Goal: Task Accomplishment & Management: Manage account settings

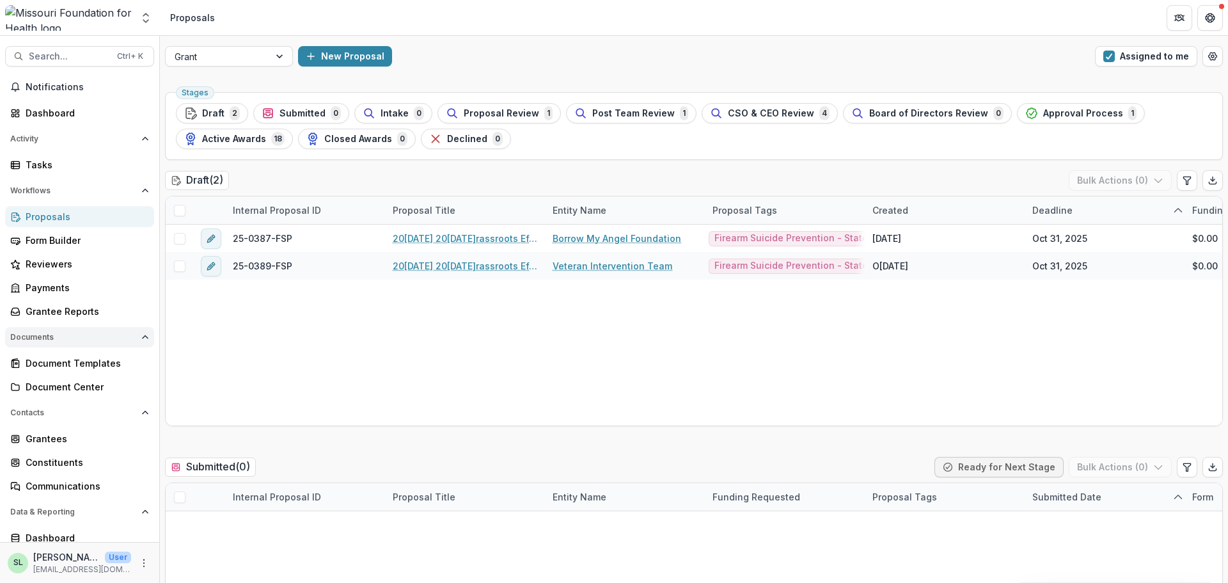
scroll to position [0, 480]
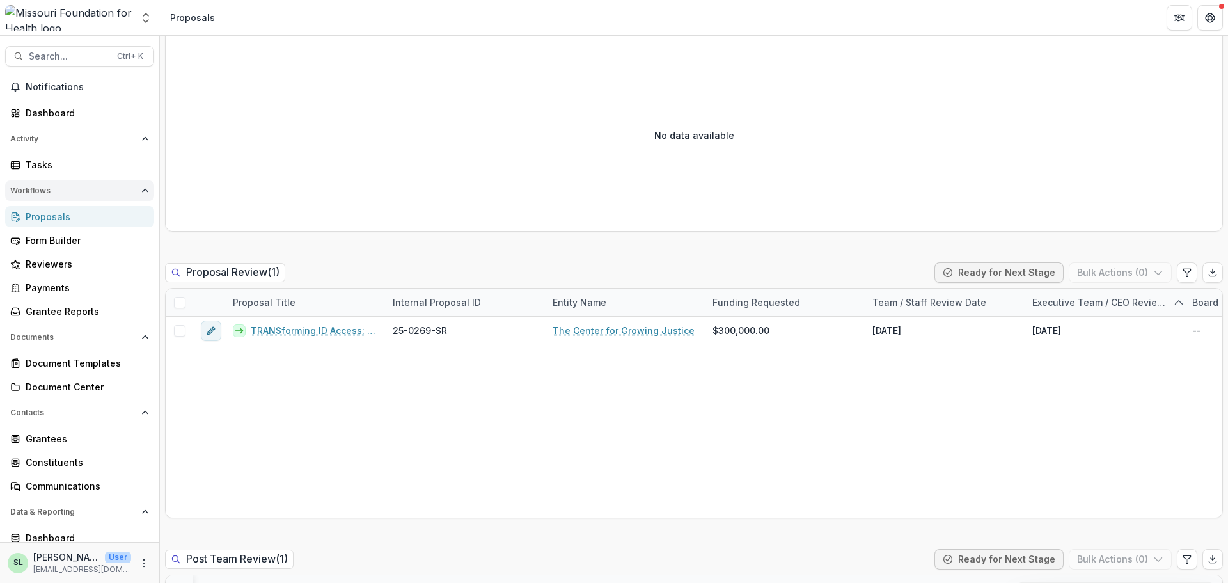
drag, startPoint x: 47, startPoint y: 222, endPoint x: 9, endPoint y: 198, distance: 44.9
click at [47, 222] on div "Proposals" at bounding box center [85, 216] width 118 height 13
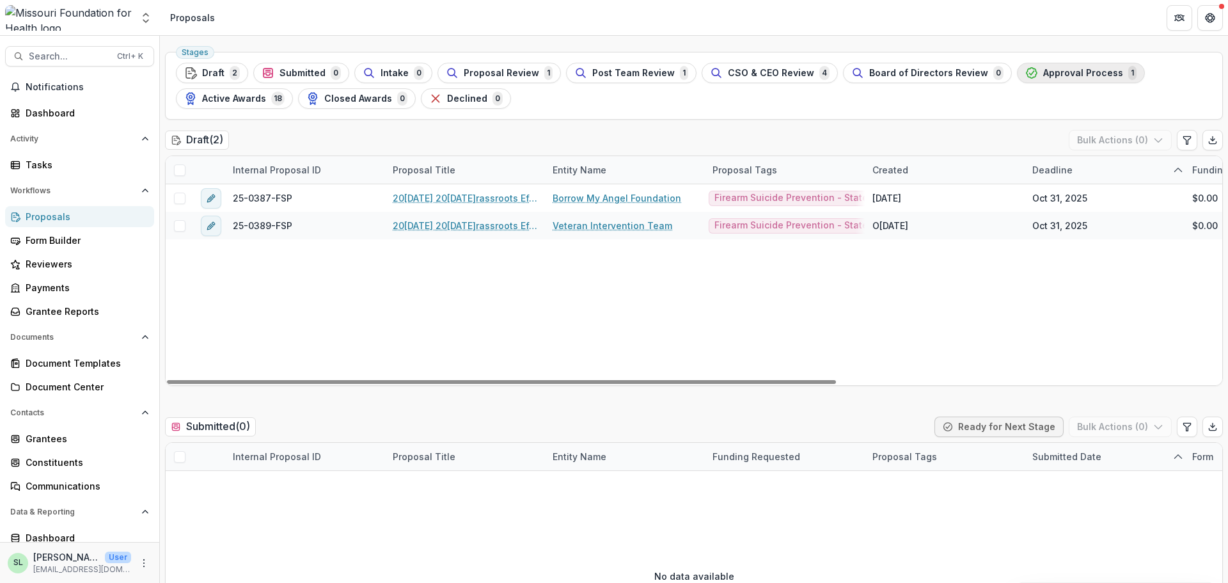
scroll to position [0, 0]
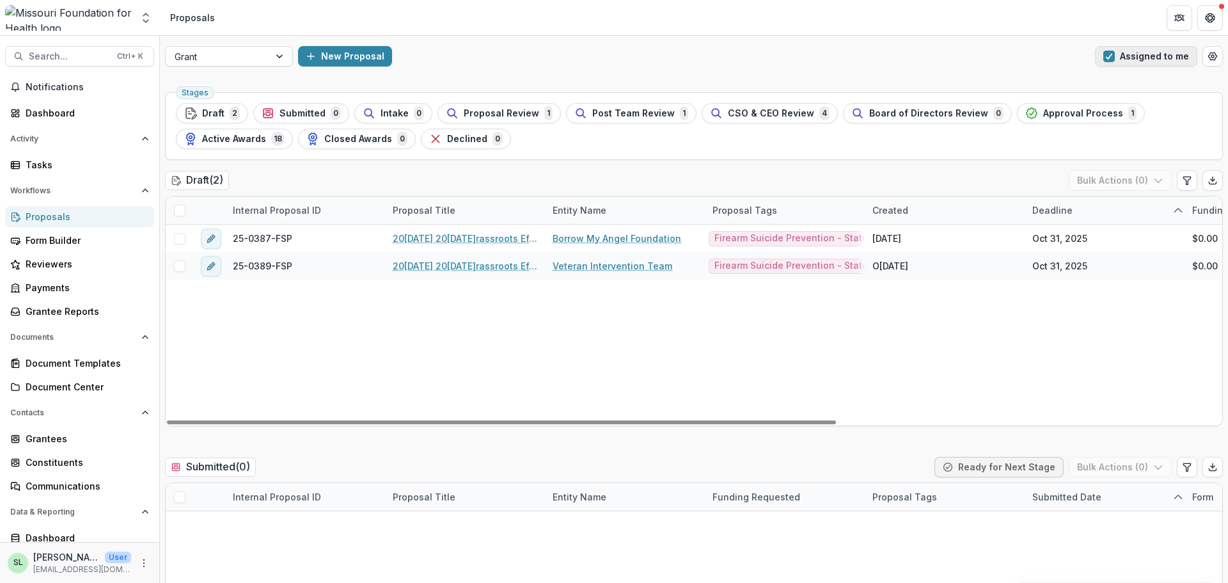
click at [1113, 63] on button "Assigned to me" at bounding box center [1146, 56] width 102 height 20
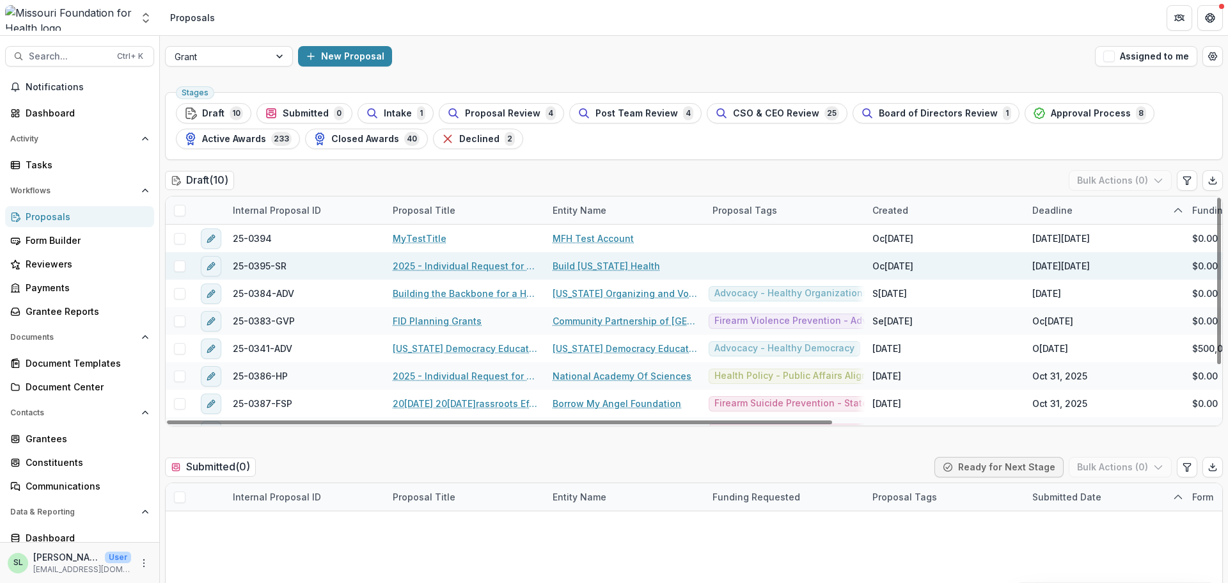
click at [583, 267] on link "Build [US_STATE] Health" at bounding box center [606, 265] width 107 height 13
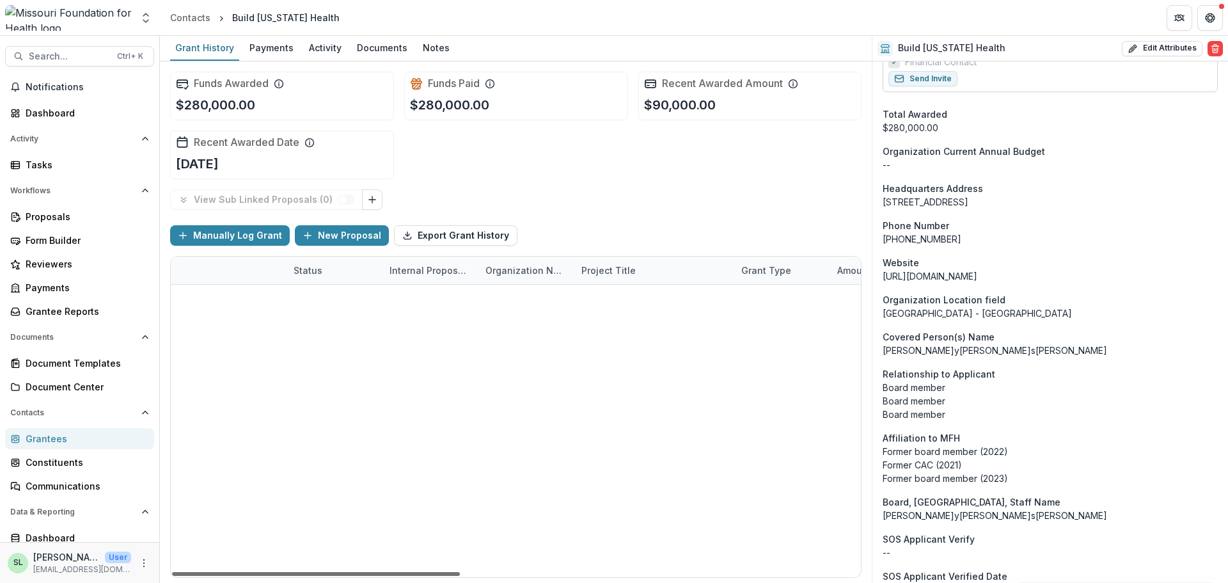
drag, startPoint x: 443, startPoint y: 575, endPoint x: 356, endPoint y: 574, distance: 86.4
click at [356, 574] on div at bounding box center [316, 574] width 288 height 4
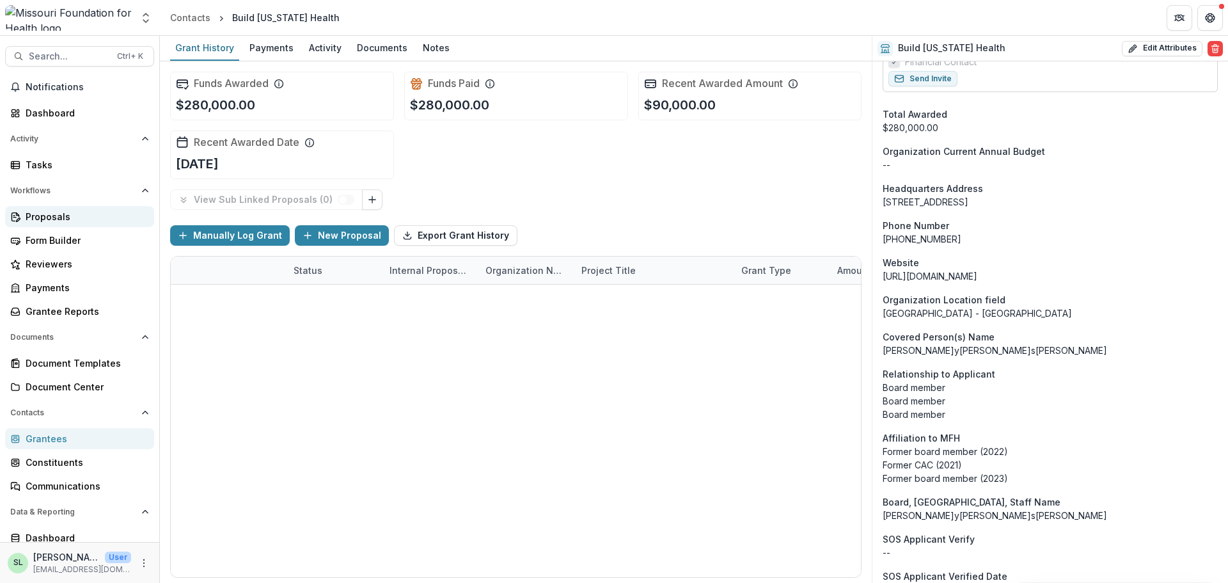
click at [37, 216] on div "Proposals" at bounding box center [85, 216] width 118 height 13
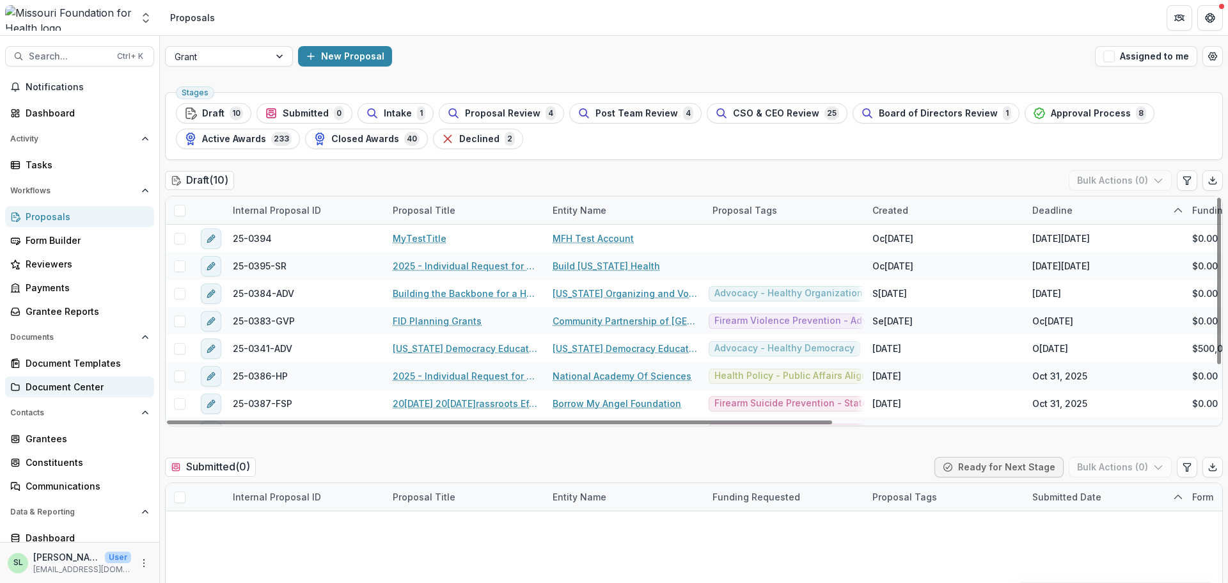
drag, startPoint x: 619, startPoint y: 427, endPoint x: 52, endPoint y: 393, distance: 567.8
click at [167, 420] on div at bounding box center [499, 422] width 665 height 4
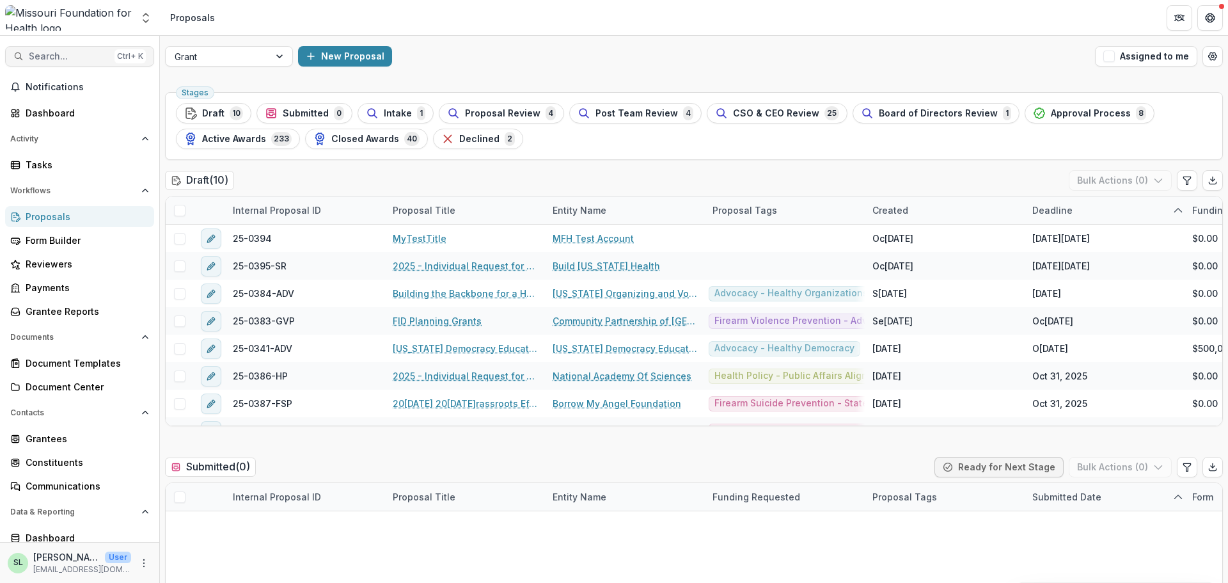
click at [74, 54] on span "Search..." at bounding box center [69, 56] width 81 height 11
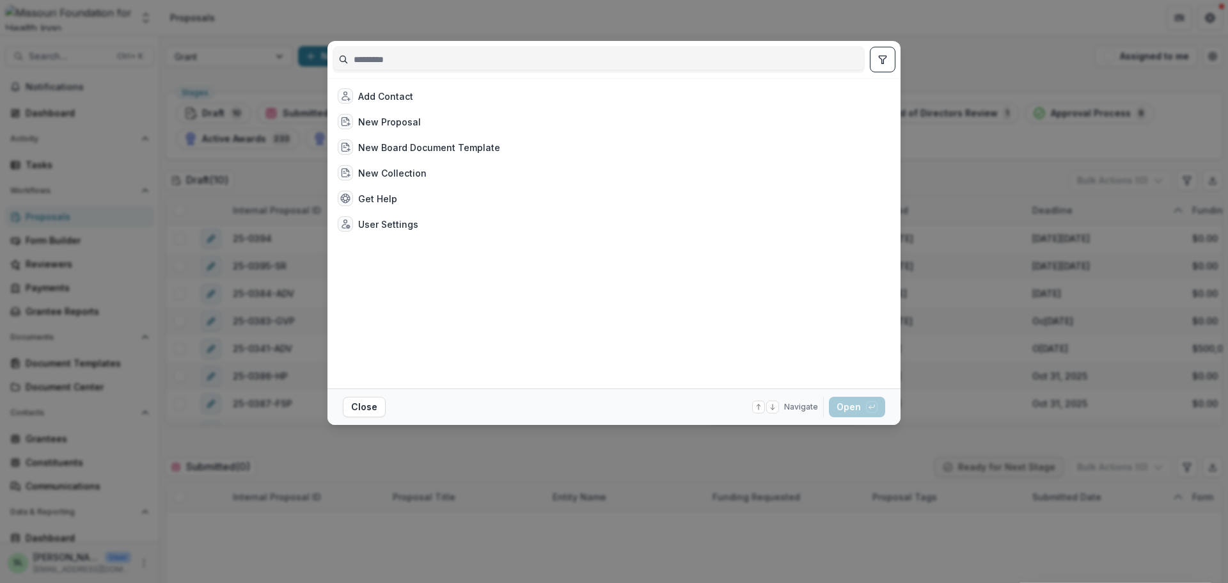
click at [378, 63] on input at bounding box center [598, 59] width 531 height 20
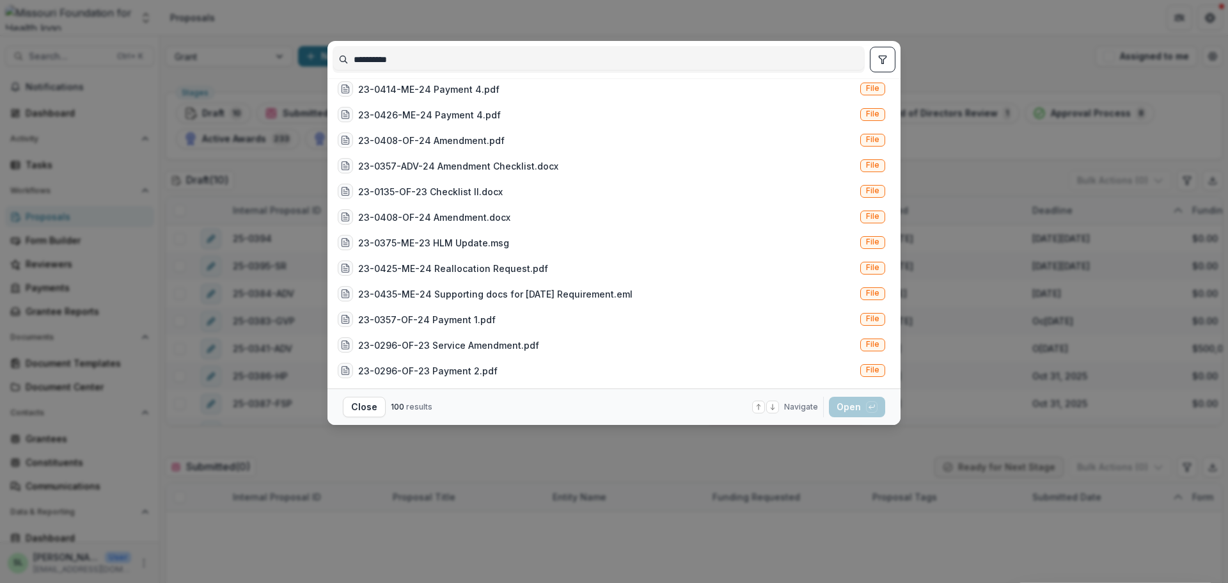
scroll to position [256, 0]
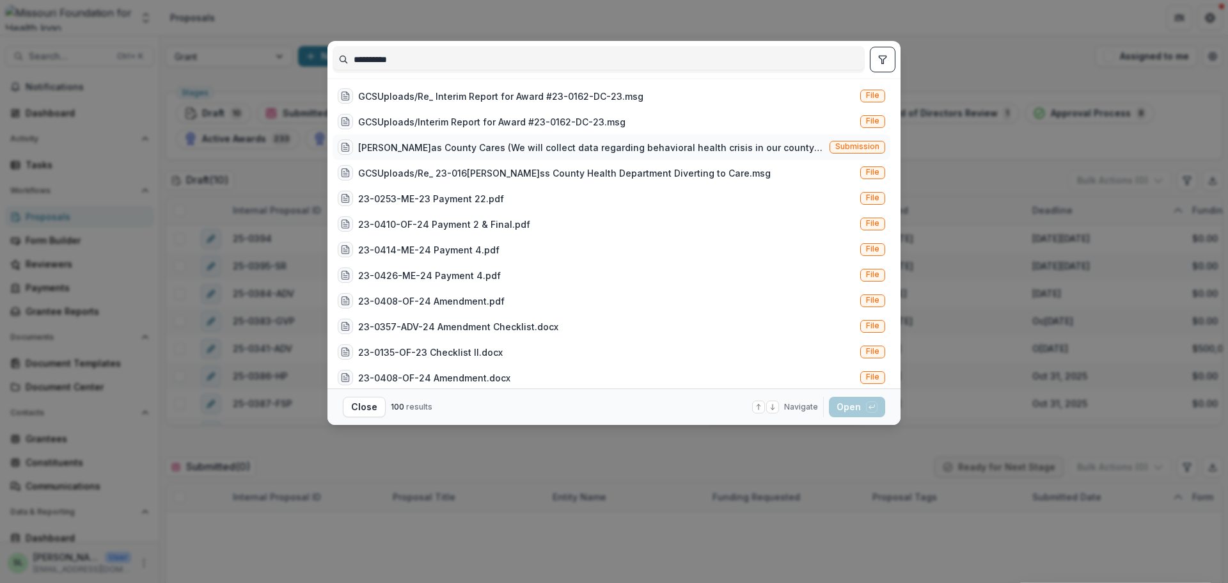
type input "**********"
click at [569, 142] on div "[PERSON_NAME]as County Cares (We will collect data regarding behavioral health …" at bounding box center [591, 147] width 466 height 13
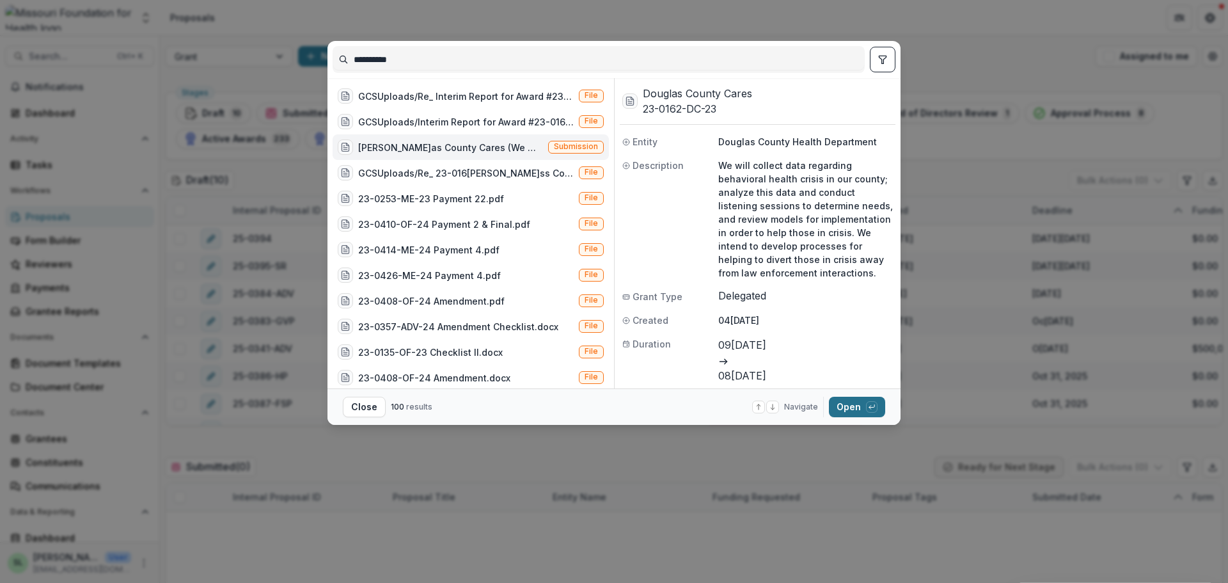
click at [857, 400] on button "Open with enter key" at bounding box center [857, 407] width 56 height 20
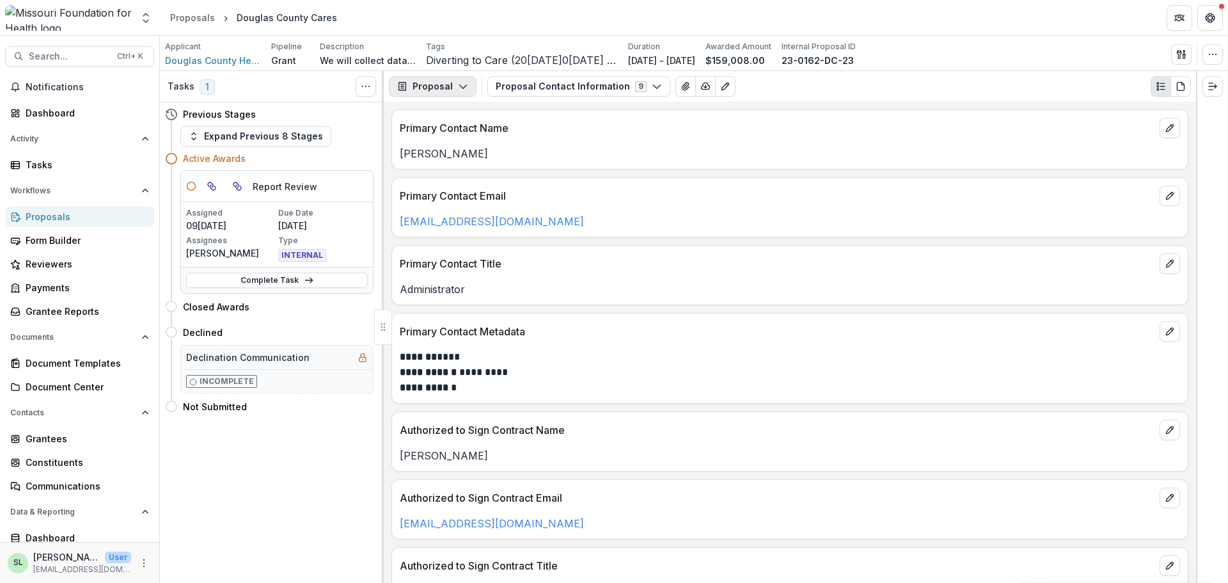
click at [450, 85] on button "Proposal" at bounding box center [433, 86] width 88 height 20
click at [434, 135] on div "Payments" at bounding box center [473, 136] width 117 height 13
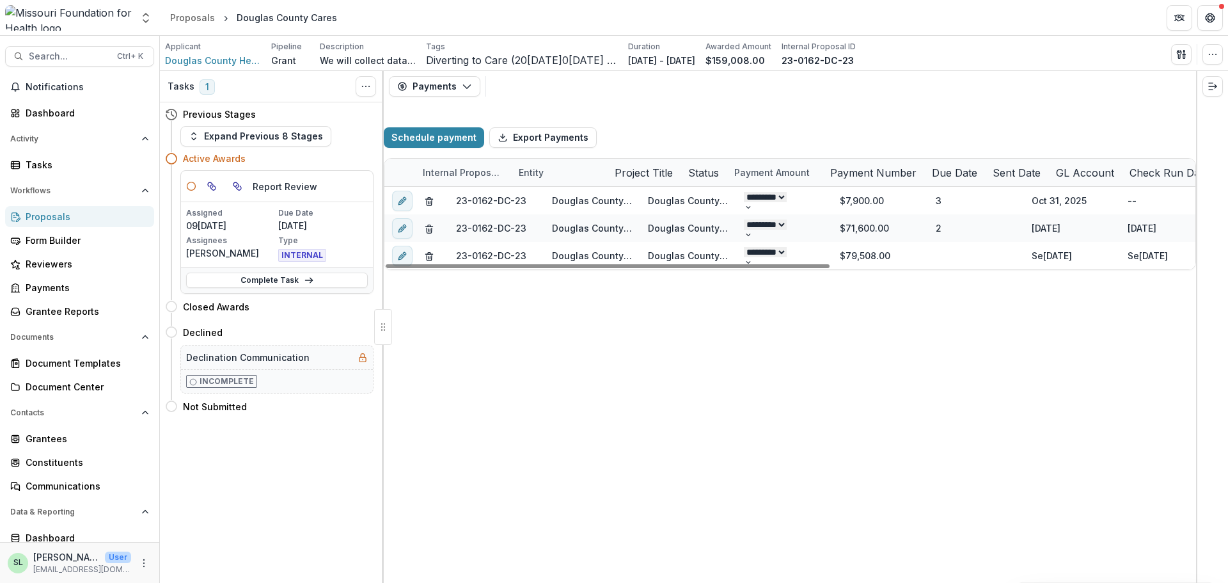
select select "**********"
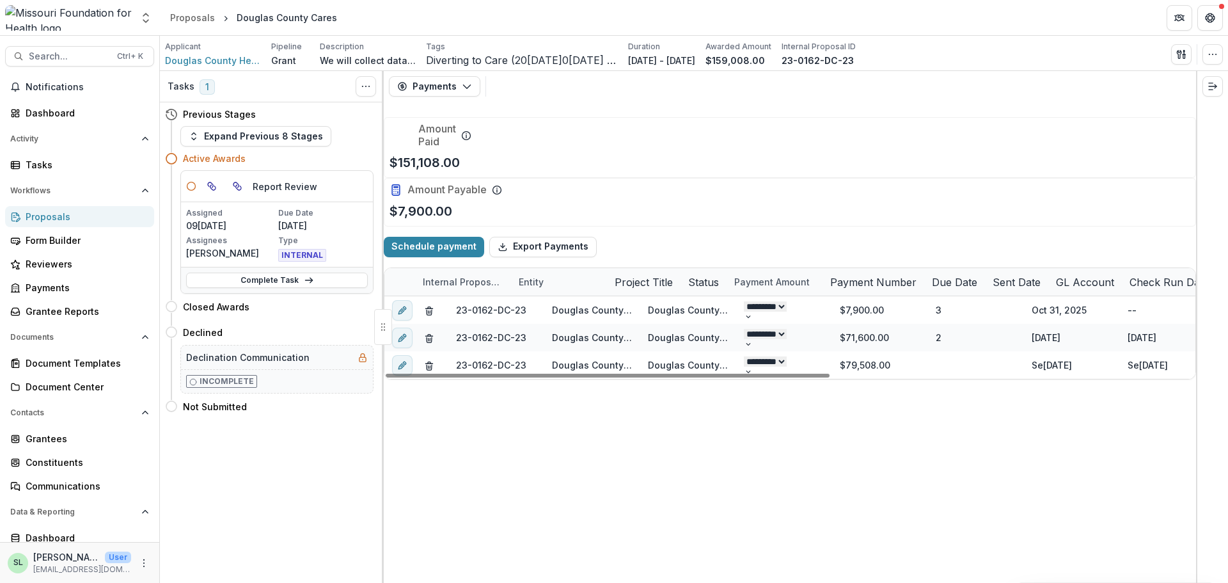
select select "**********"
drag, startPoint x: 807, startPoint y: 566, endPoint x: 768, endPoint y: 582, distance: 41.8
click at [768, 377] on div at bounding box center [603, 376] width 434 height 4
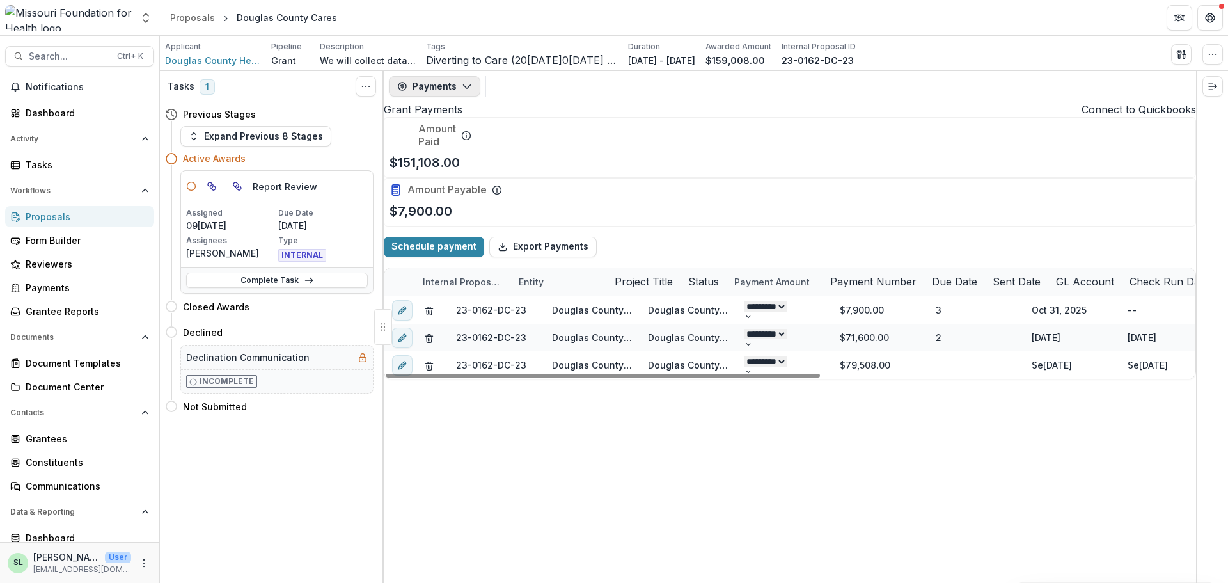
click at [454, 86] on button "Payments" at bounding box center [434, 86] width 91 height 20
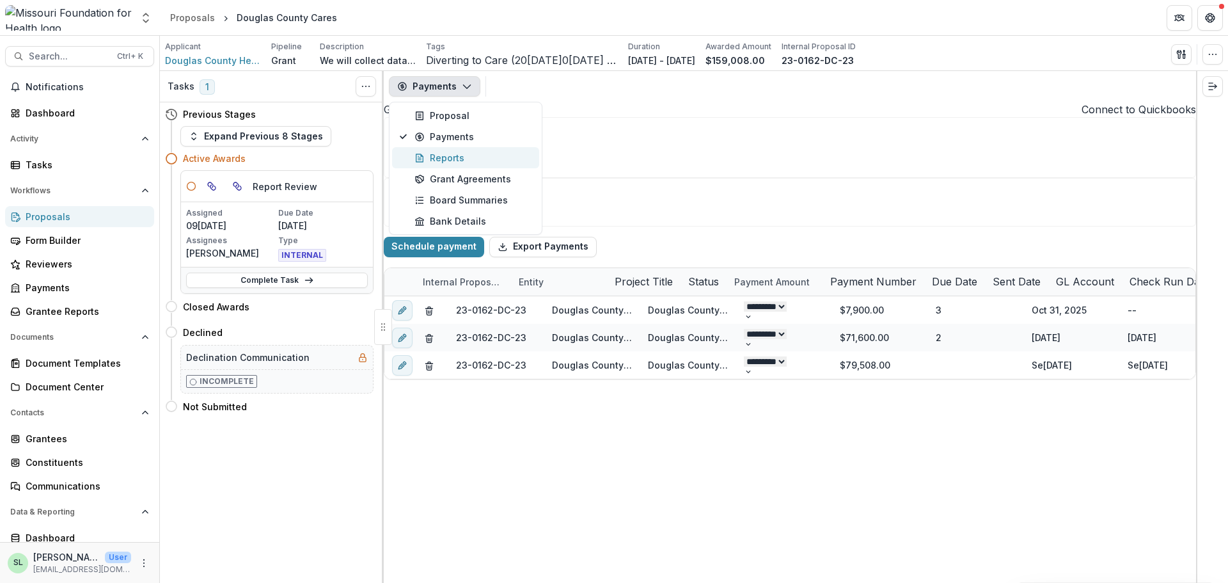
click at [439, 155] on div "Reports" at bounding box center [473, 157] width 117 height 13
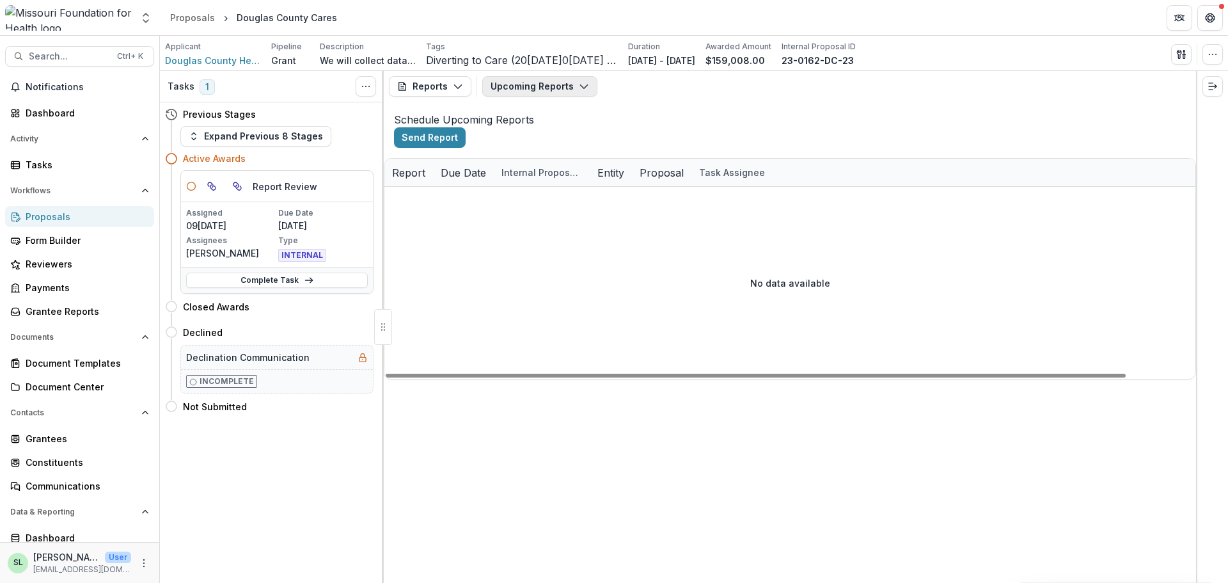
click at [562, 90] on button "Upcoming Reports" at bounding box center [539, 86] width 115 height 20
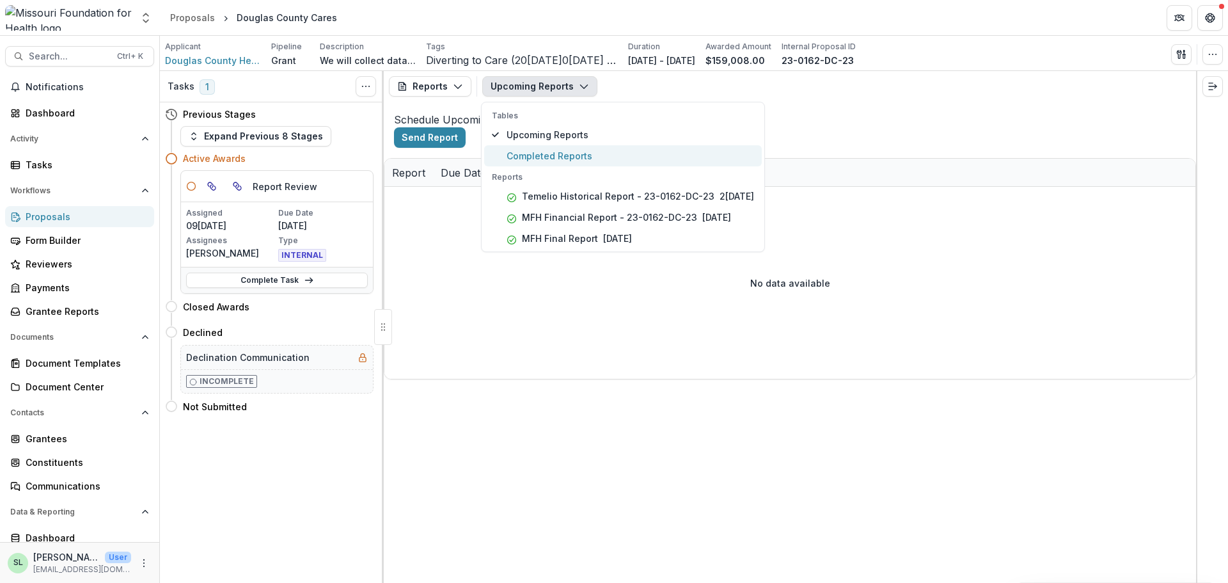
click at [560, 161] on span "Completed Reports" at bounding box center [631, 155] width 248 height 13
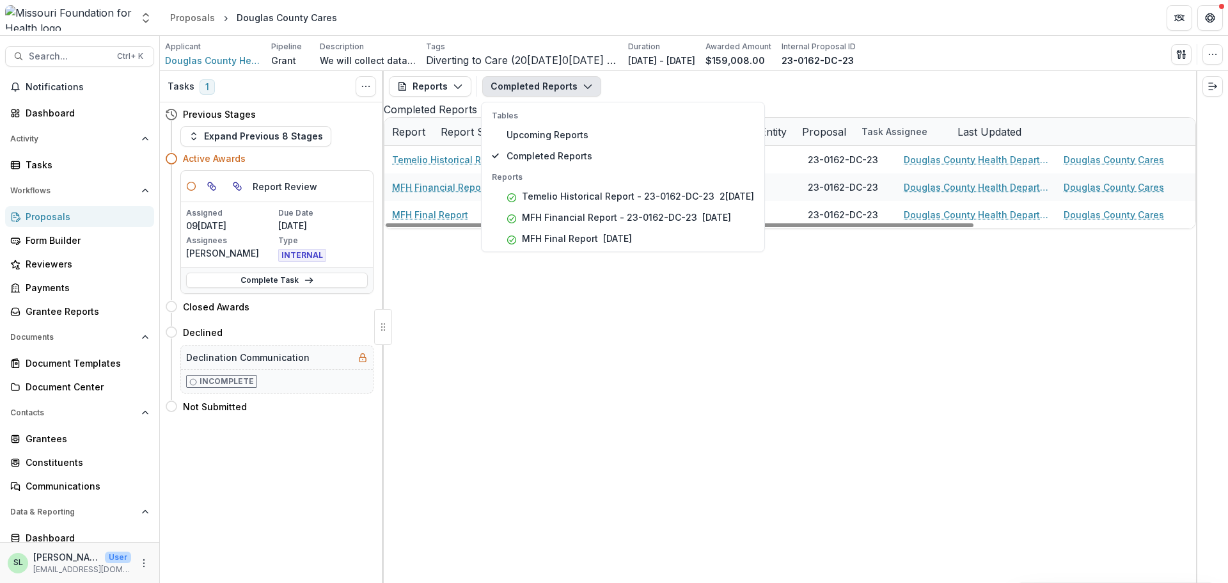
click at [579, 228] on div "Temelio Historical Report - 23-0162-DC-23 06[DATE]3-0162-[GEOGRAPHIC_DATA]-2[PE…" at bounding box center [928, 187] width 1088 height 83
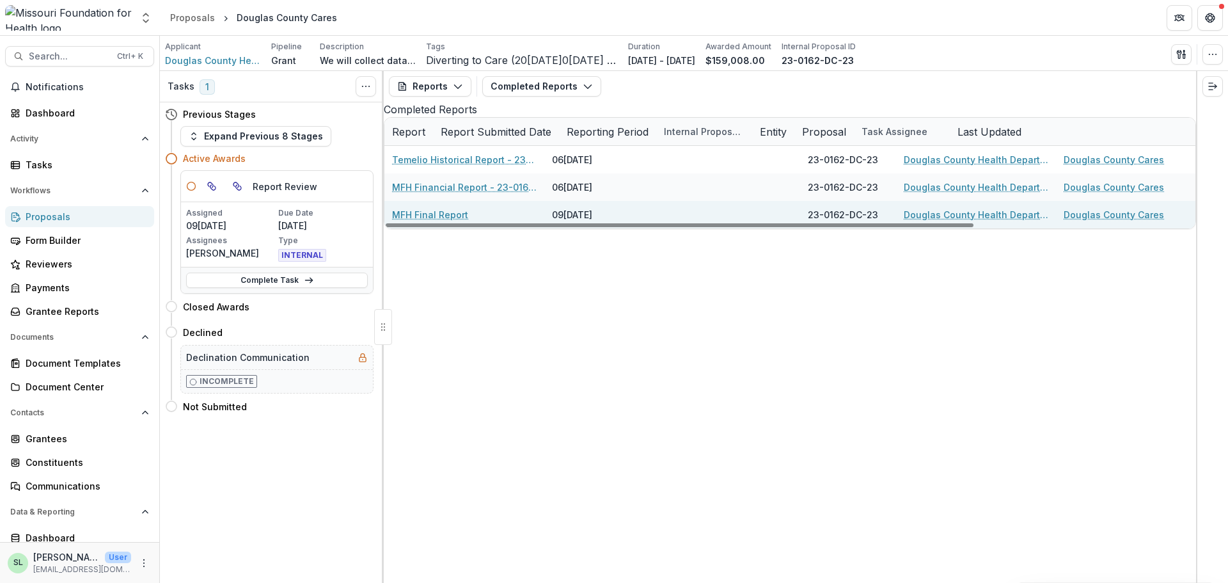
click at [444, 221] on link "MFH Final Report" at bounding box center [430, 214] width 76 height 13
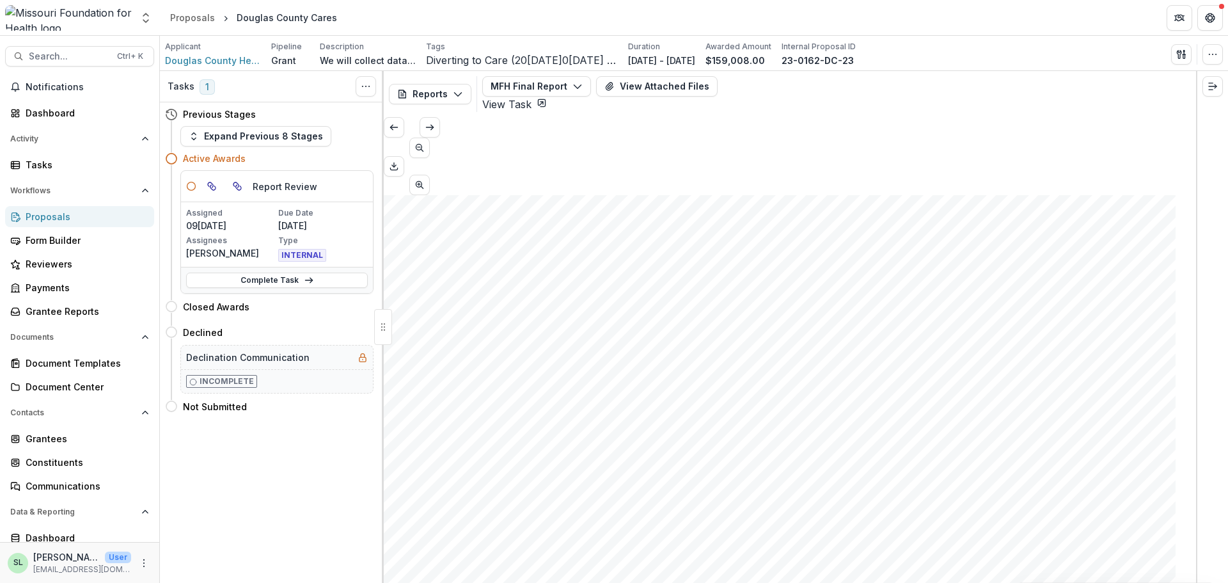
scroll to position [1815, 0]
click at [625, 81] on button "View Attached Files" at bounding box center [657, 86] width 122 height 20
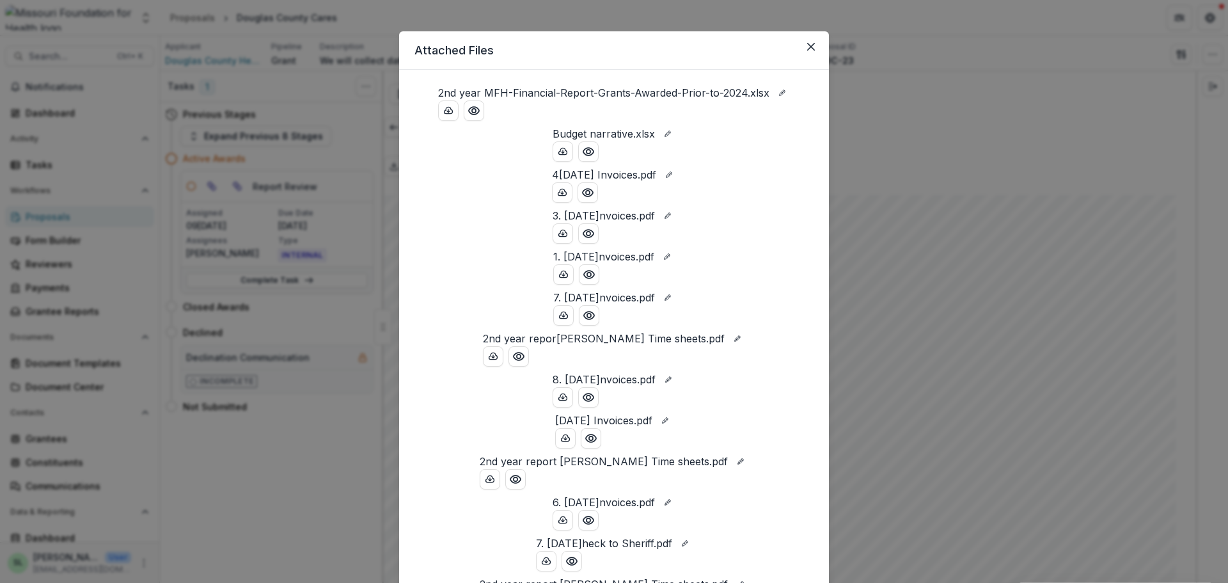
scroll to position [0, 0]
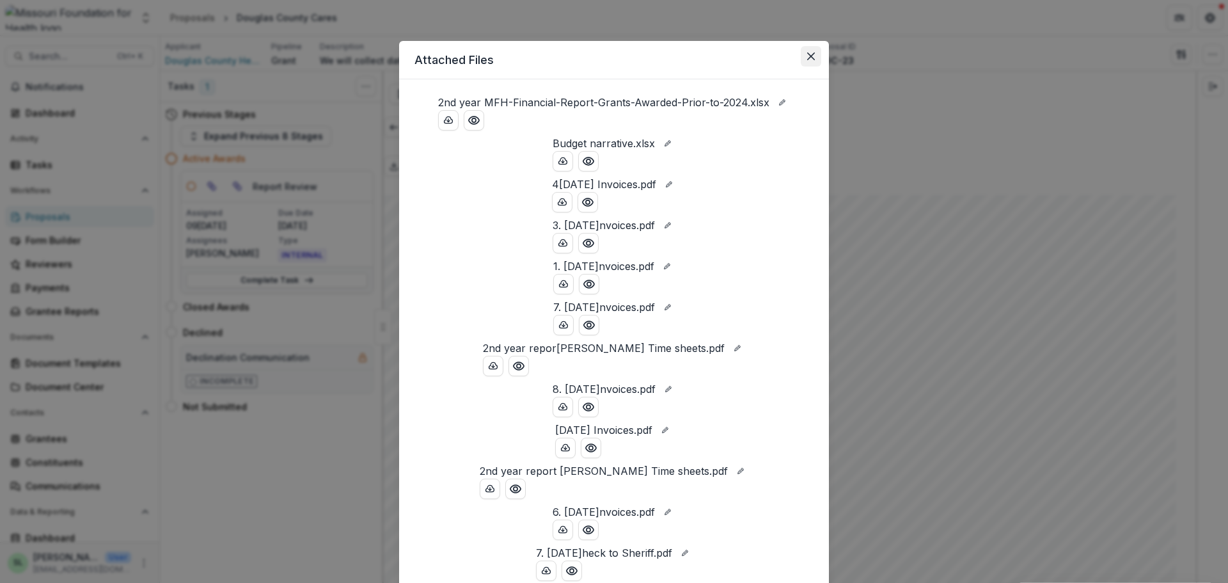
click at [804, 56] on button "Close" at bounding box center [811, 56] width 20 height 20
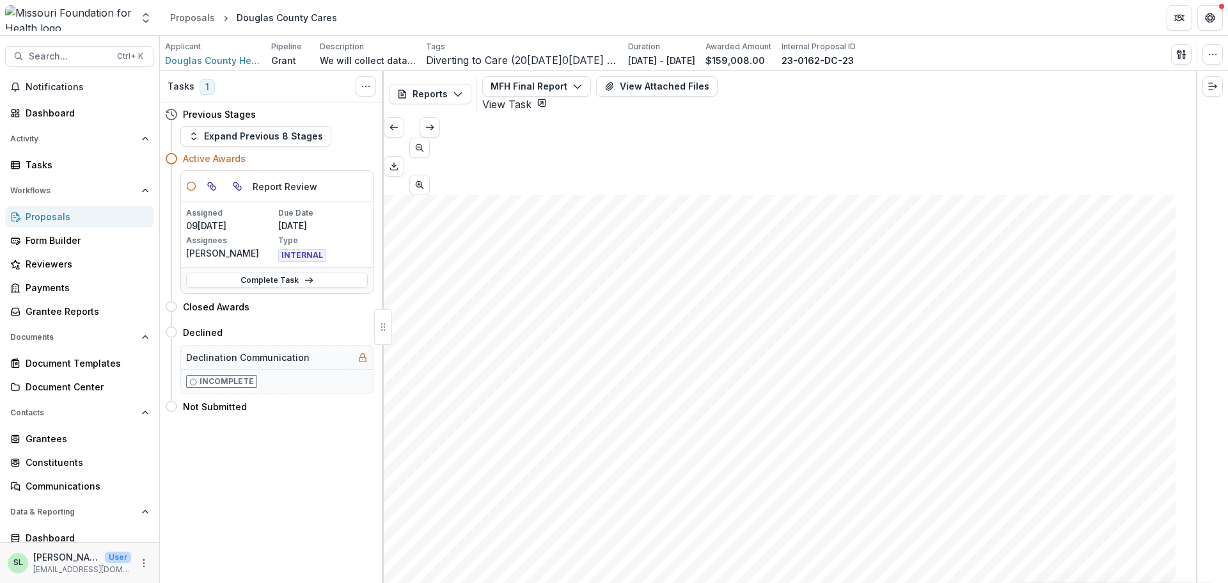
click at [658, 84] on button "View Attached Files" at bounding box center [657, 86] width 122 height 20
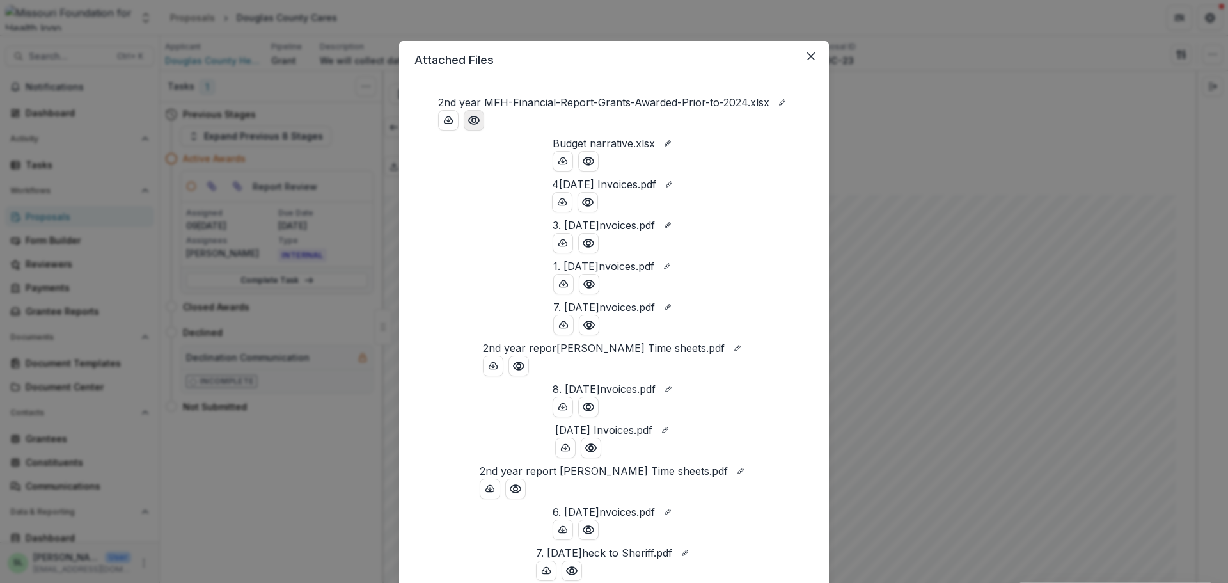
click at [468, 127] on icon "Preview 2nd year MFH-Financial-Report-Grants-Awarded-Prior-to-2024.xlsx" at bounding box center [474, 120] width 13 height 13
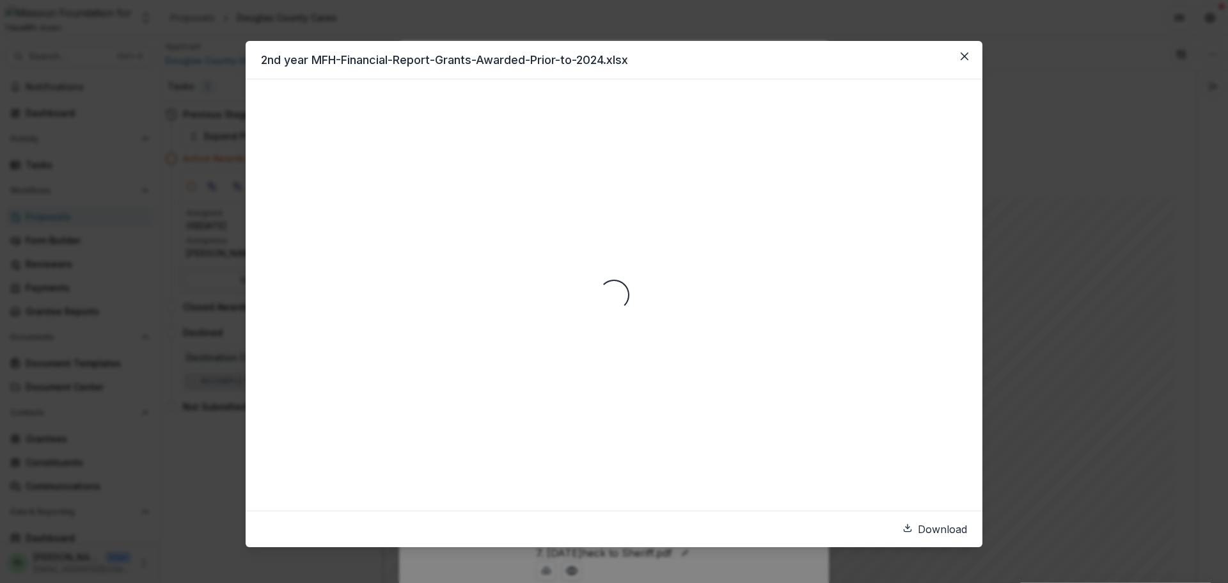
click at [903, 521] on link "Download" at bounding box center [935, 528] width 65 height 15
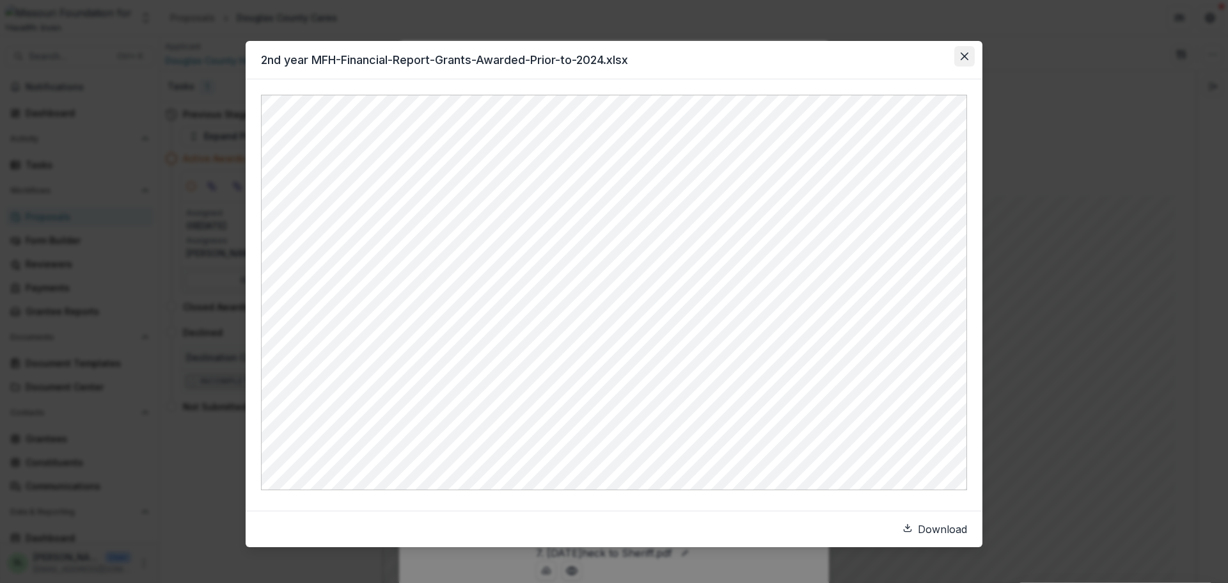
click at [965, 62] on button "Close" at bounding box center [965, 56] width 20 height 20
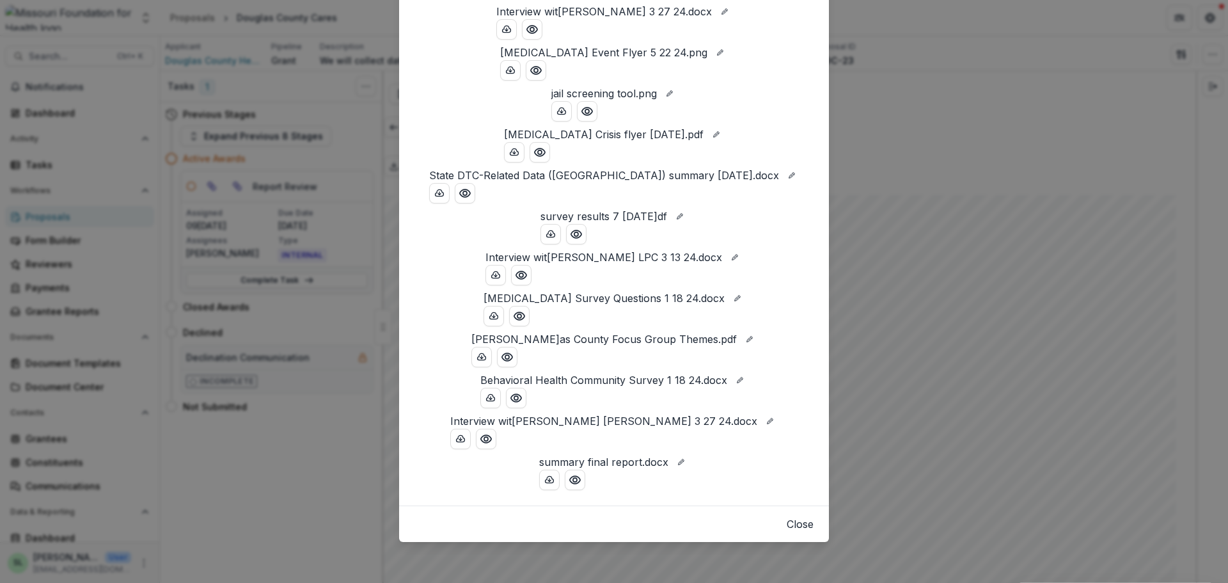
scroll to position [1274, 0]
click at [787, 521] on button "Close" at bounding box center [800, 523] width 27 height 15
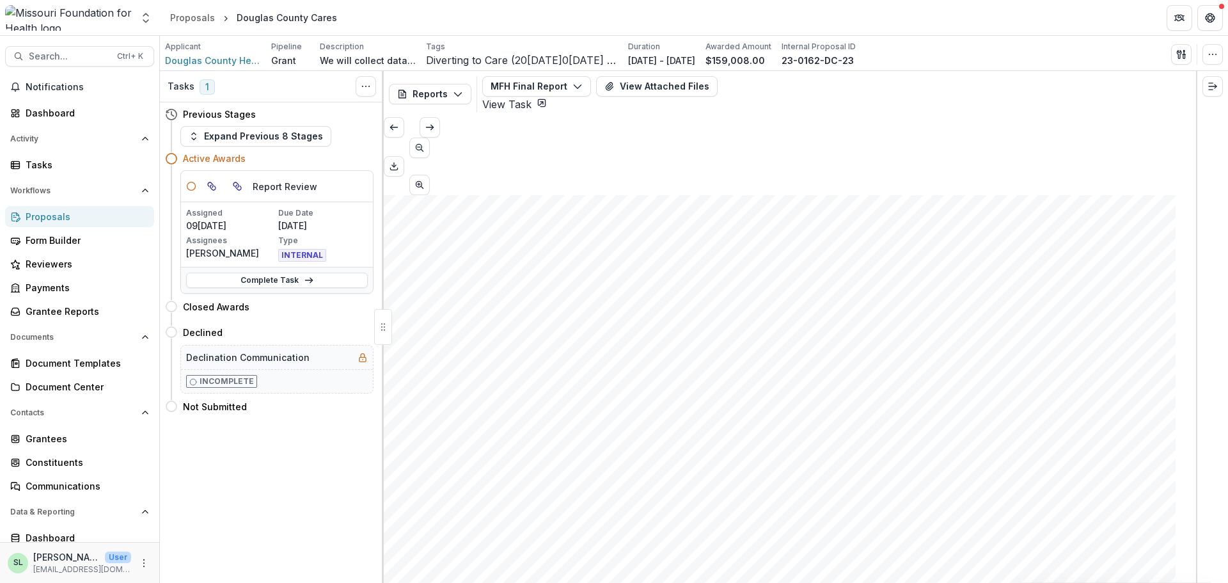
click at [222, 479] on div "Tasks 1 Show Cancelled Tasks Previous Stages Expand Previous 8 Stages Active Aw…" at bounding box center [272, 327] width 224 height 512
click at [63, 212] on div "Proposals" at bounding box center [85, 216] width 118 height 13
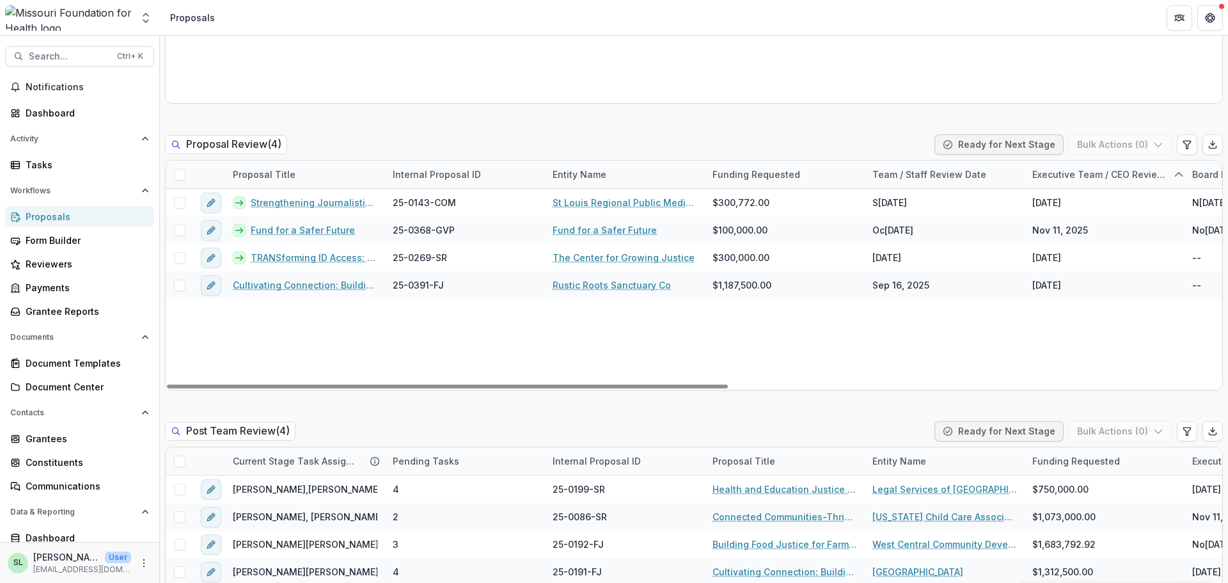
drag, startPoint x: 784, startPoint y: 424, endPoint x: 505, endPoint y: 440, distance: 279.4
click at [468, 386] on div at bounding box center [447, 386] width 561 height 4
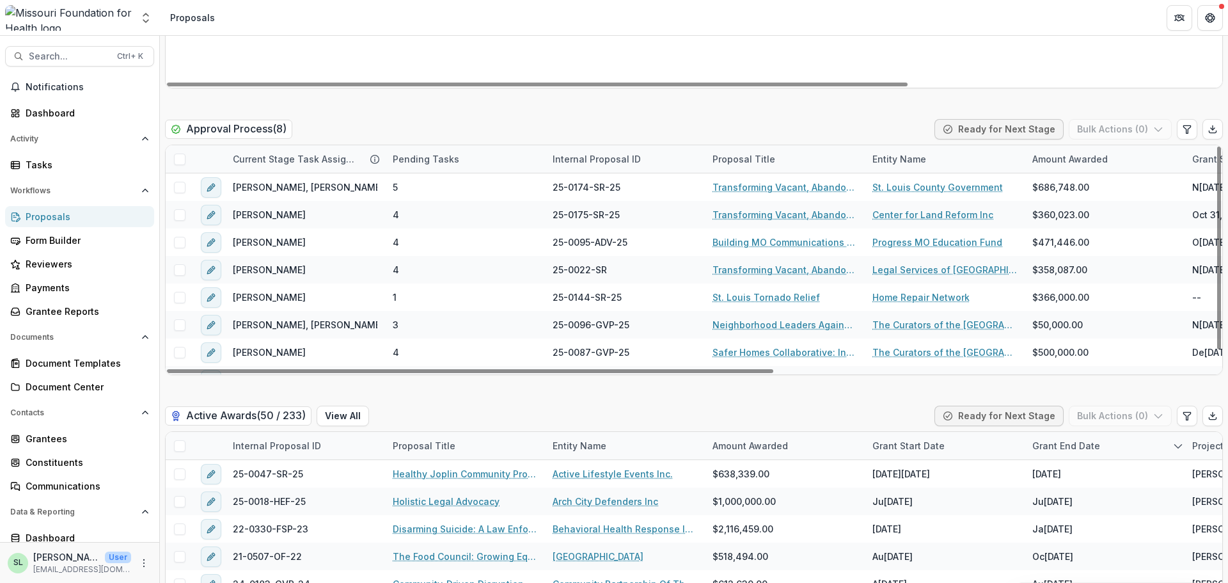
scroll to position [2111, 0]
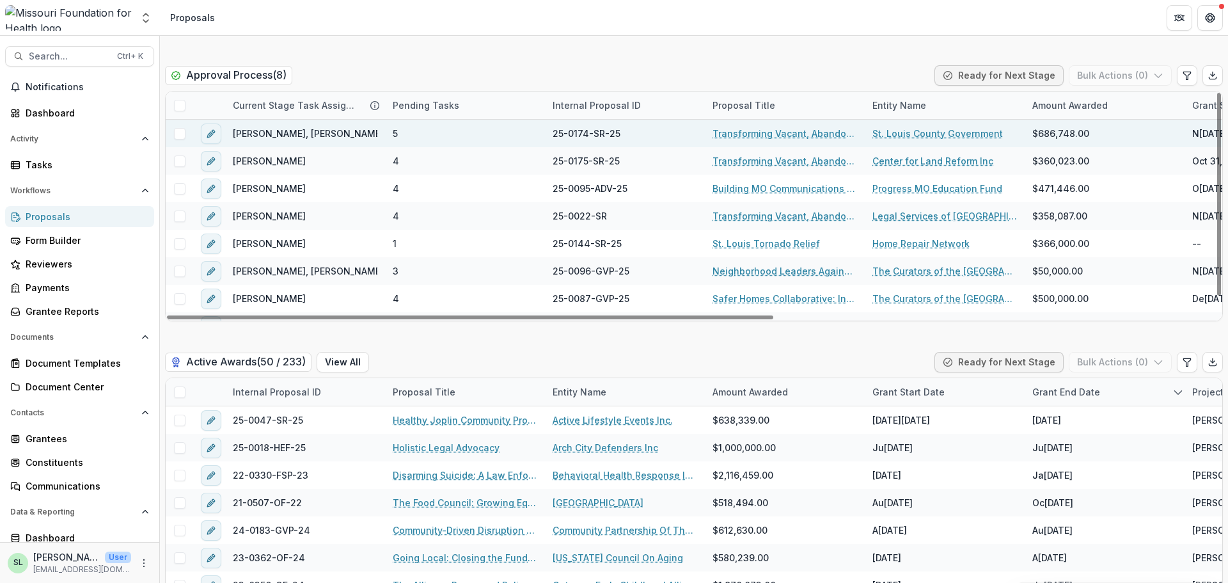
click at [749, 134] on link "Transforming Vacant, Abandoned, and Deteriorated (VAD) Properties through Court…" at bounding box center [785, 133] width 145 height 13
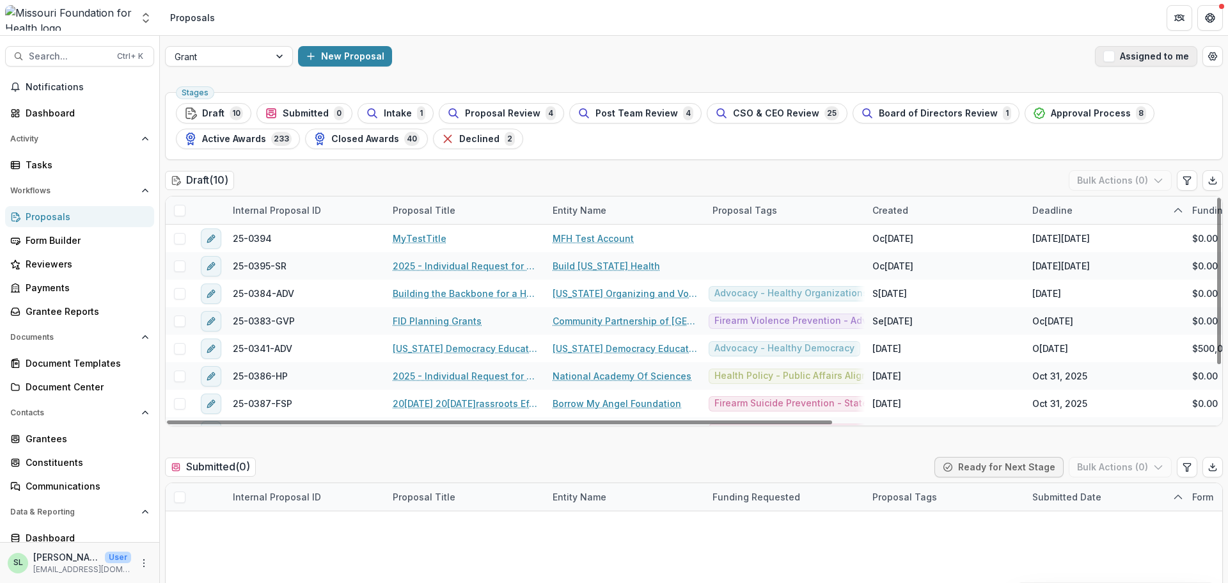
drag, startPoint x: 1162, startPoint y: 60, endPoint x: 1154, endPoint y: 66, distance: 10.1
click at [1162, 60] on button "Assigned to me" at bounding box center [1146, 56] width 102 height 20
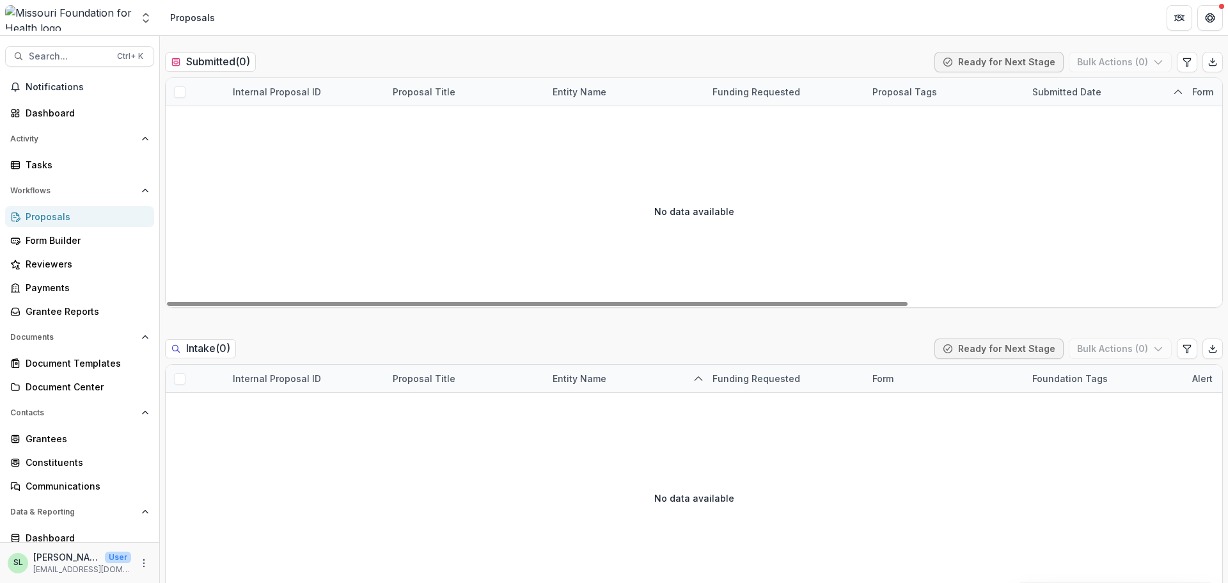
scroll to position [384, 0]
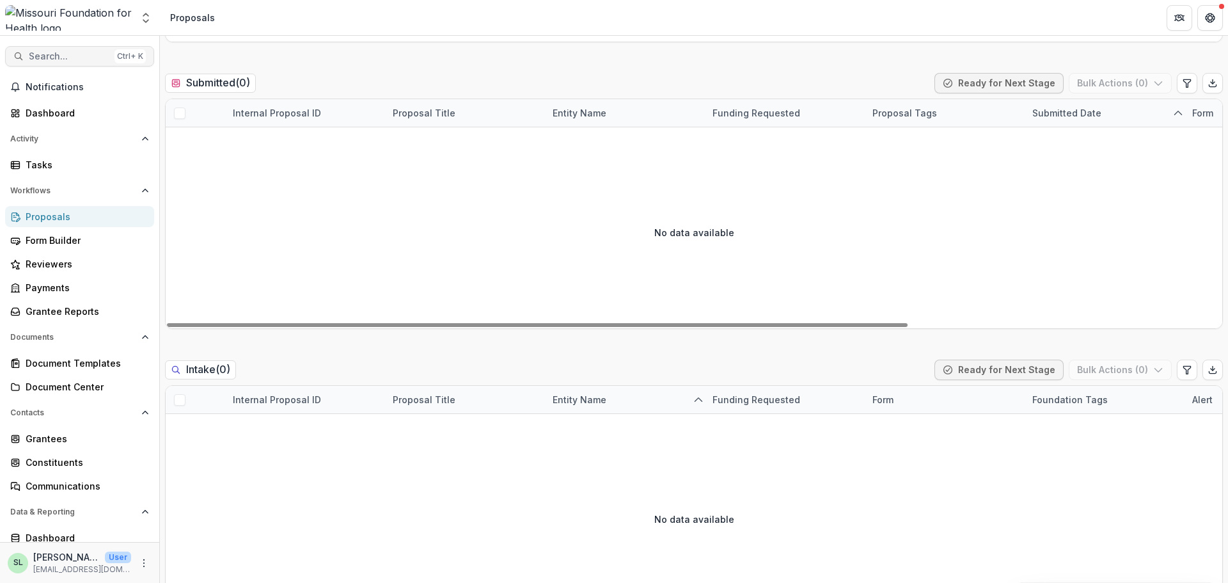
click at [68, 56] on span "Search..." at bounding box center [69, 56] width 81 height 11
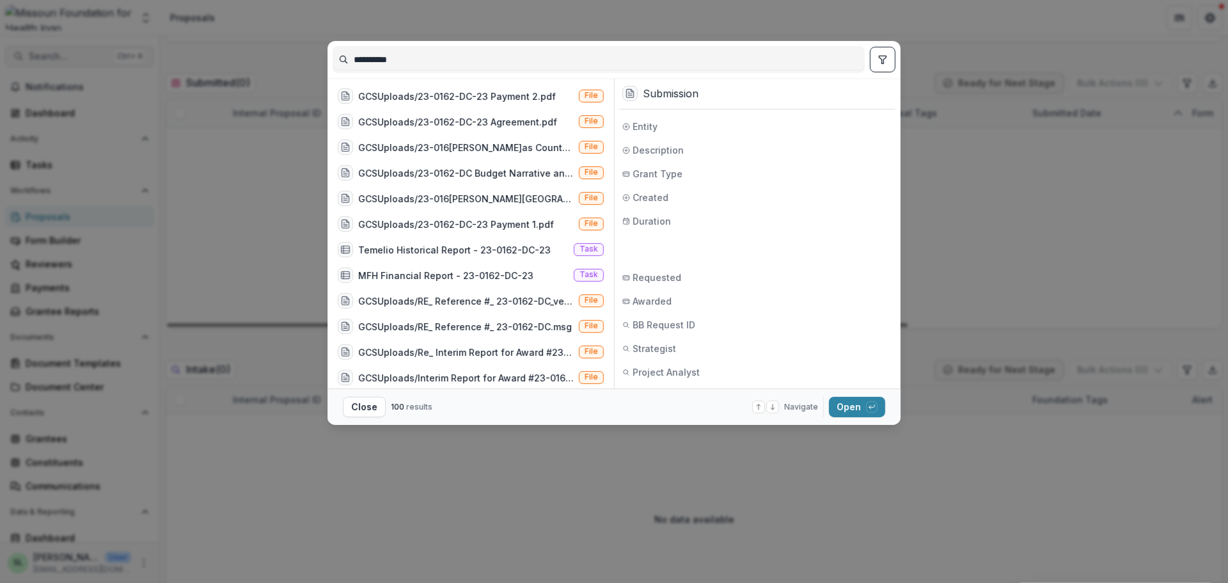
scroll to position [256, 0]
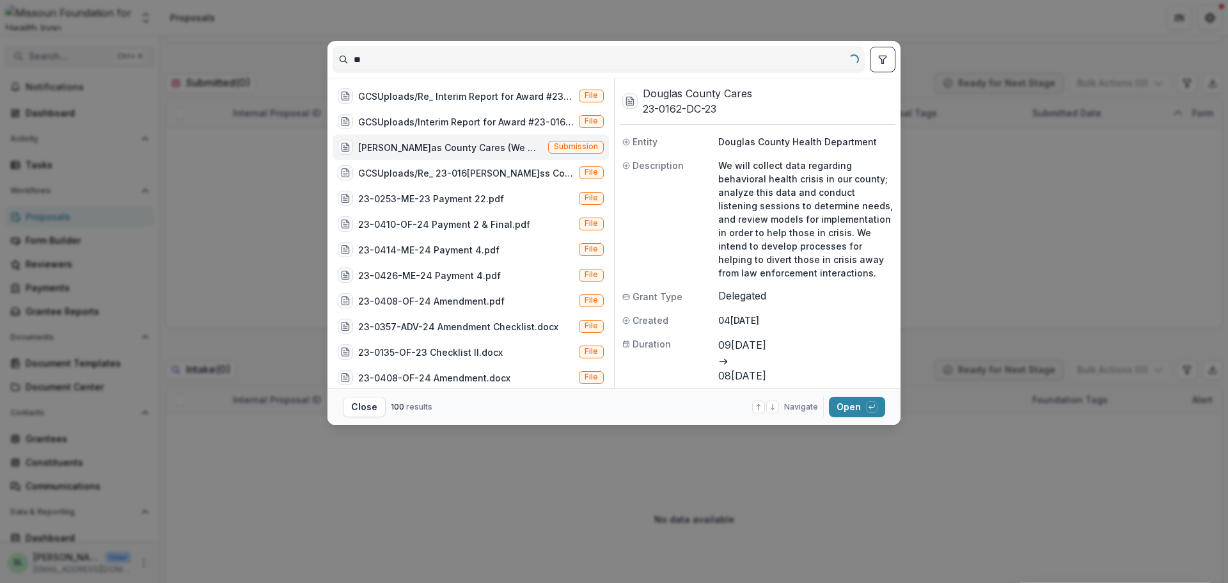
type input "*"
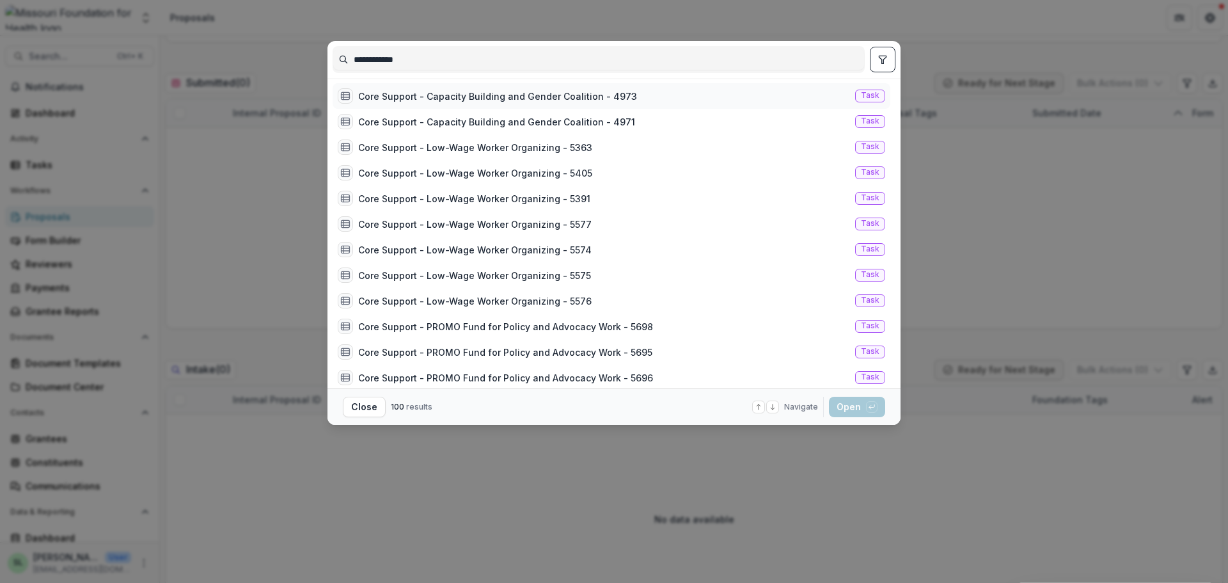
type input "**********"
click at [475, 90] on div "Core Support - Capacity Building and Gender Coalition - 4973" at bounding box center [497, 96] width 279 height 13
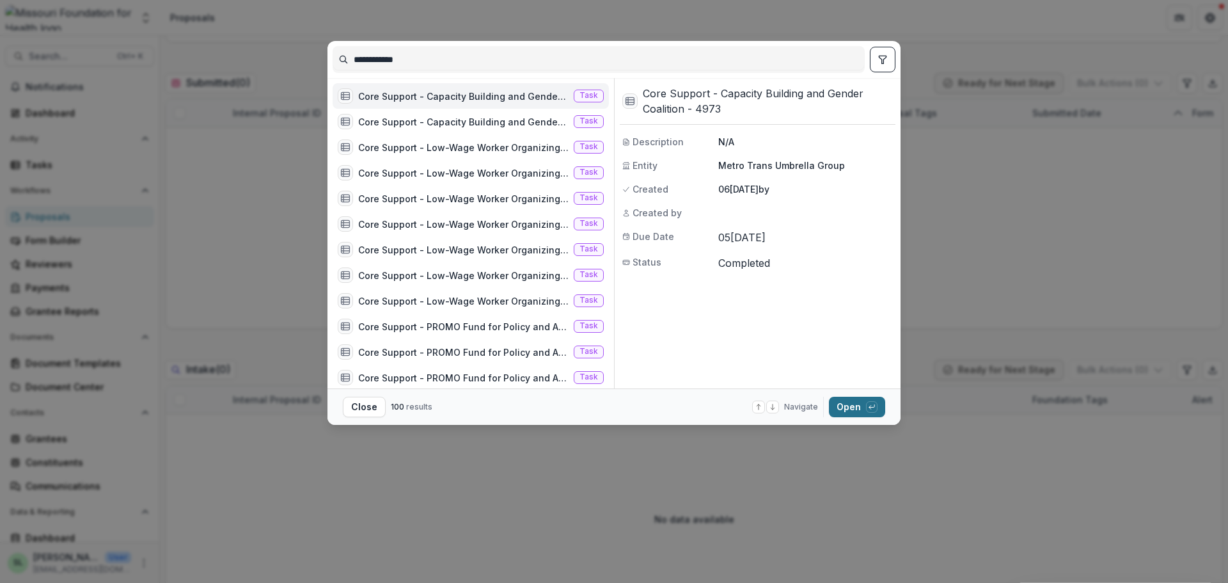
click at [853, 412] on button "Open with enter key" at bounding box center [857, 407] width 56 height 20
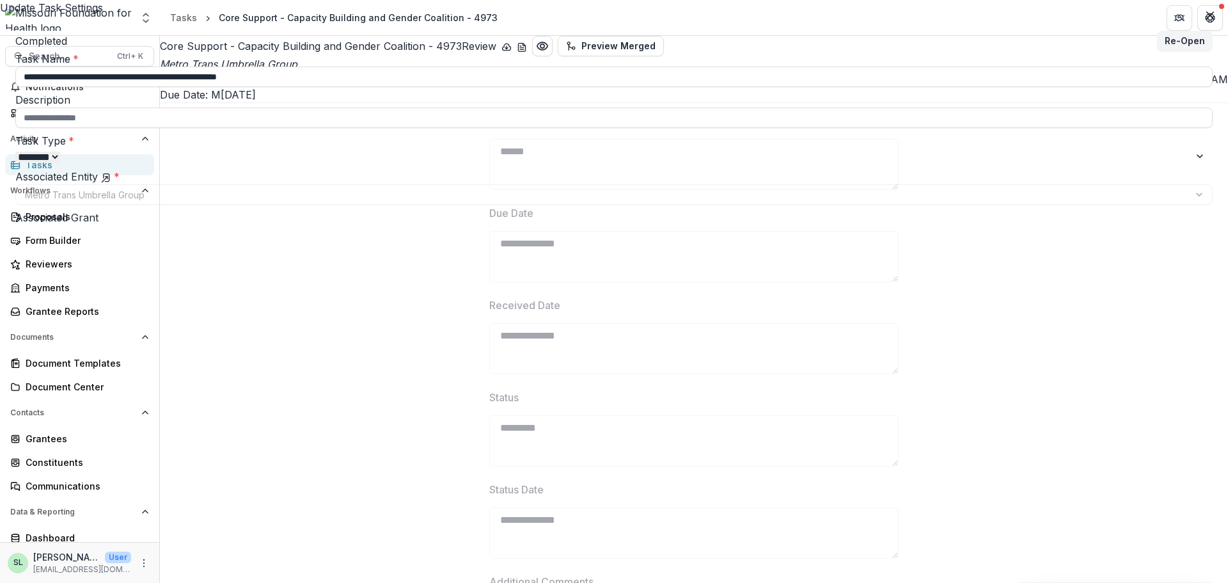
click at [751, 66] on div "**********" at bounding box center [614, 291] width 1228 height 583
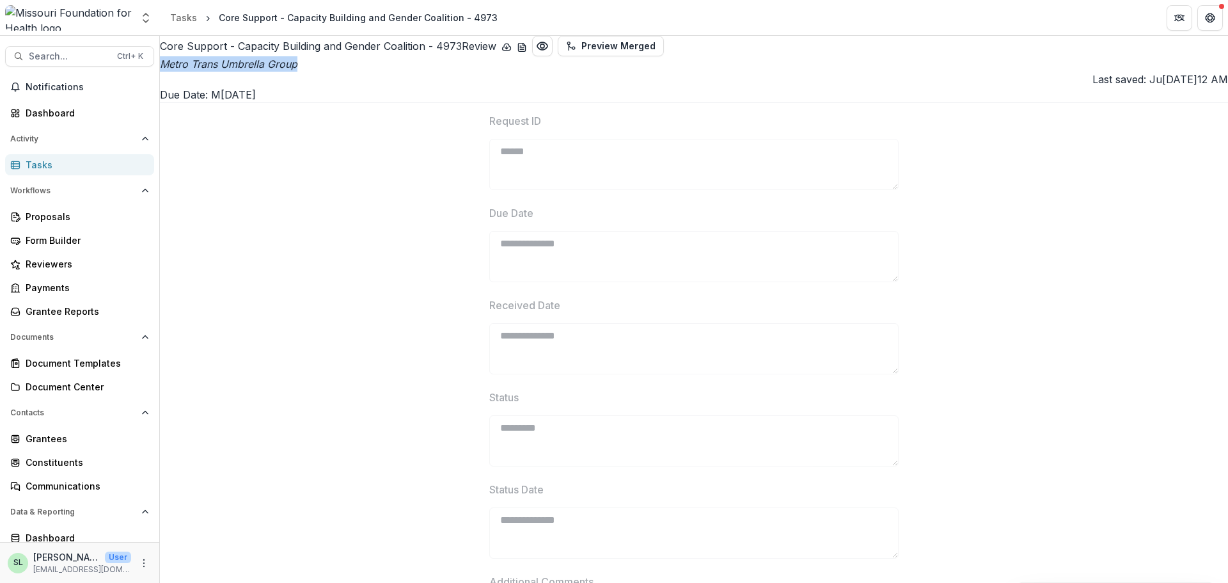
drag, startPoint x: 736, startPoint y: 59, endPoint x: 768, endPoint y: 74, distance: 34.9
click at [297, 70] on icon "Metro Trans Umbrella Group" at bounding box center [229, 64] width 138 height 13
copy icon "Metro Trans Umbrella Group"
click at [63, 51] on span "Search..." at bounding box center [69, 56] width 81 height 11
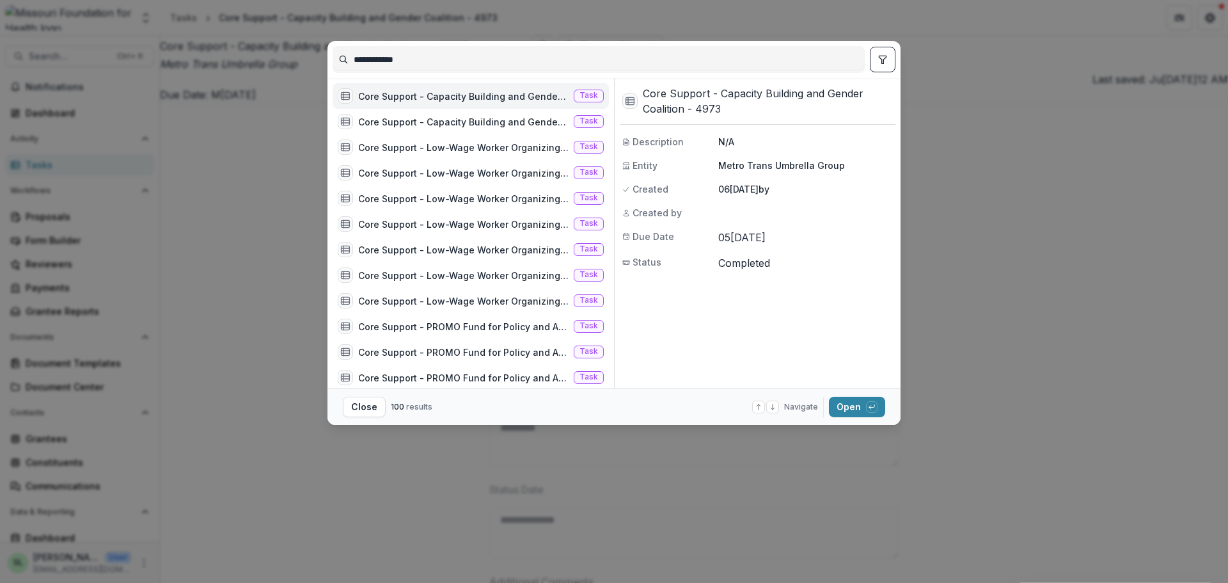
drag, startPoint x: 430, startPoint y: 63, endPoint x: 213, endPoint y: 22, distance: 220.6
click at [219, 24] on div "**********" at bounding box center [614, 291] width 1228 height 583
type input "**********"
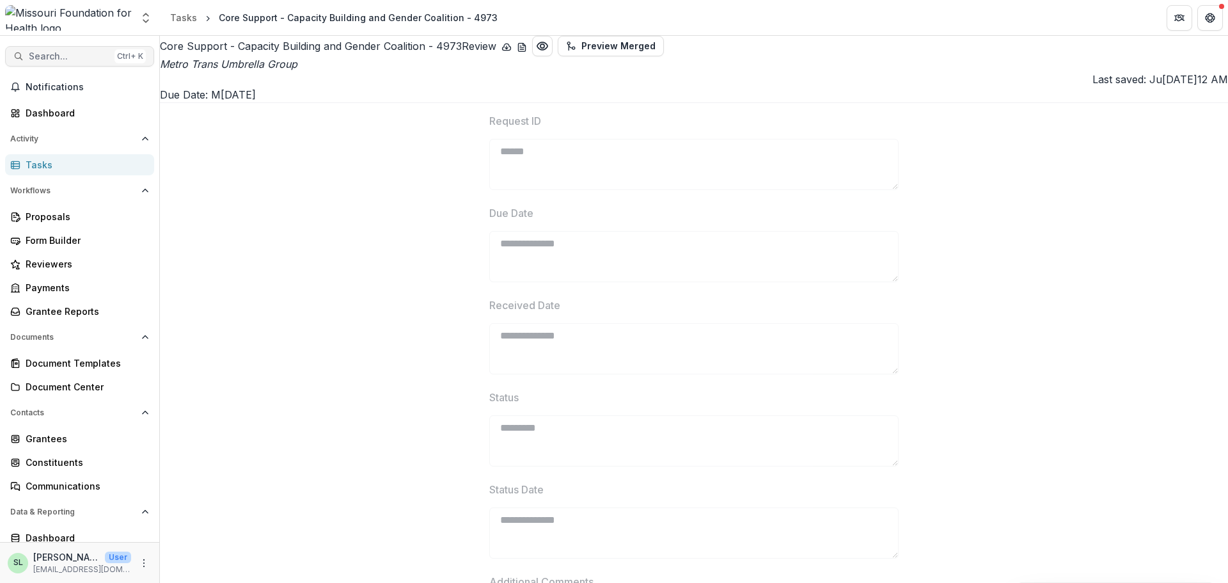
click at [78, 63] on button "Search... Ctrl + K" at bounding box center [79, 56] width 149 height 20
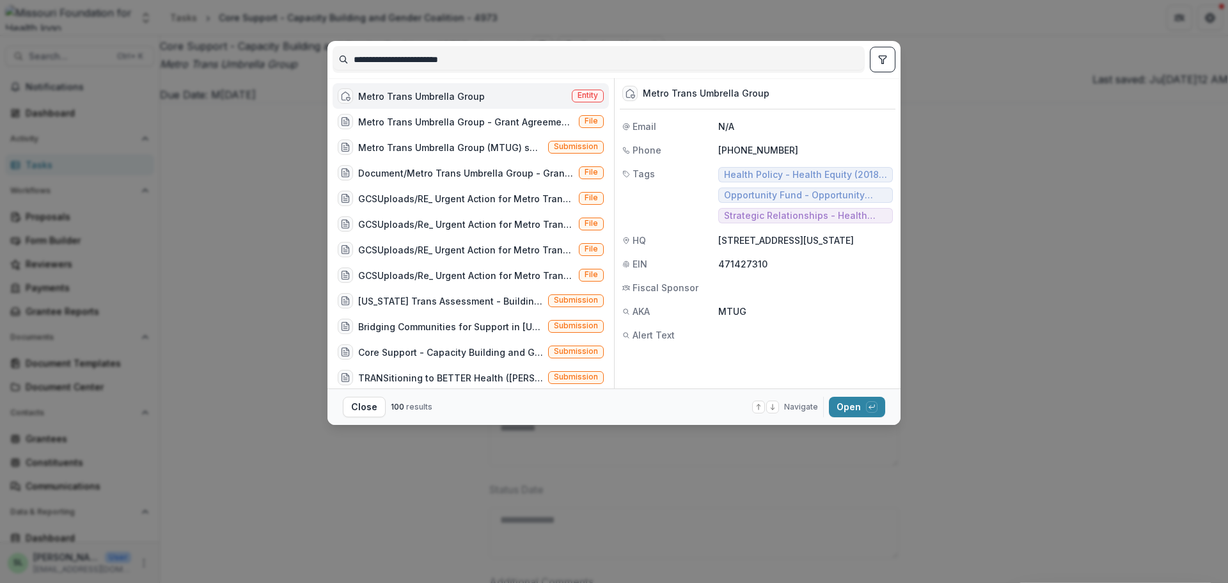
click at [428, 98] on div "Metro Trans Umbrella Group" at bounding box center [421, 96] width 127 height 13
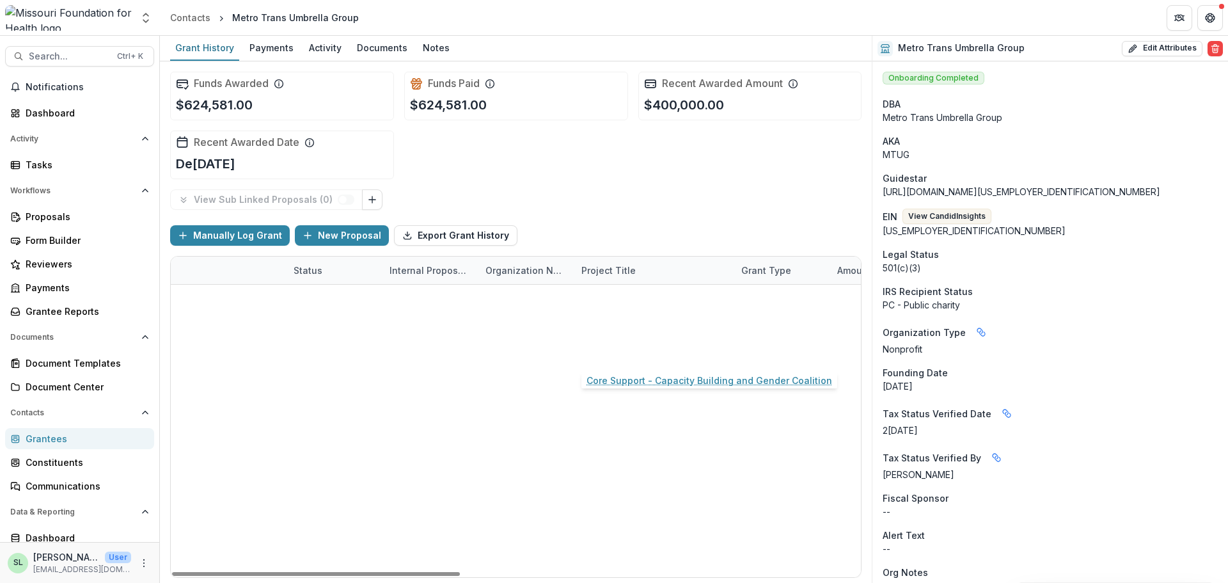
click at [672, 351] on link "Core Support - Capacity Building and Gender Coalition" at bounding box center [654, 353] width 145 height 13
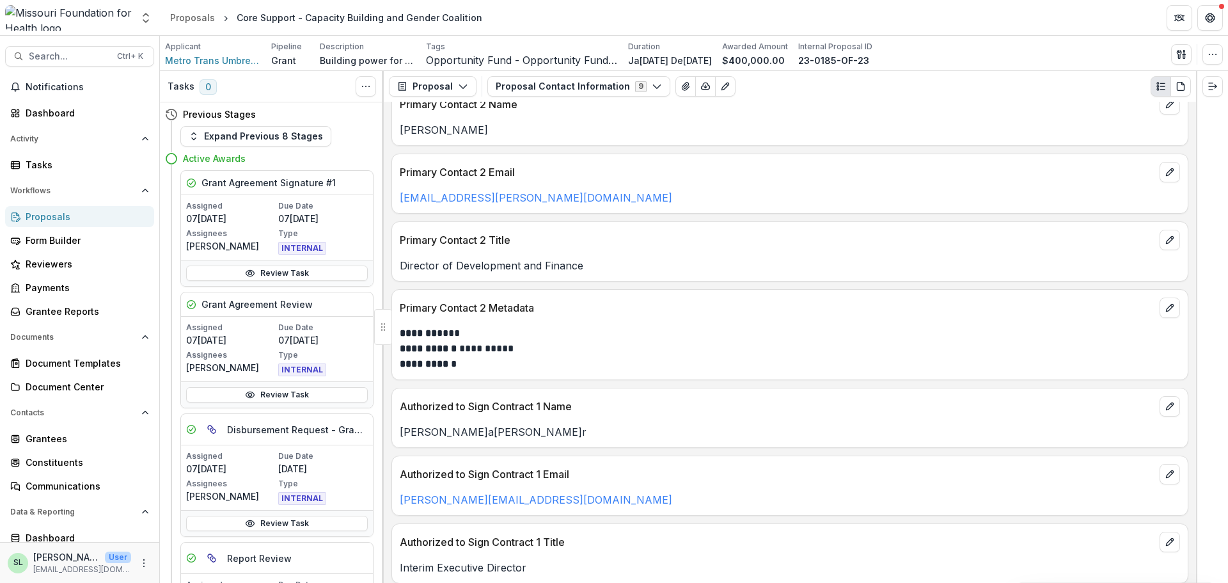
scroll to position [448, 0]
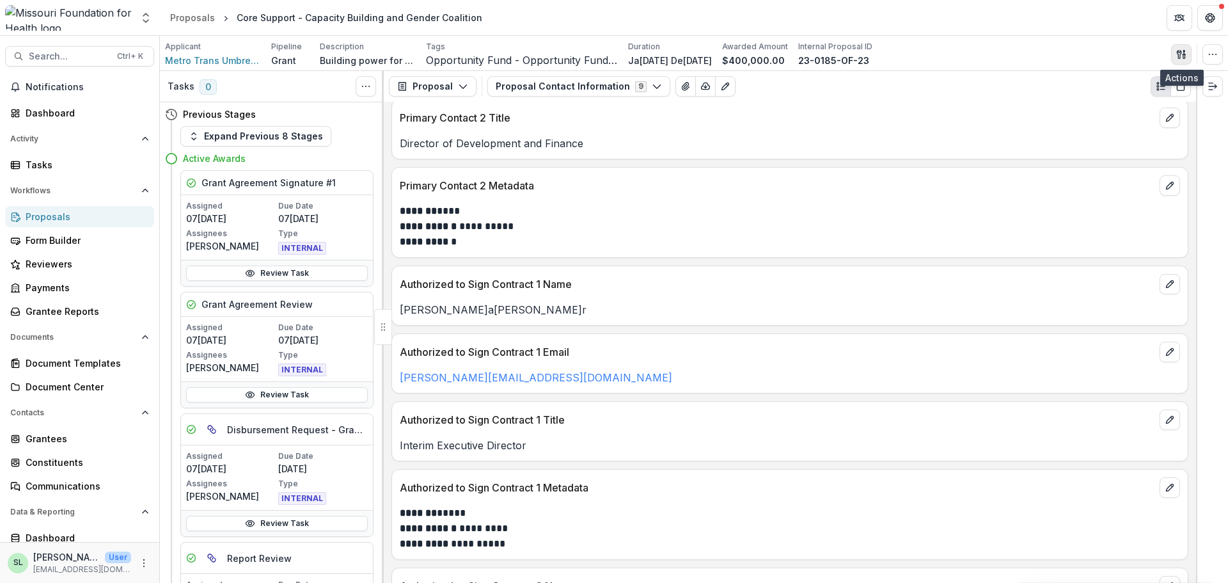
click at [1190, 55] on button "button" at bounding box center [1181, 54] width 20 height 20
click at [1118, 102] on button "Proposal Files" at bounding box center [1120, 104] width 137 height 21
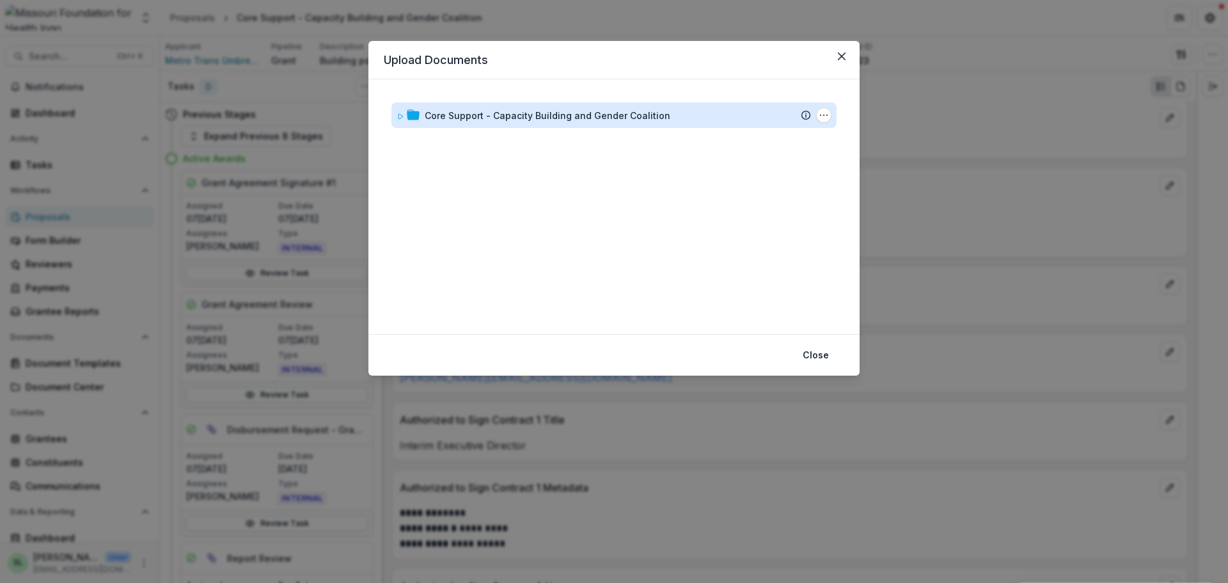
click at [483, 115] on div "Core Support - Capacity Building and Gender Coalition" at bounding box center [548, 115] width 246 height 13
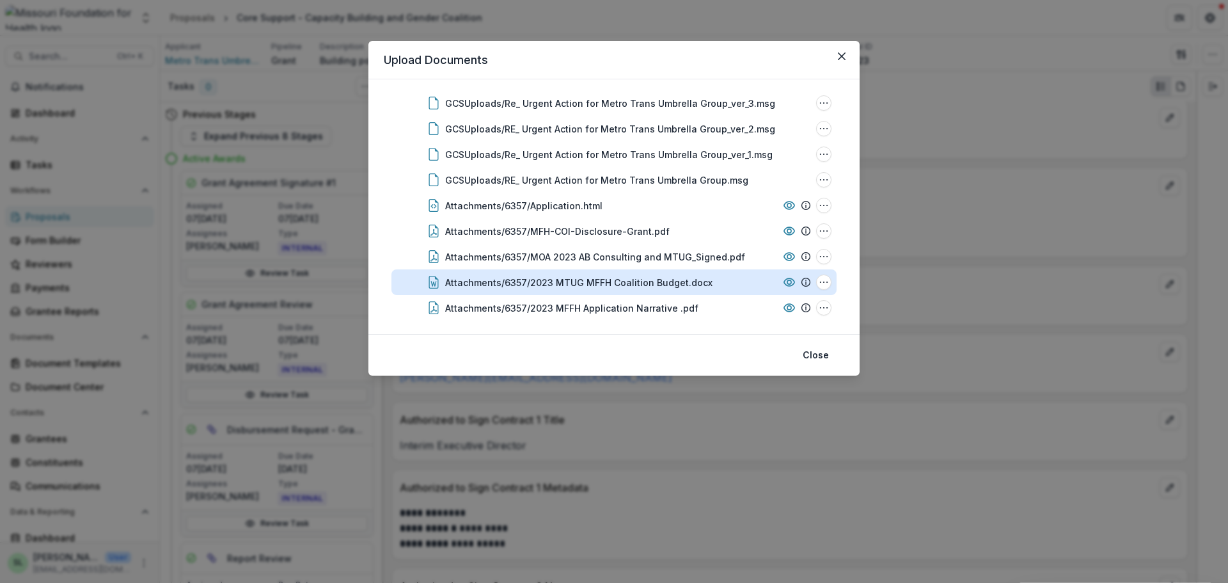
scroll to position [994, 0]
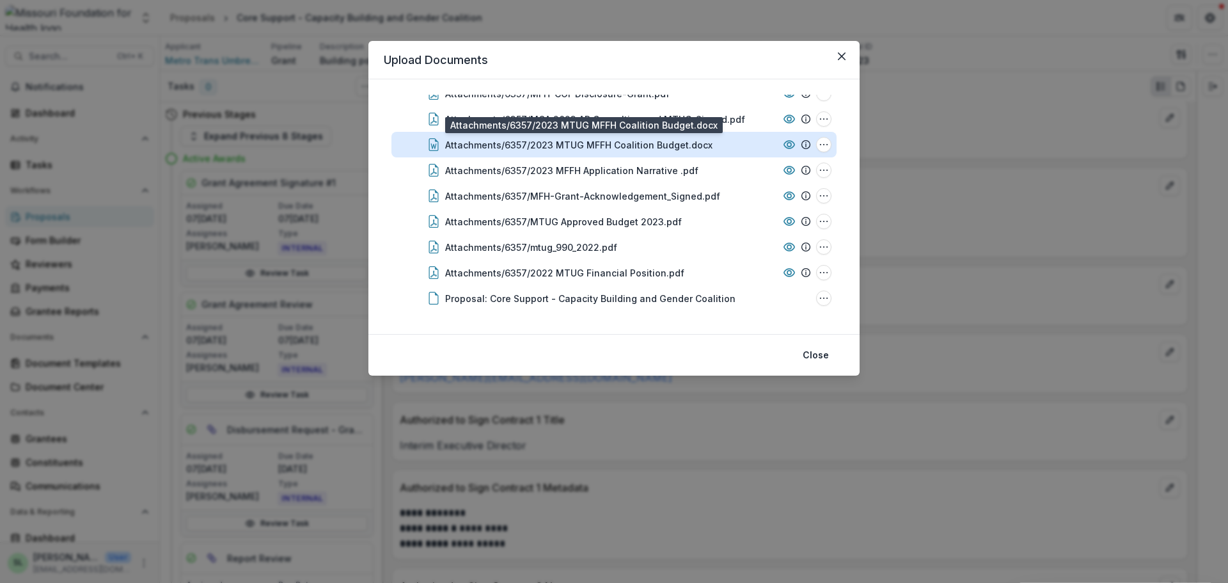
click at [624, 148] on div "Attachments/6357/2023 MTUG MFFH Coalition Budget.docx" at bounding box center [578, 144] width 267 height 13
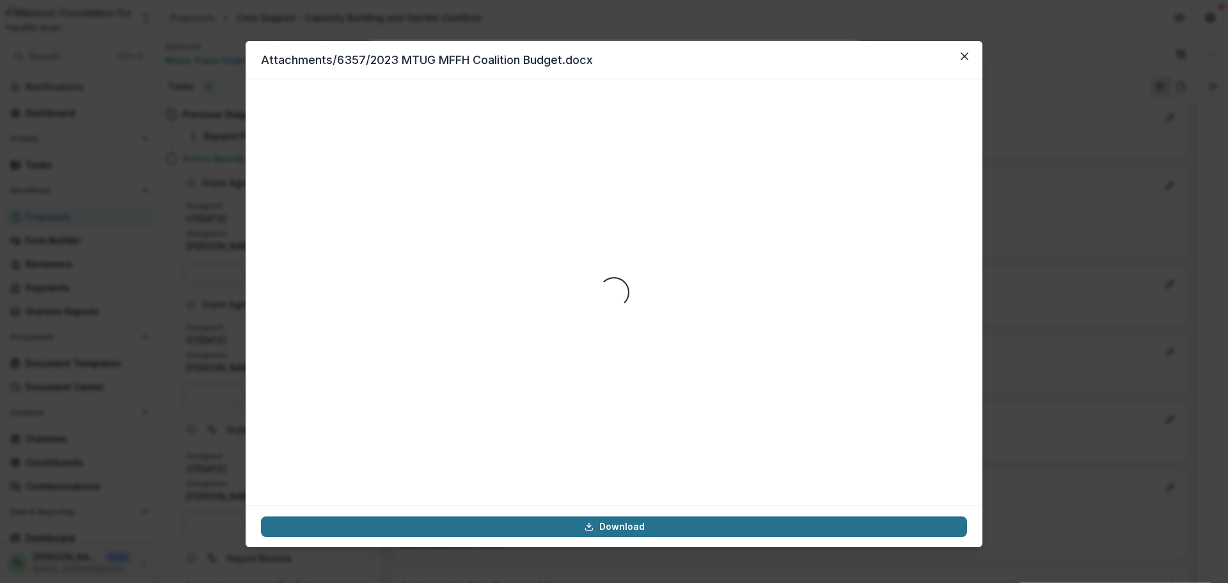
click at [658, 530] on link "Download" at bounding box center [614, 526] width 706 height 20
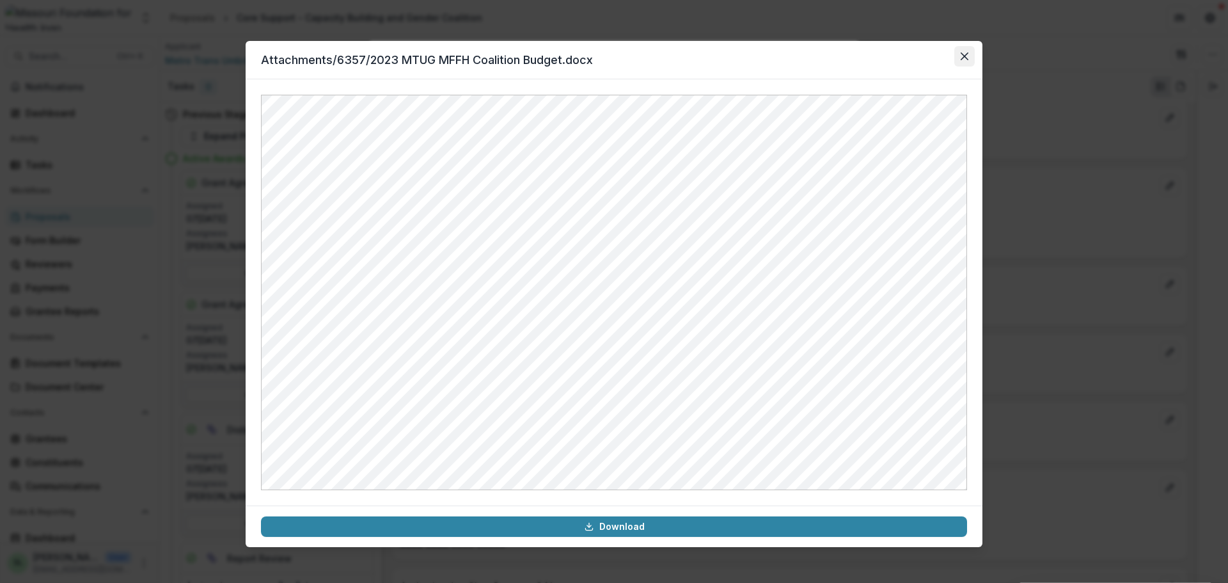
click at [968, 58] on icon "Close" at bounding box center [965, 56] width 8 height 8
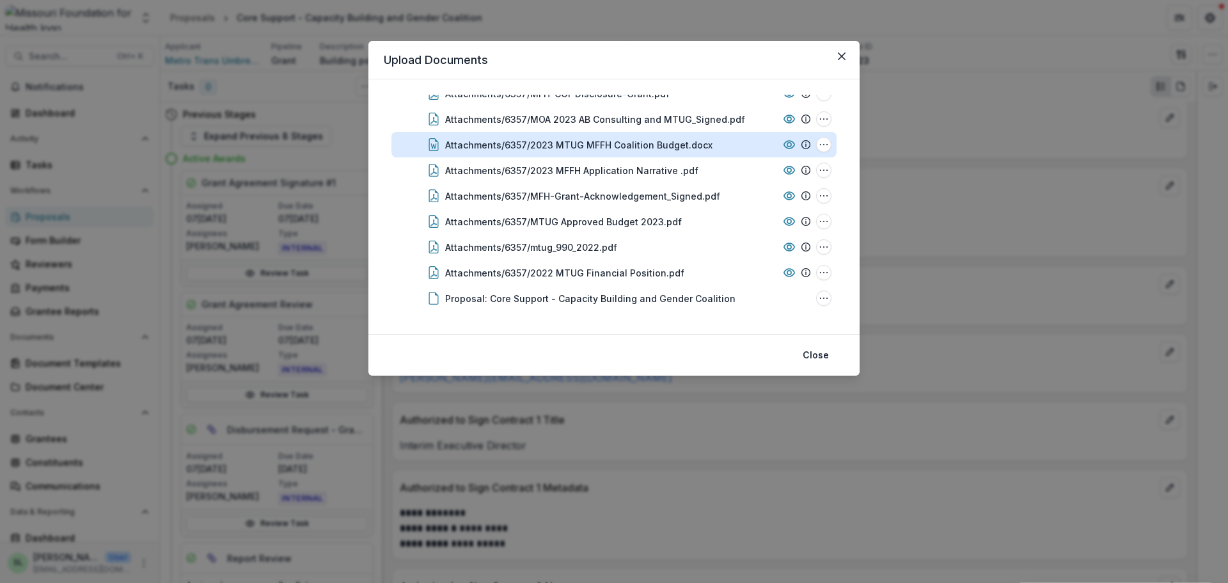
scroll to position [930, 0]
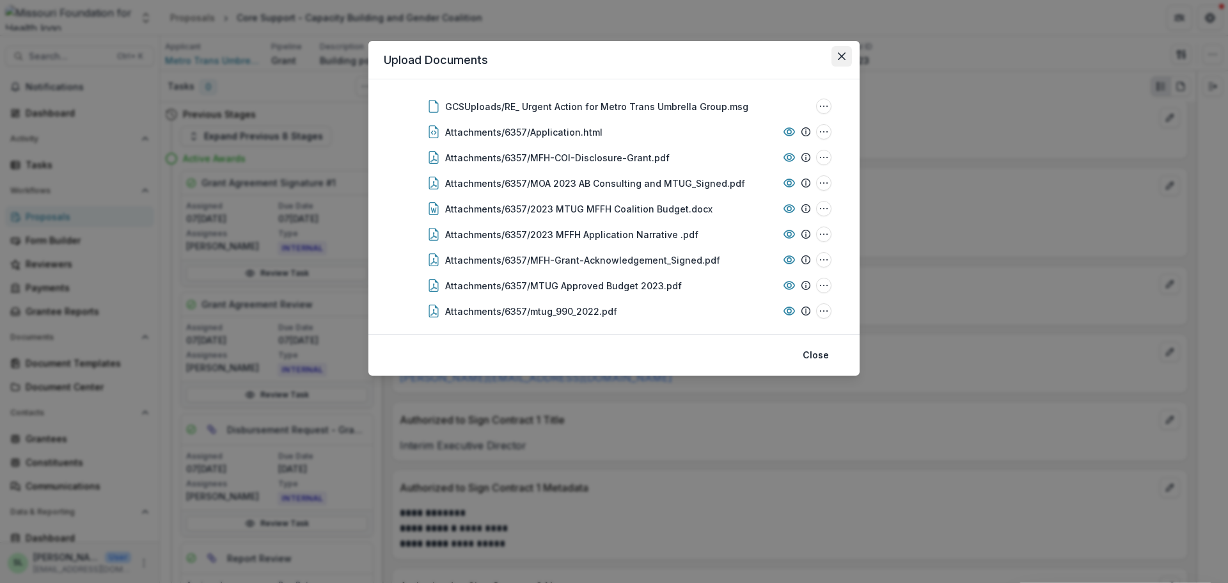
click at [837, 55] on button "Close" at bounding box center [842, 56] width 20 height 20
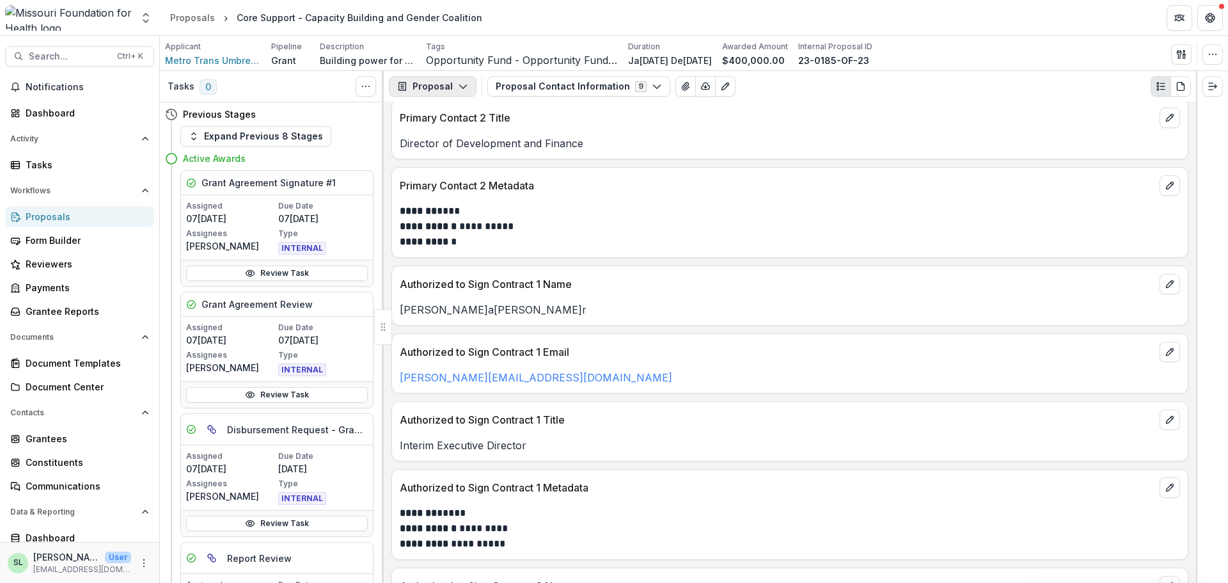
click at [457, 95] on button "Proposal" at bounding box center [433, 86] width 88 height 20
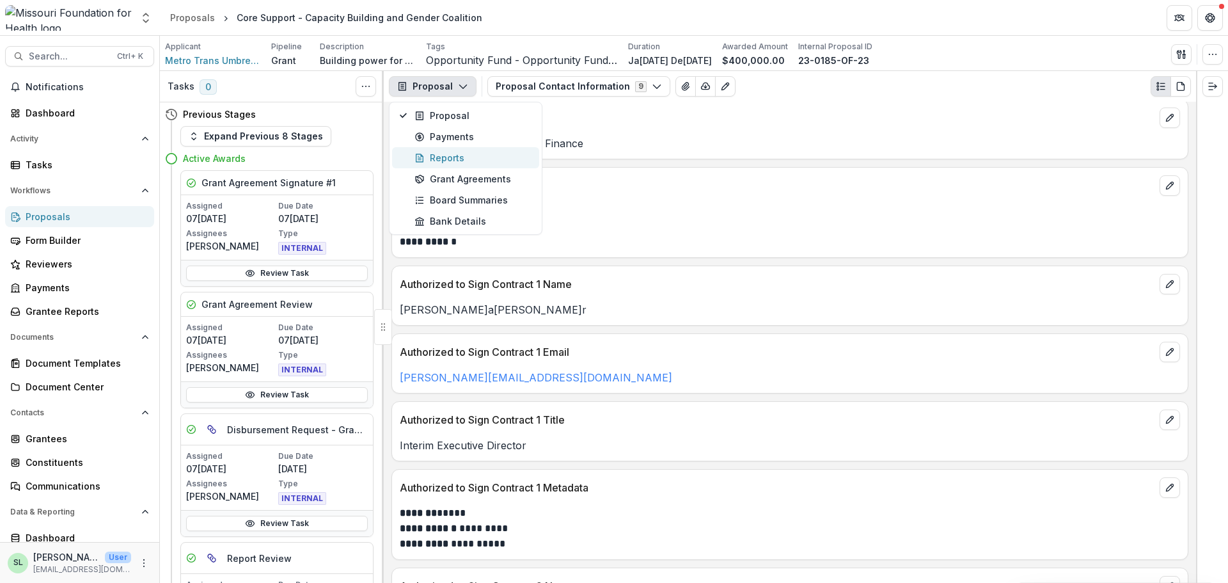
click at [429, 153] on div "Reports" at bounding box center [473, 157] width 117 height 13
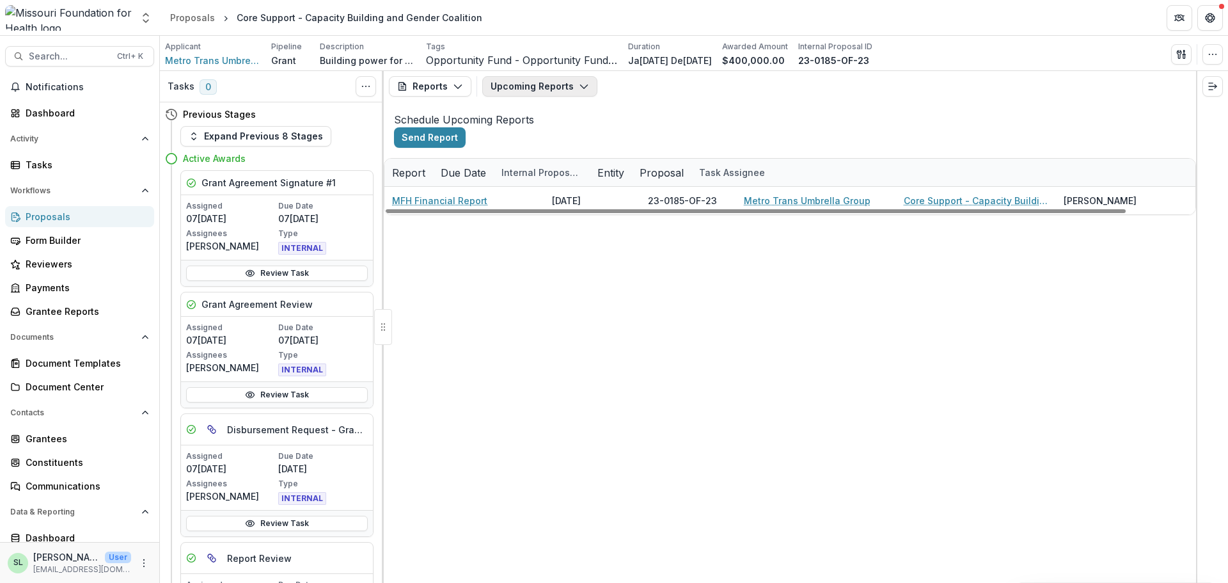
click at [547, 89] on button "Upcoming Reports" at bounding box center [539, 86] width 115 height 20
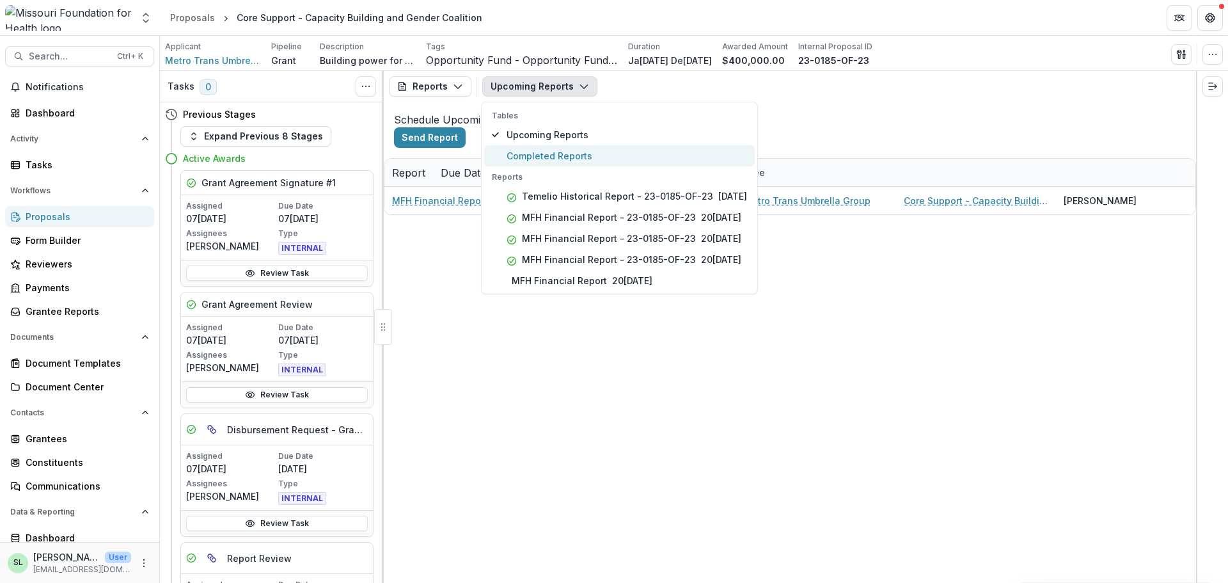
click at [541, 154] on span "Completed Reports" at bounding box center [627, 155] width 241 height 13
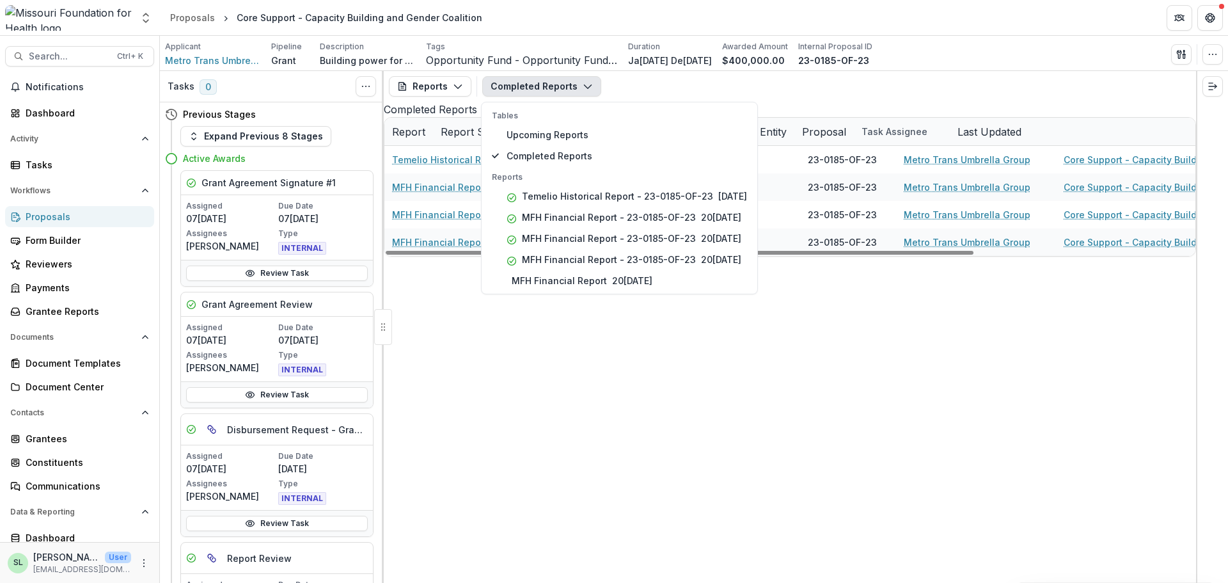
click at [535, 256] on div "Temelio Historical Report - 23-0185-OF-23 0[DATE] 23-0185-OF-23 Metro Trans Umb…" at bounding box center [928, 201] width 1088 height 110
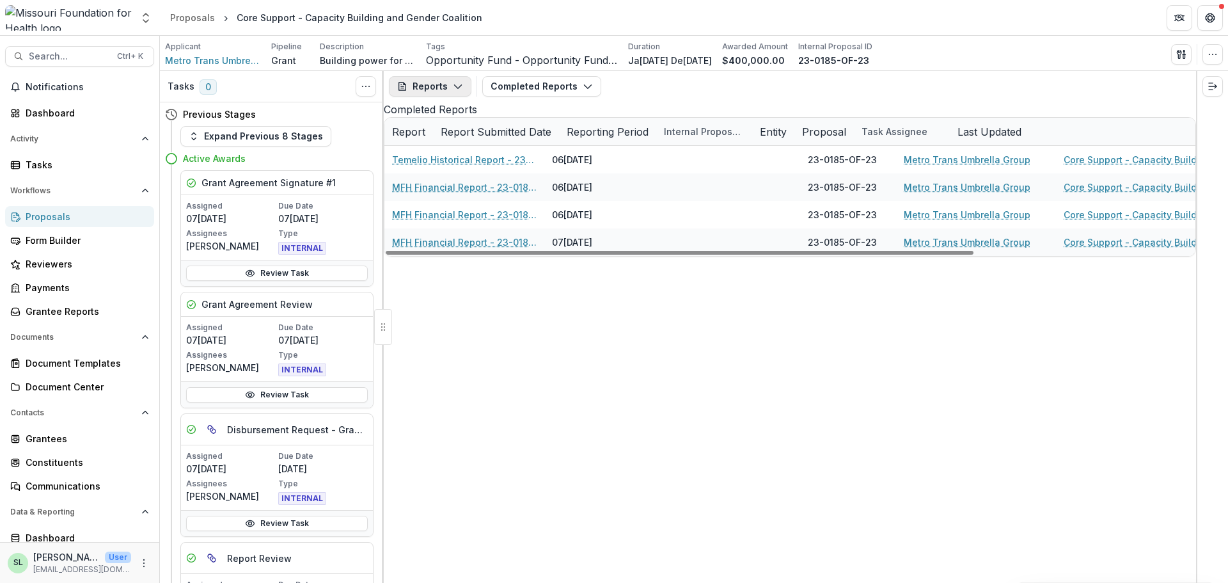
click at [435, 84] on button "Reports" at bounding box center [430, 86] width 83 height 20
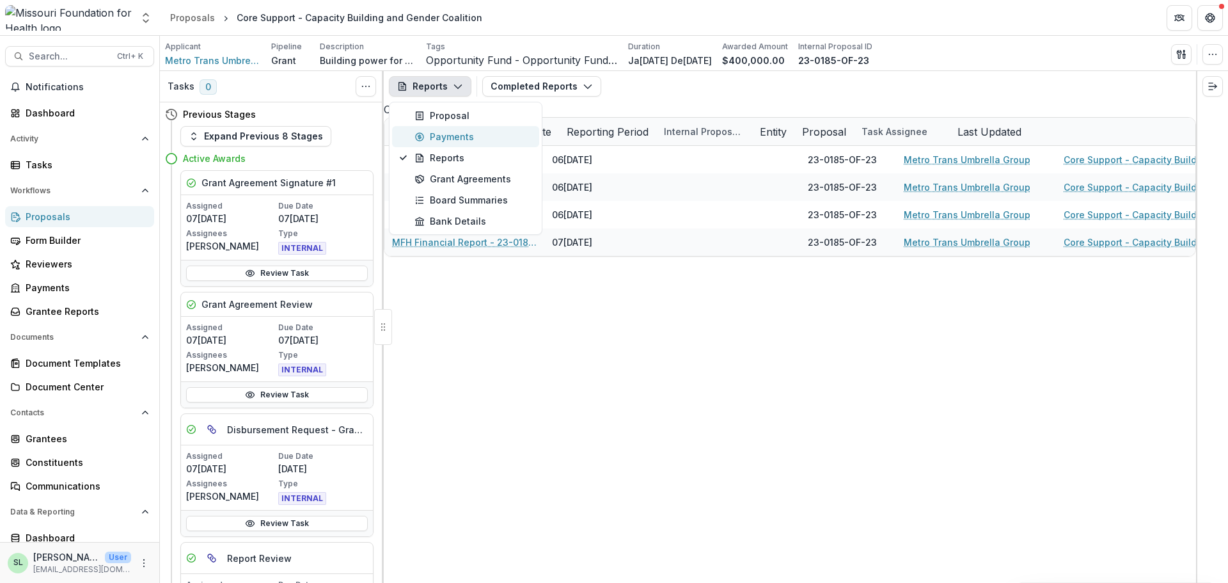
click at [434, 129] on button "Payments" at bounding box center [465, 136] width 147 height 21
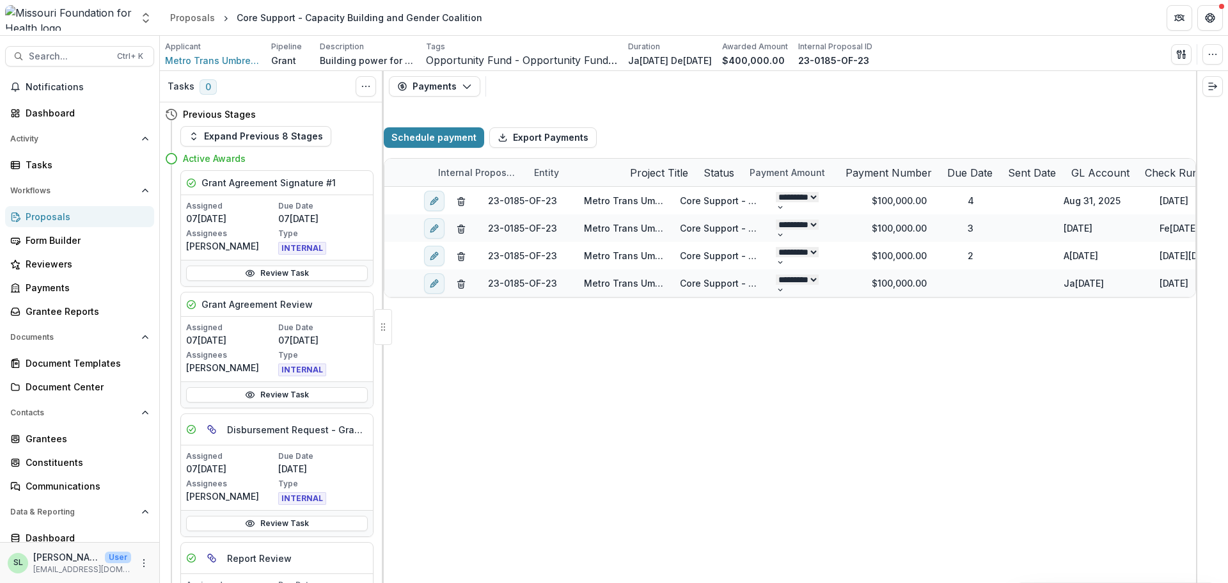
select select "**********"
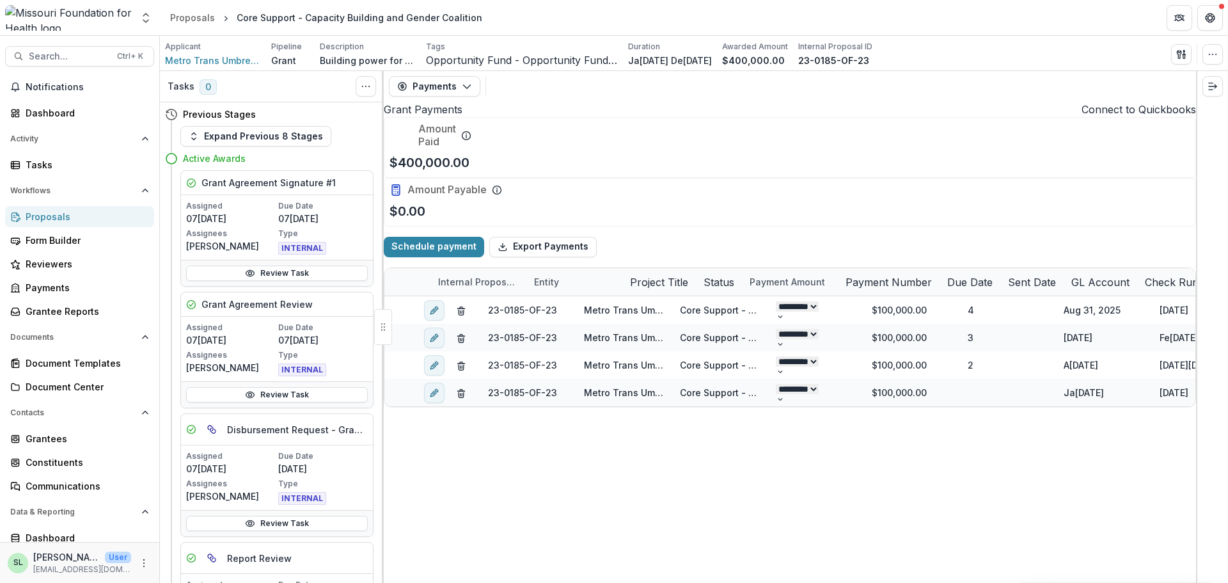
select select "**********"
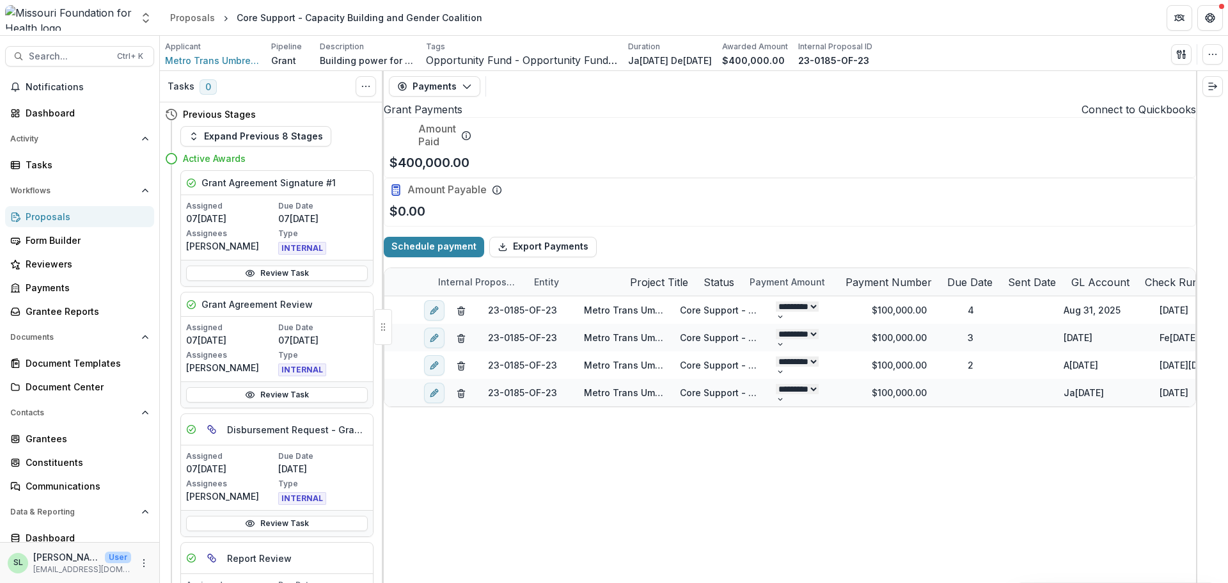
select select "**********"
click at [62, 214] on div "Proposals" at bounding box center [85, 216] width 118 height 13
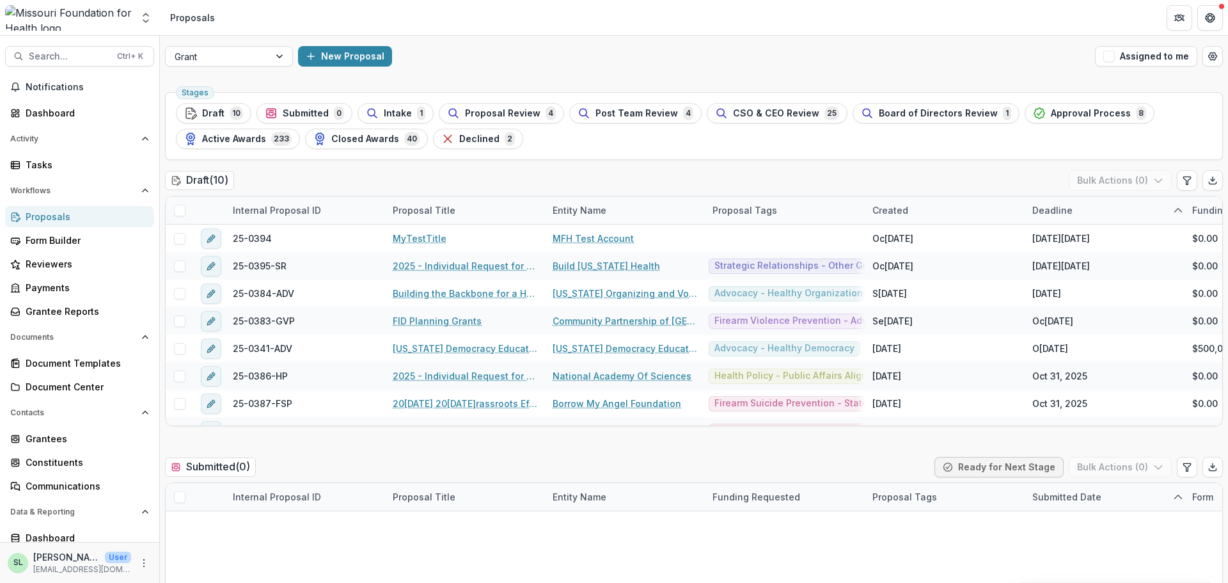
click at [894, 76] on div "Grant New Proposal Assigned to me" at bounding box center [694, 56] width 1068 height 41
drag, startPoint x: 778, startPoint y: 422, endPoint x: 356, endPoint y: 393, distance: 422.6
click at [356, 420] on div at bounding box center [499, 422] width 665 height 4
click at [221, 61] on div at bounding box center [218, 57] width 86 height 16
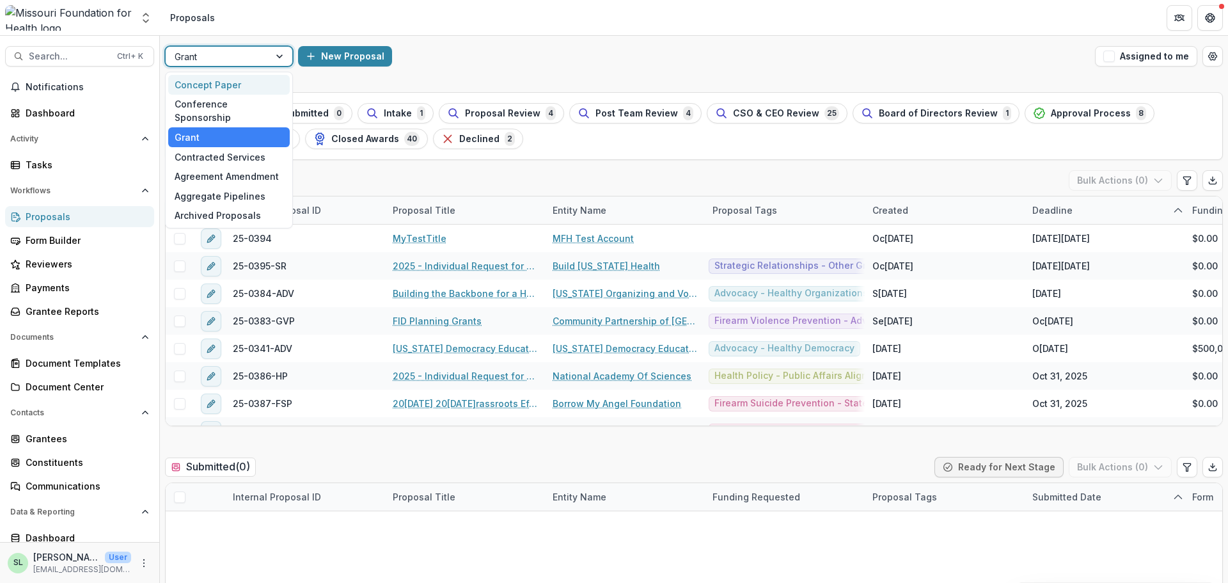
click at [215, 84] on div "Concept Paper" at bounding box center [229, 85] width 122 height 20
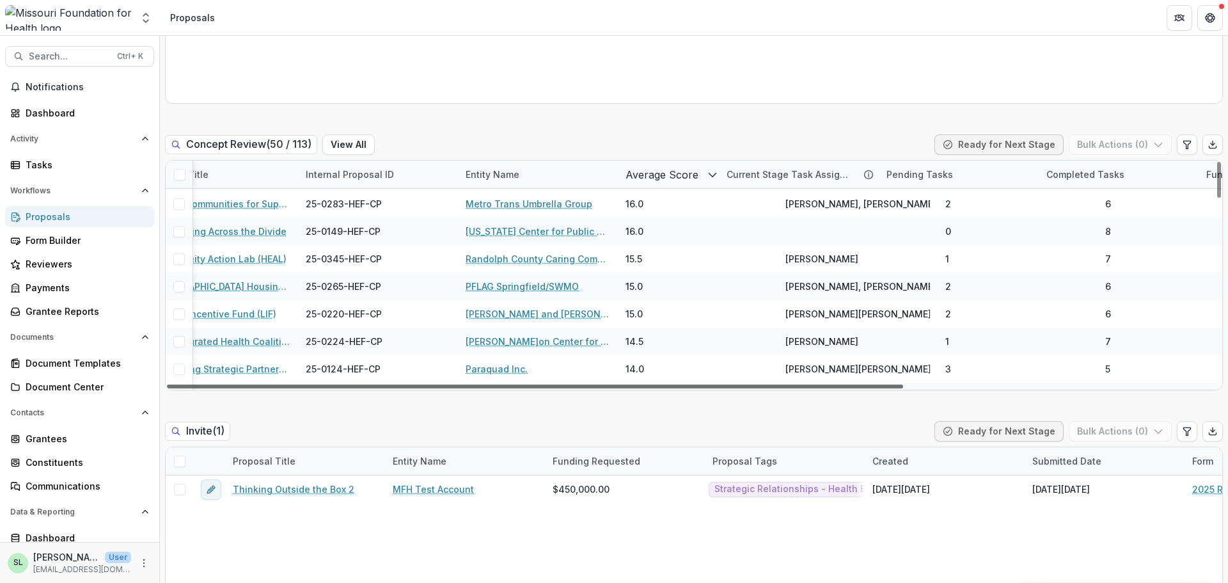
scroll to position [384, 40]
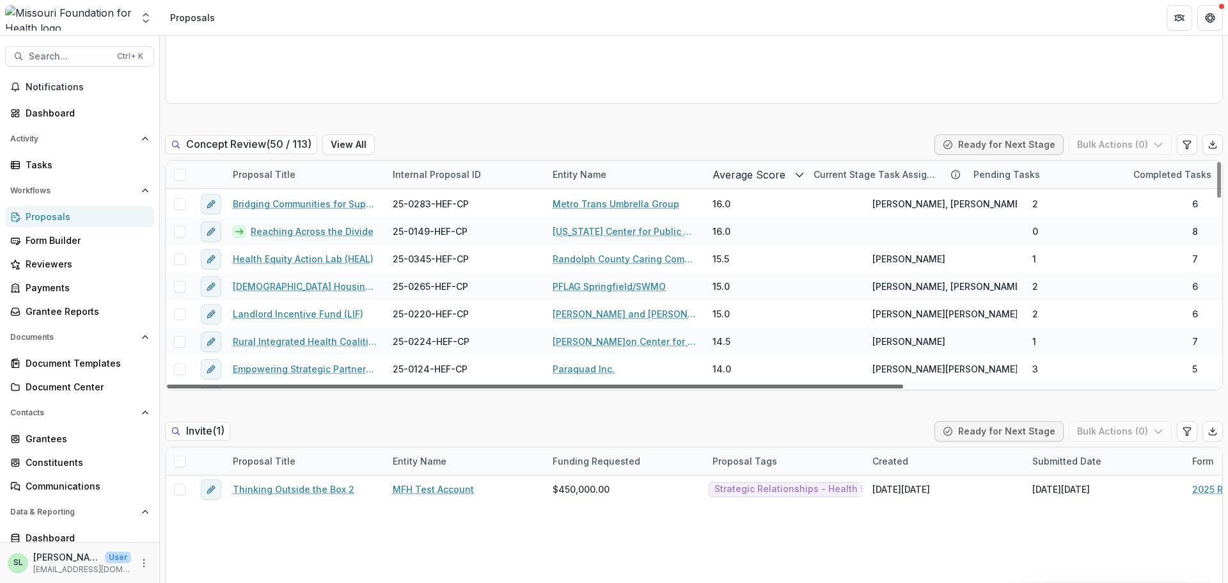
drag, startPoint x: 565, startPoint y: 385, endPoint x: 540, endPoint y: 391, distance: 25.6
click at [540, 388] on div at bounding box center [535, 386] width 736 height 4
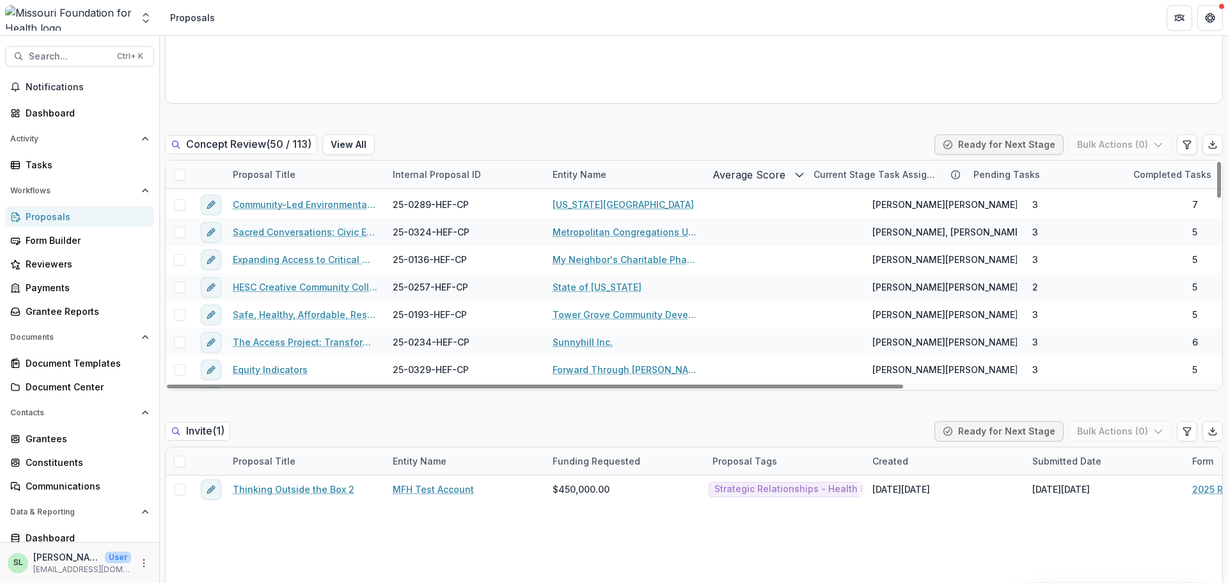
scroll to position [1175, 0]
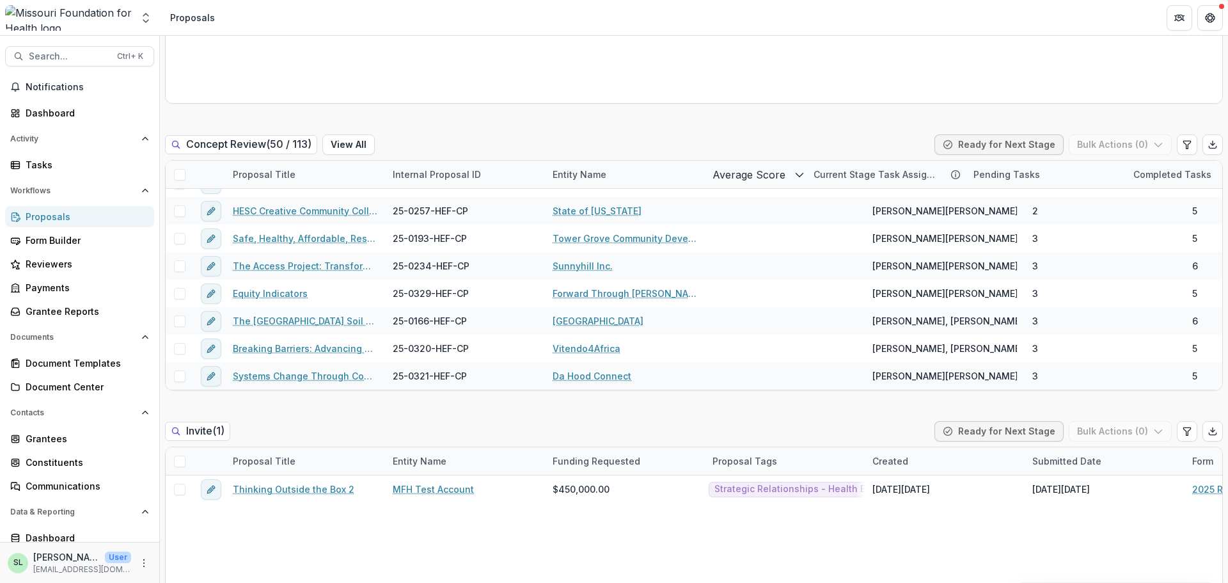
click at [49, 212] on div "Proposals" at bounding box center [85, 216] width 118 height 13
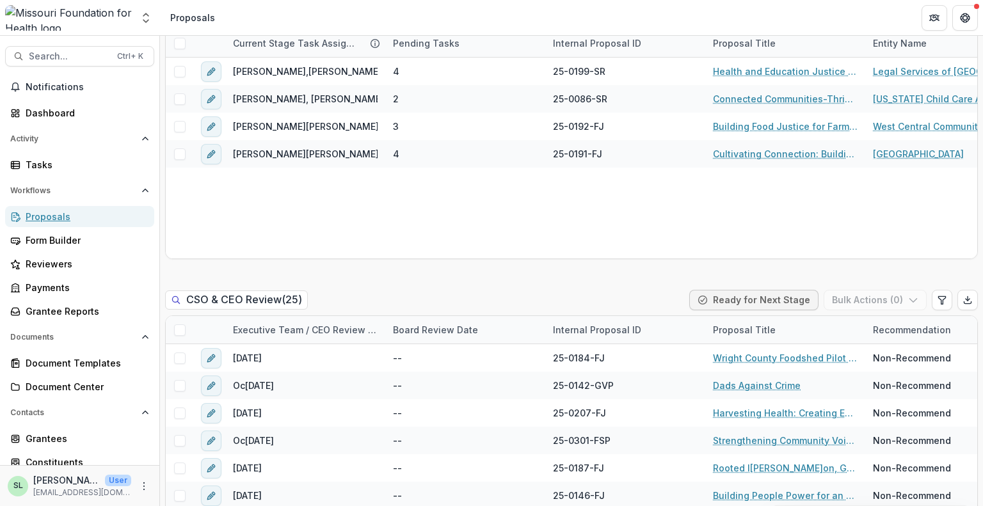
scroll to position [1679, 0]
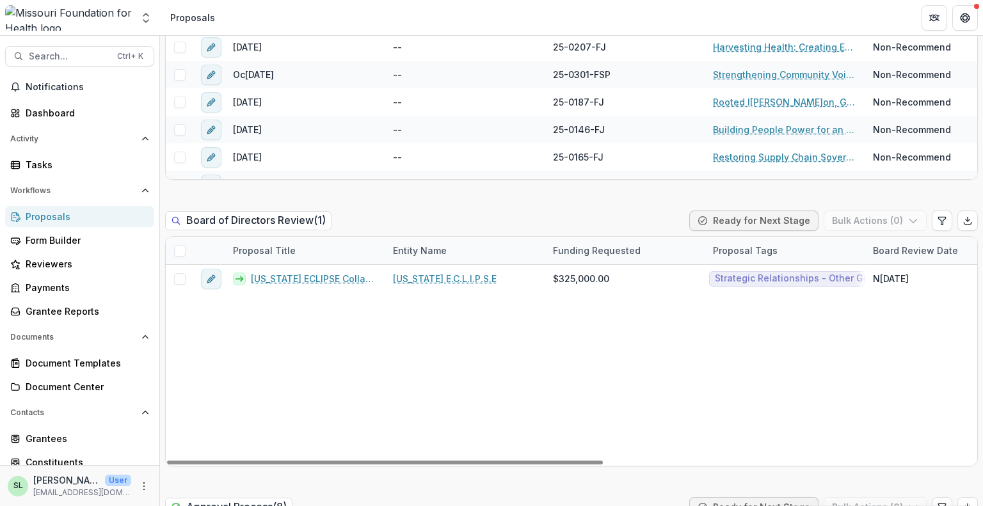
click at [57, 217] on div "Proposals" at bounding box center [85, 216] width 118 height 13
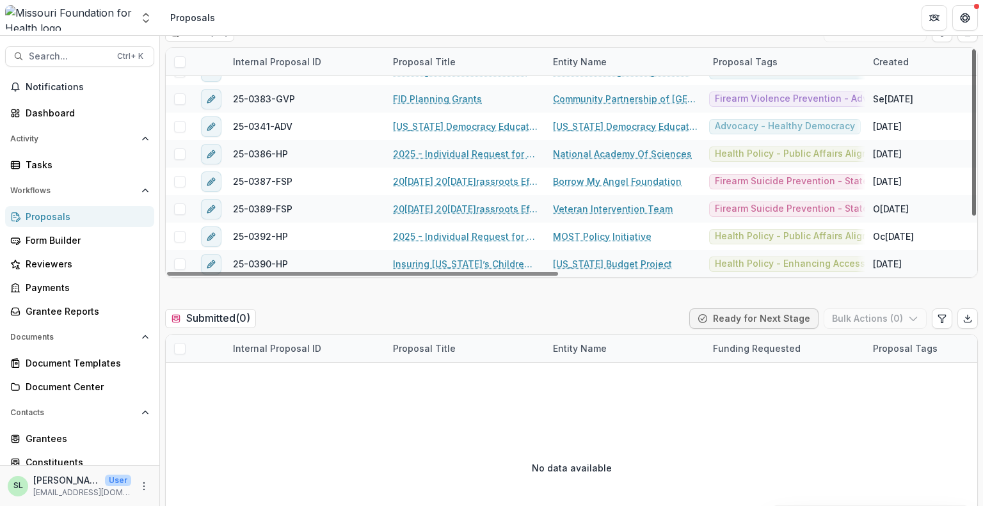
scroll to position [0, 0]
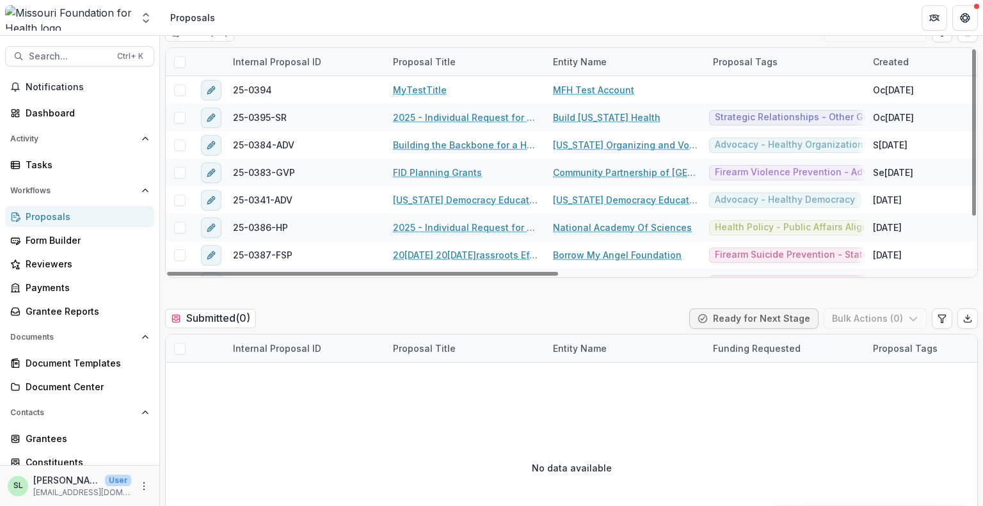
drag, startPoint x: 970, startPoint y: 88, endPoint x: 978, endPoint y: 28, distance: 60.5
click at [976, 49] on div at bounding box center [974, 132] width 4 height 166
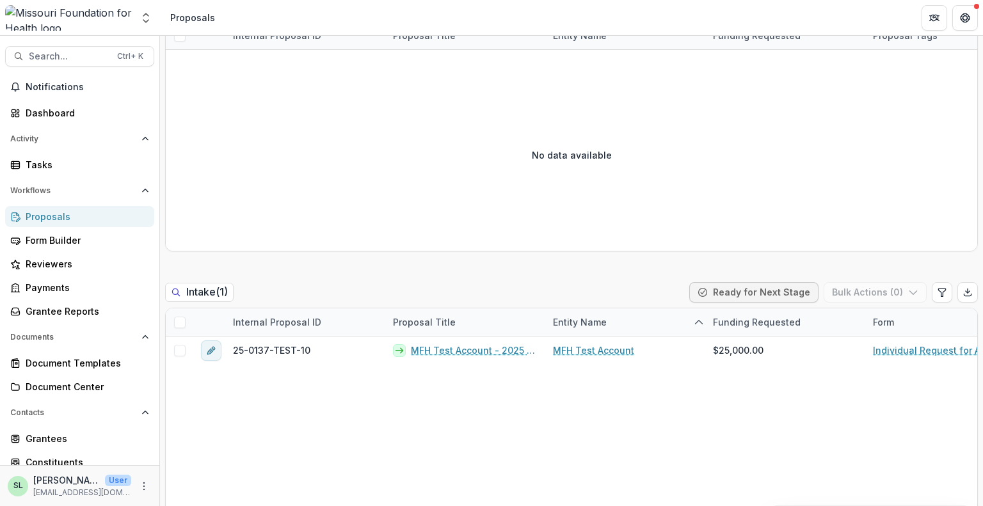
scroll to position [24, 0]
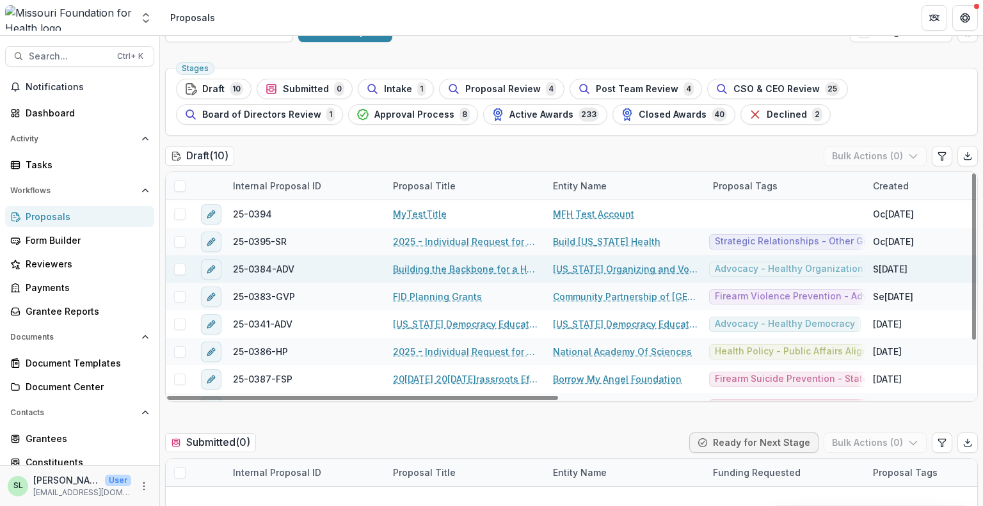
click at [473, 262] on link "Building the Backbone for a Healthier [US_STATE]" at bounding box center [465, 268] width 145 height 13
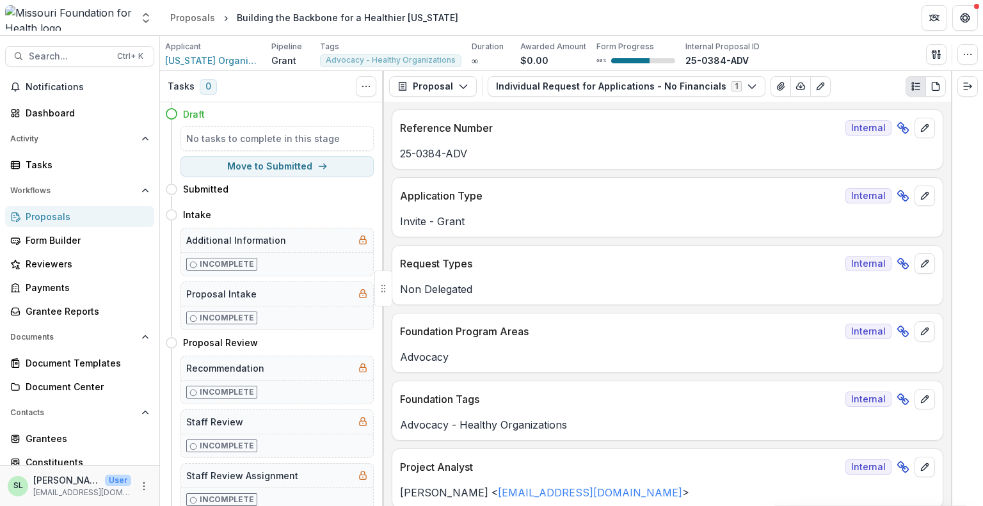
click at [49, 213] on div "Proposals" at bounding box center [85, 216] width 118 height 13
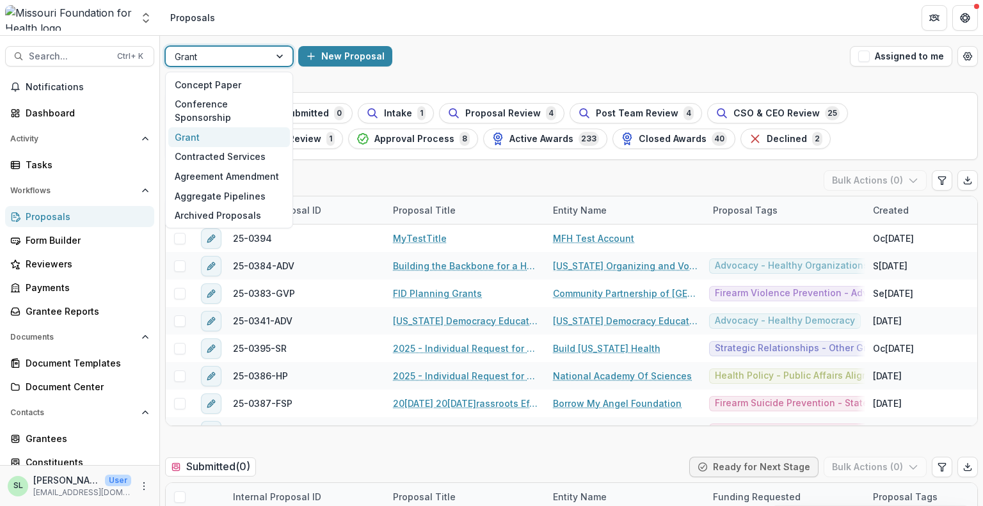
click at [228, 61] on div at bounding box center [218, 57] width 86 height 16
click at [230, 86] on div "Concept Paper" at bounding box center [229, 85] width 122 height 20
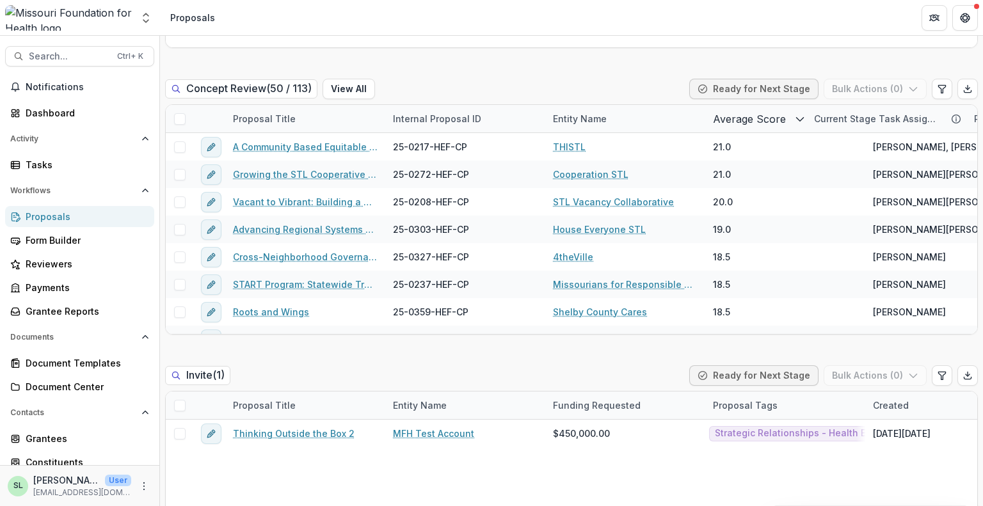
scroll to position [961, 0]
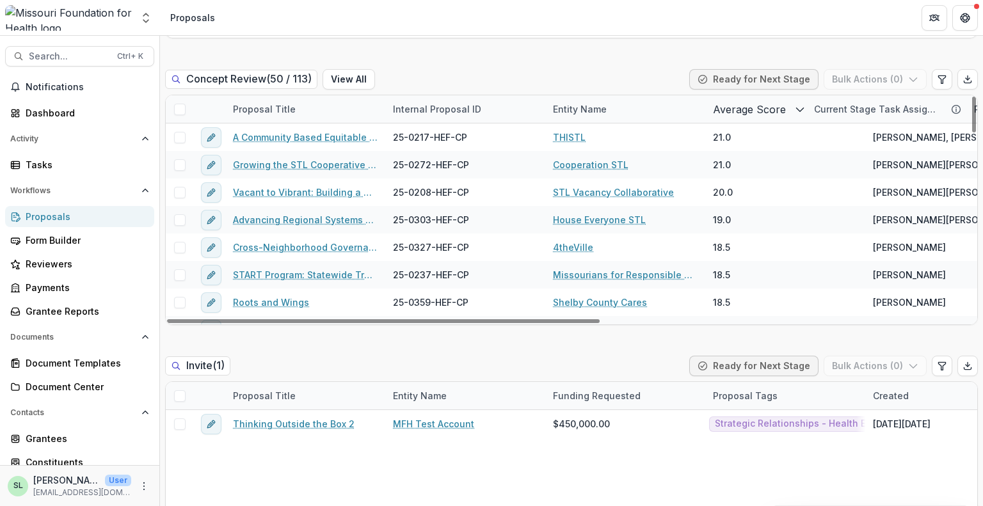
click at [982, 217] on div "Concept Paper New Proposal Assigned to me Stages Draft 0 Submitted 0 Intake 0 C…" at bounding box center [571, 271] width 823 height 470
drag, startPoint x: 982, startPoint y: 217, endPoint x: 976, endPoint y: 254, distance: 37.5
click at [976, 254] on div "Concept Paper New Proposal Assigned to me Stages Draft 0 Submitted 0 Intake 0 C…" at bounding box center [571, 271] width 823 height 470
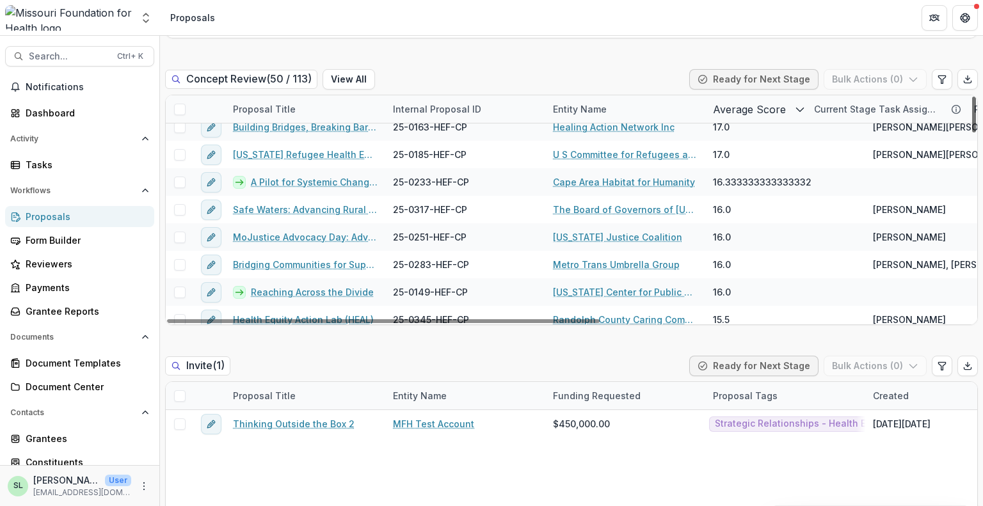
scroll to position [186, 0]
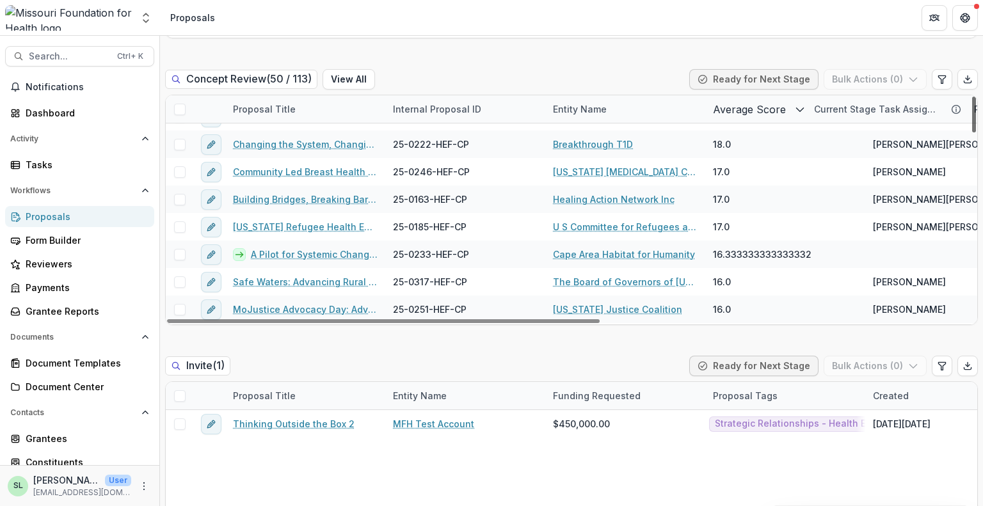
drag, startPoint x: 971, startPoint y: 118, endPoint x: 970, endPoint y: 147, distance: 29.4
click at [972, 132] on div at bounding box center [974, 115] width 4 height 36
click at [935, 112] on div "Current Stage Task Assignees" at bounding box center [875, 108] width 139 height 13
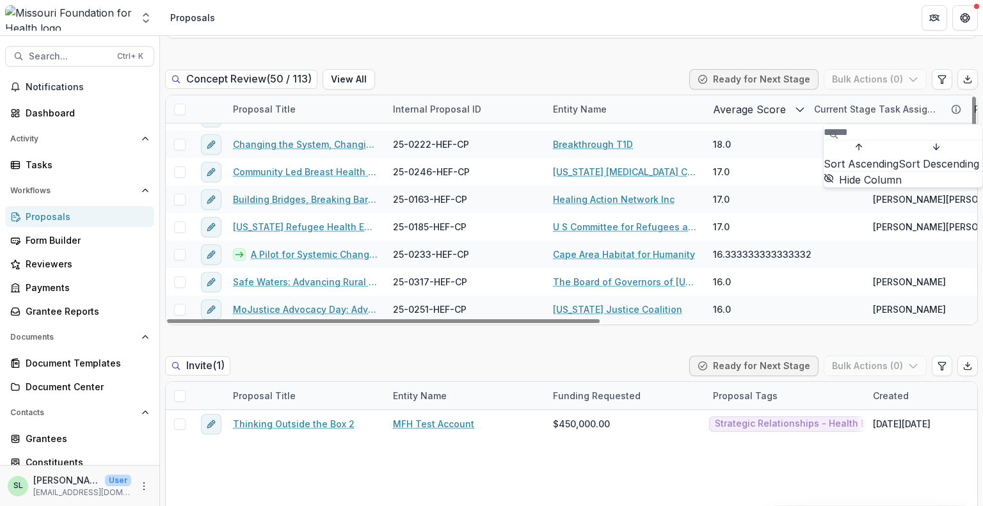
click at [917, 138] on input at bounding box center [874, 132] width 102 height 15
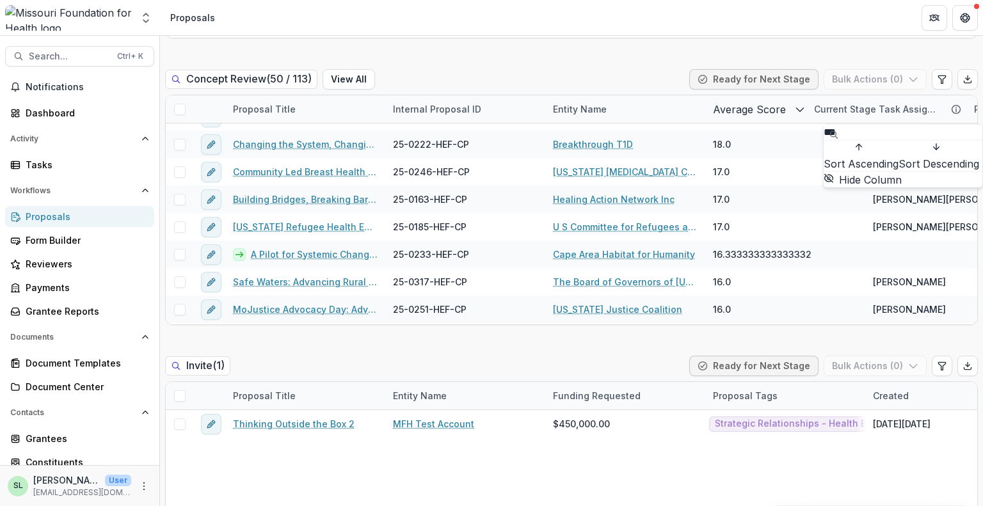
scroll to position [0, 0]
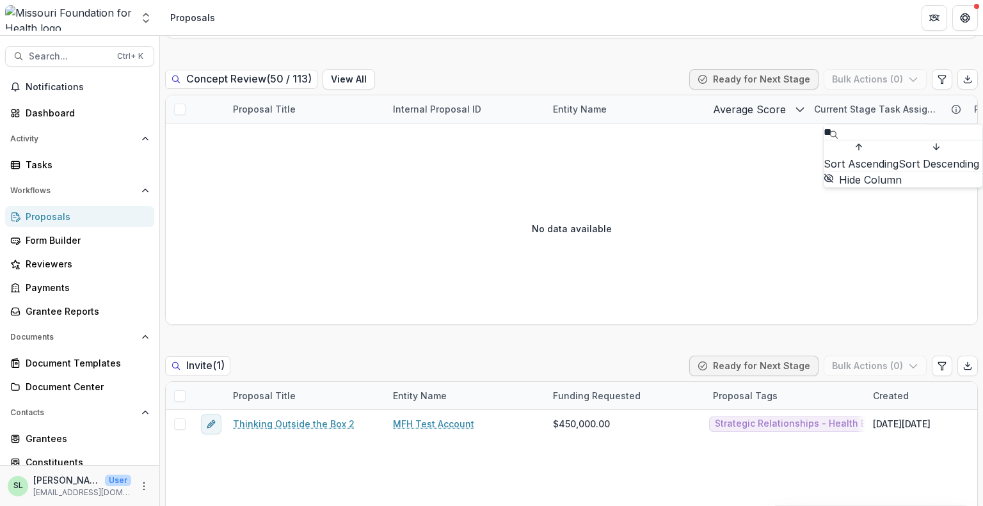
type input "*"
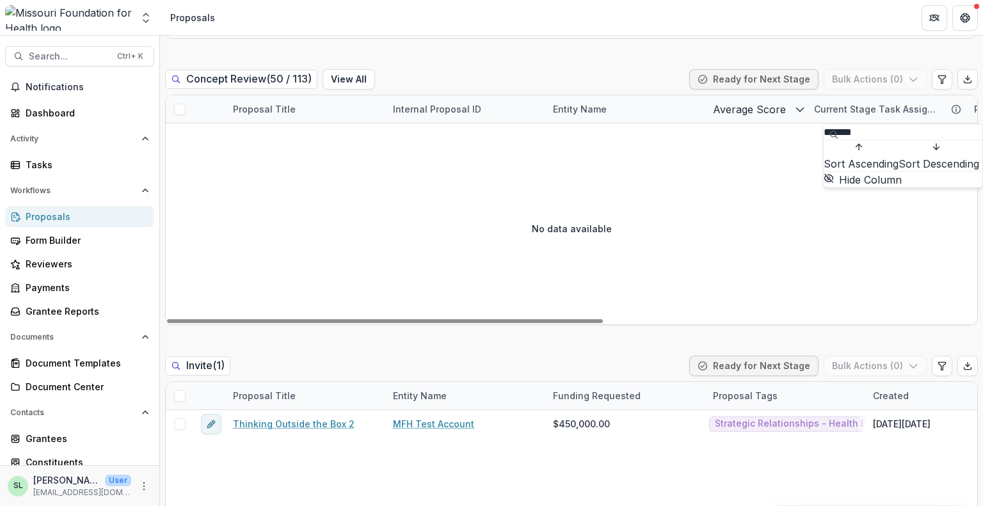
type input "*******"
click at [58, 213] on div "Proposals" at bounding box center [85, 216] width 118 height 13
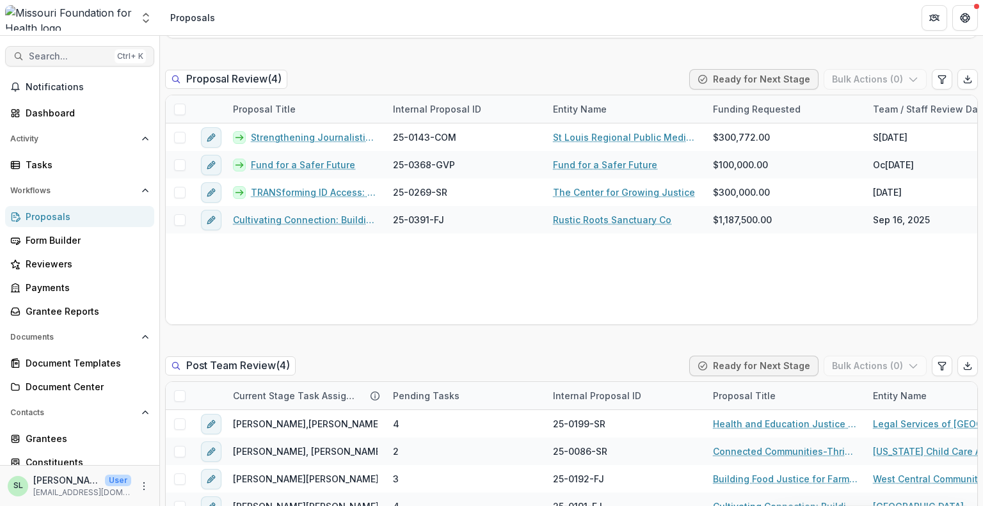
click at [51, 53] on span "Search..." at bounding box center [69, 56] width 81 height 11
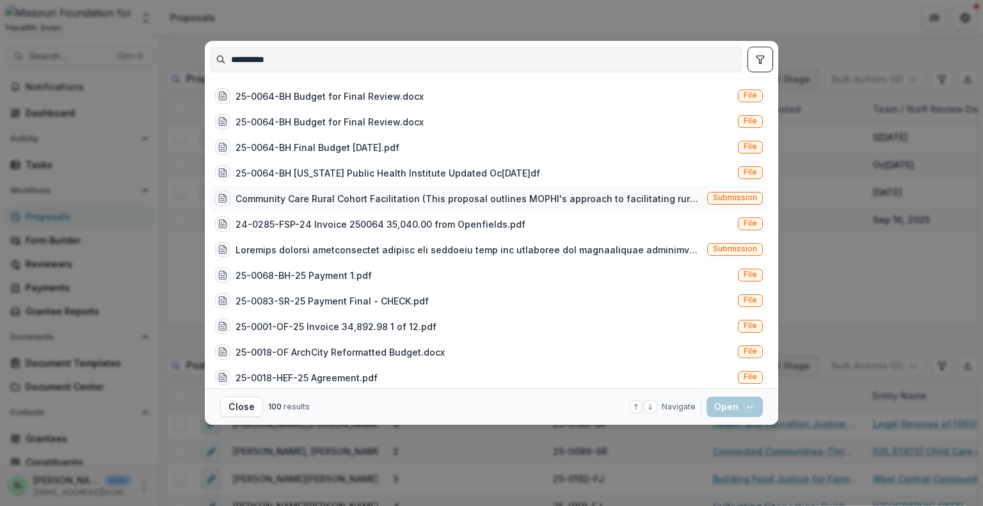
type input "**********"
click at [622, 196] on div "Community Care Rural Cohort Facilitation (This proposal outlines MOPHI's approa…" at bounding box center [468, 198] width 466 height 13
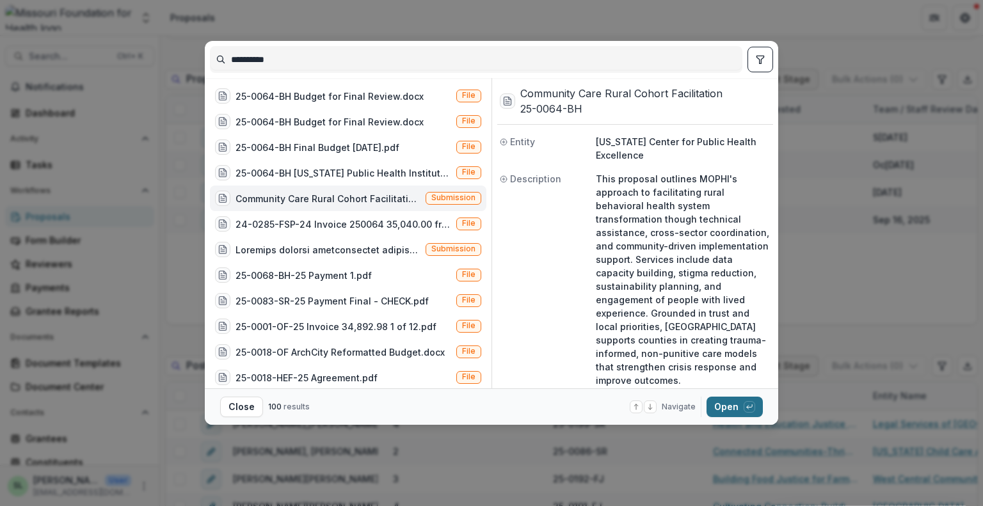
click at [737, 415] on button "Open with enter key" at bounding box center [734, 407] width 56 height 20
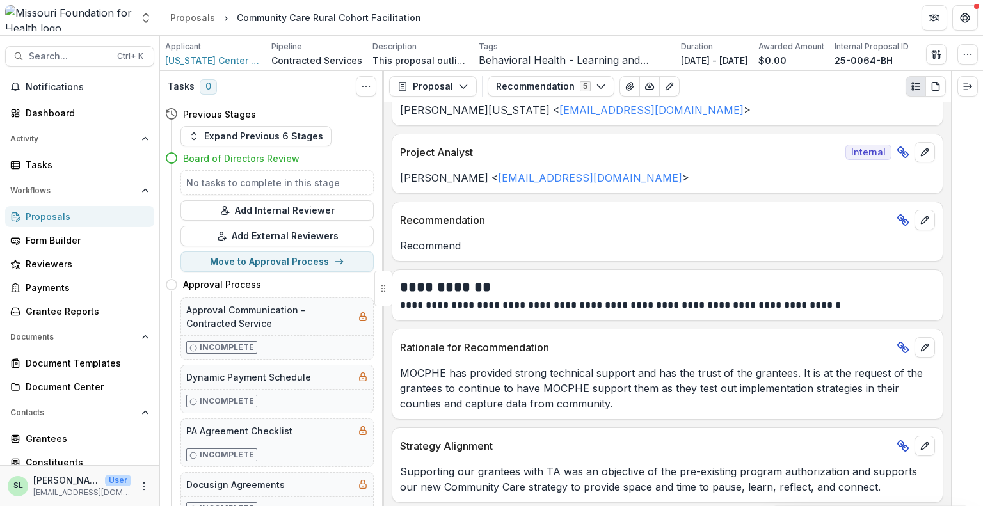
scroll to position [114, 0]
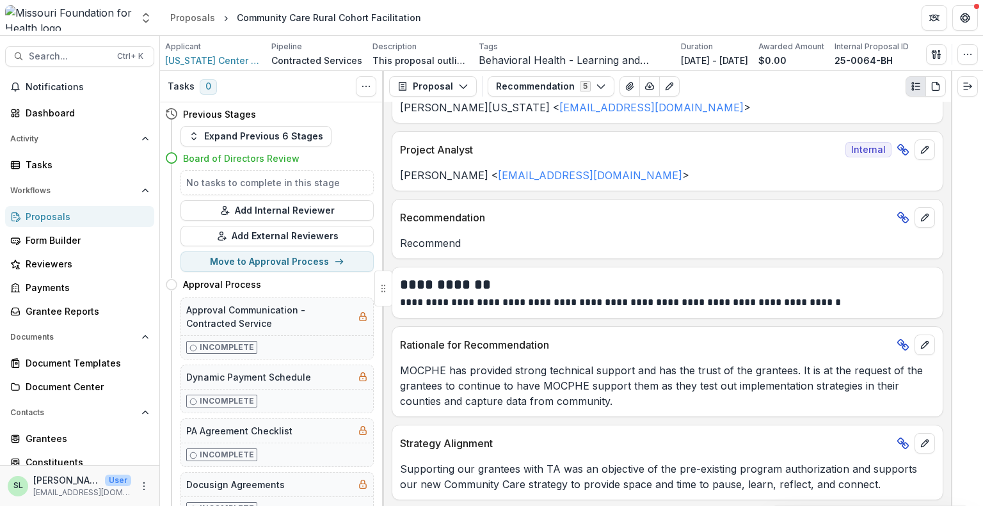
click at [559, 97] on div "Proposal Proposal Payments Reports Grant Agreements Board Summaries Bank Detail…" at bounding box center [667, 86] width 567 height 31
click at [596, 89] on icon "button" at bounding box center [601, 86] width 10 height 10
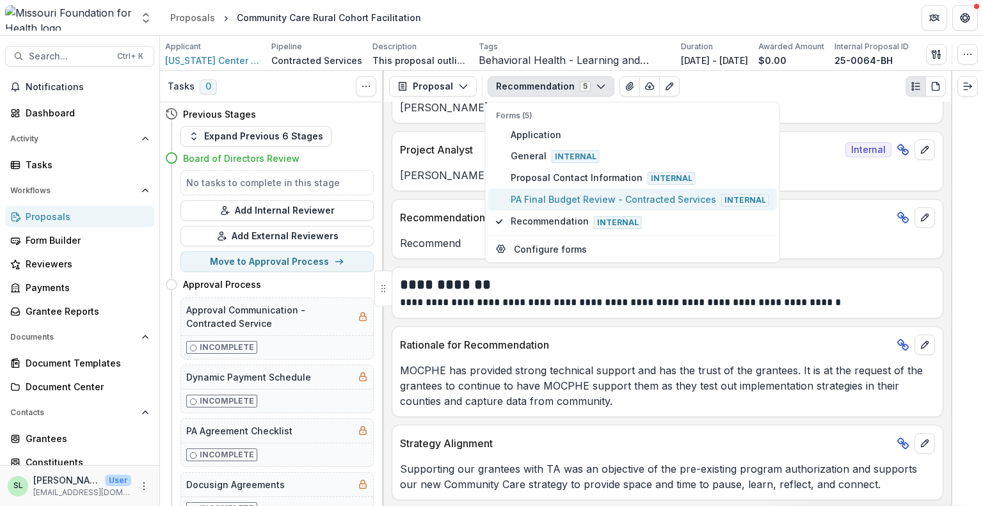
click at [554, 196] on span "PA Final Budget Review - Contracted Services Internal" at bounding box center [640, 200] width 258 height 14
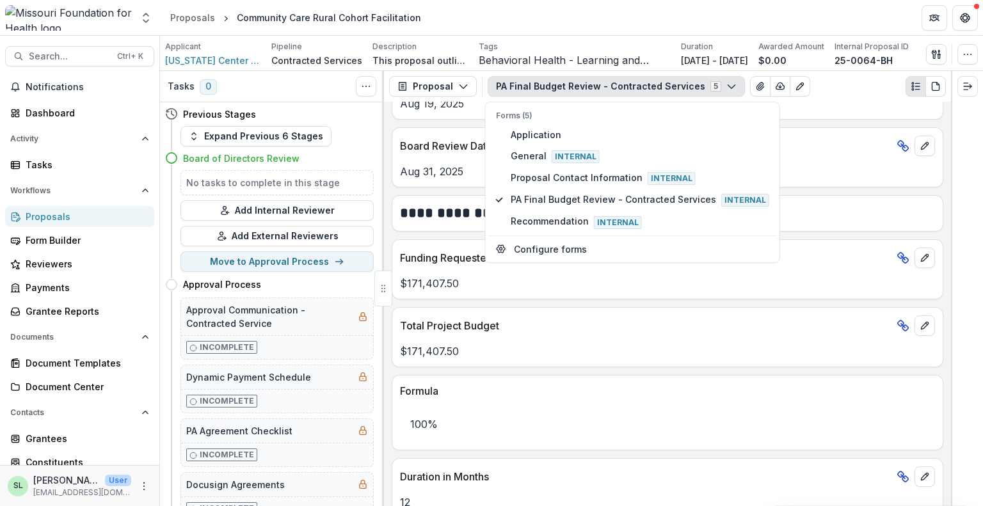
scroll to position [720, 0]
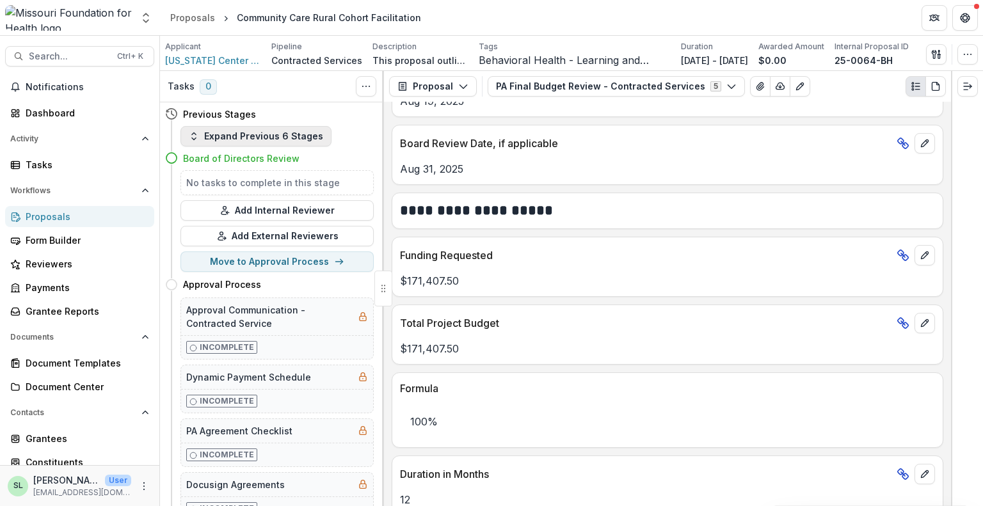
click at [292, 141] on button "Expand Previous 6 Stages" at bounding box center [255, 136] width 151 height 20
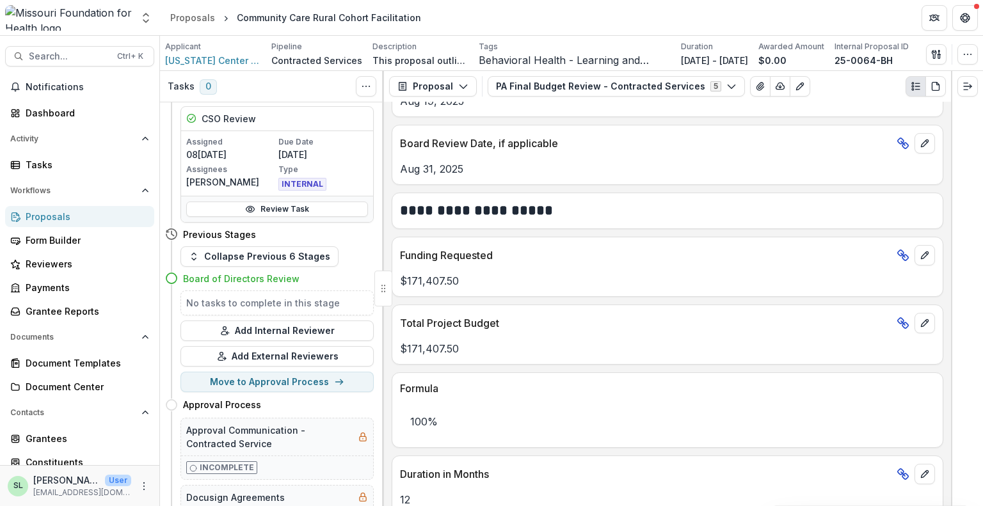
scroll to position [762, 0]
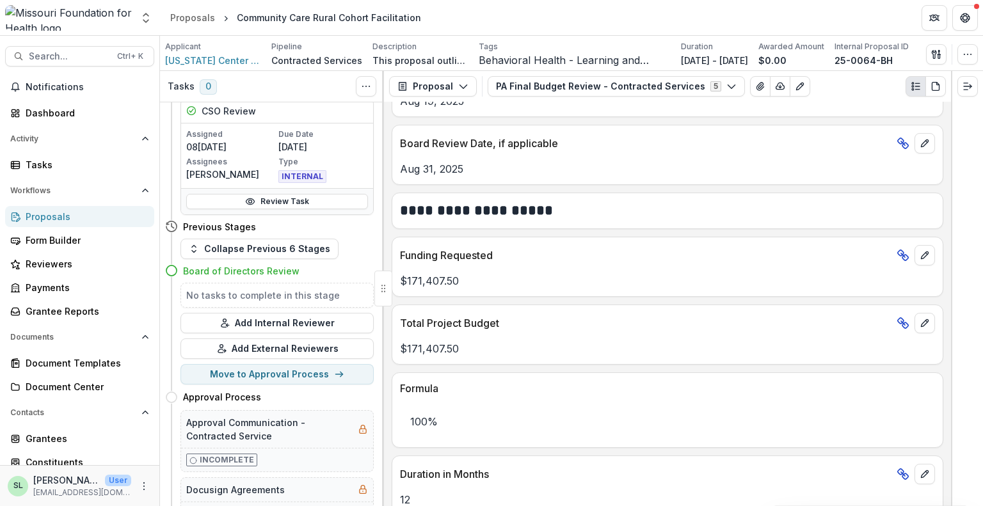
click at [384, 131] on div "**********" at bounding box center [667, 304] width 567 height 404
click at [356, 115] on div "CSO Review" at bounding box center [277, 111] width 192 height 24
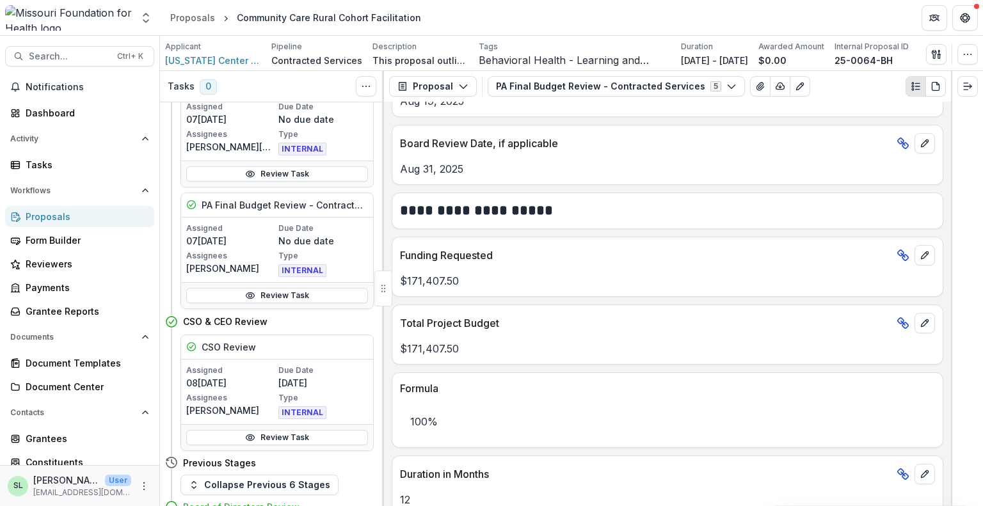
scroll to position [537, 0]
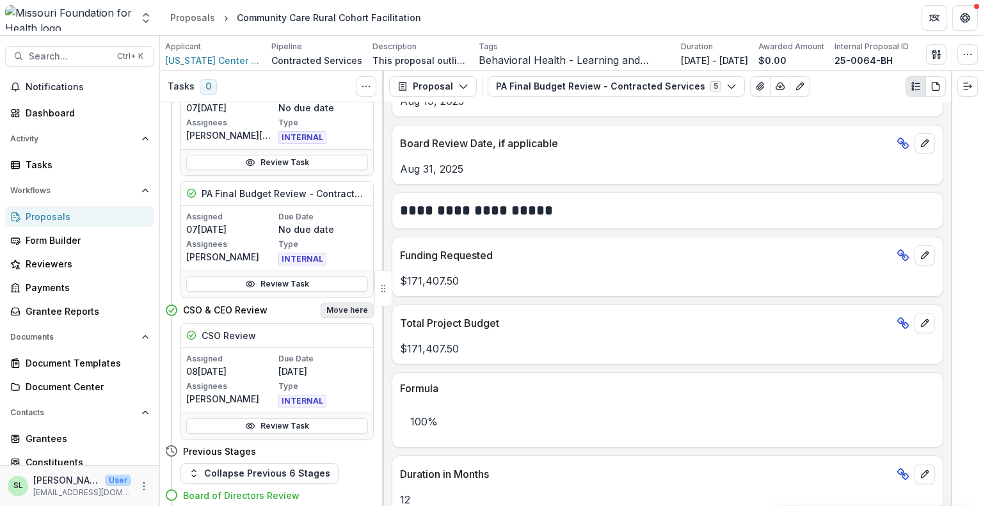
click at [345, 310] on button "Move here" at bounding box center [347, 310] width 53 height 15
select select "**********"
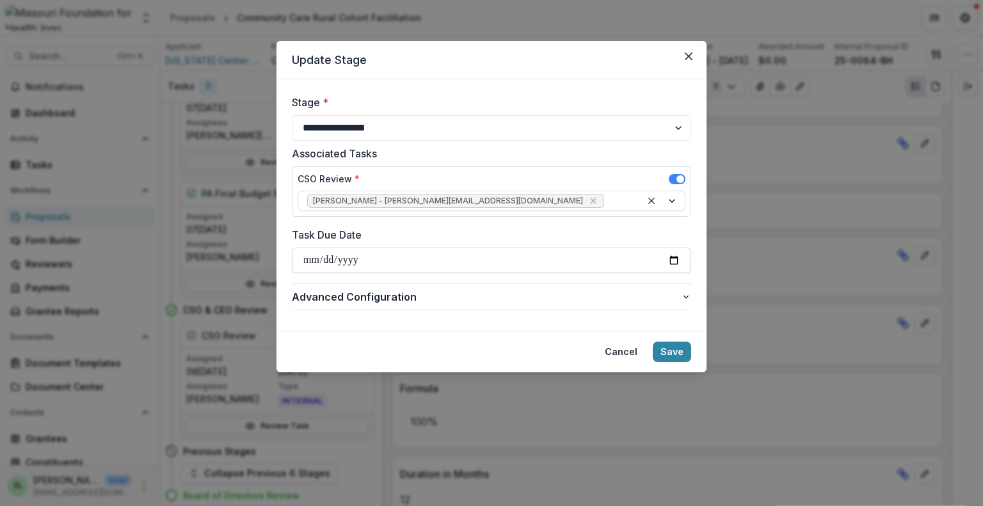
click at [314, 257] on input "Task Due Date" at bounding box center [491, 261] width 399 height 26
type input "**********"
click at [676, 356] on button "Save" at bounding box center [672, 352] width 38 height 20
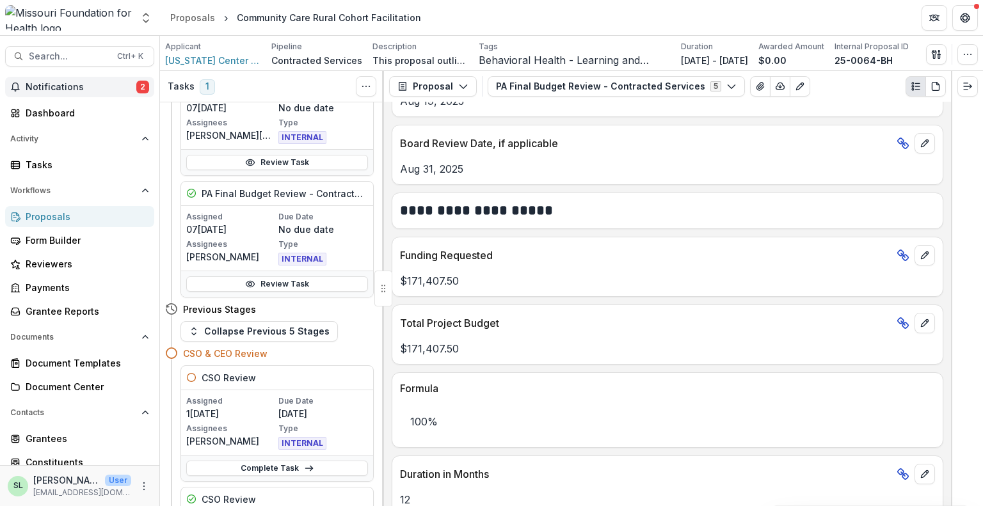
click at [84, 82] on span "Notifications" at bounding box center [81, 87] width 111 height 11
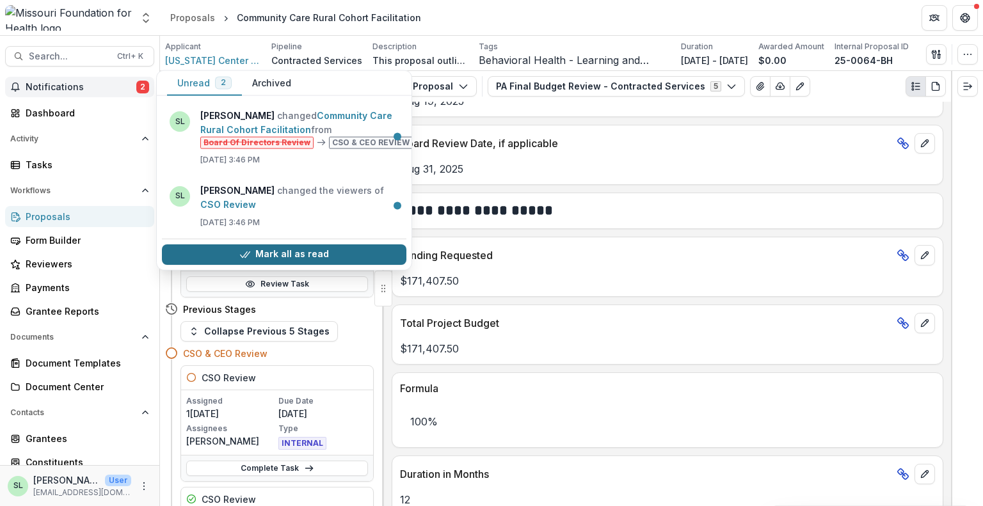
click at [299, 250] on button "Mark all as read" at bounding box center [284, 254] width 244 height 20
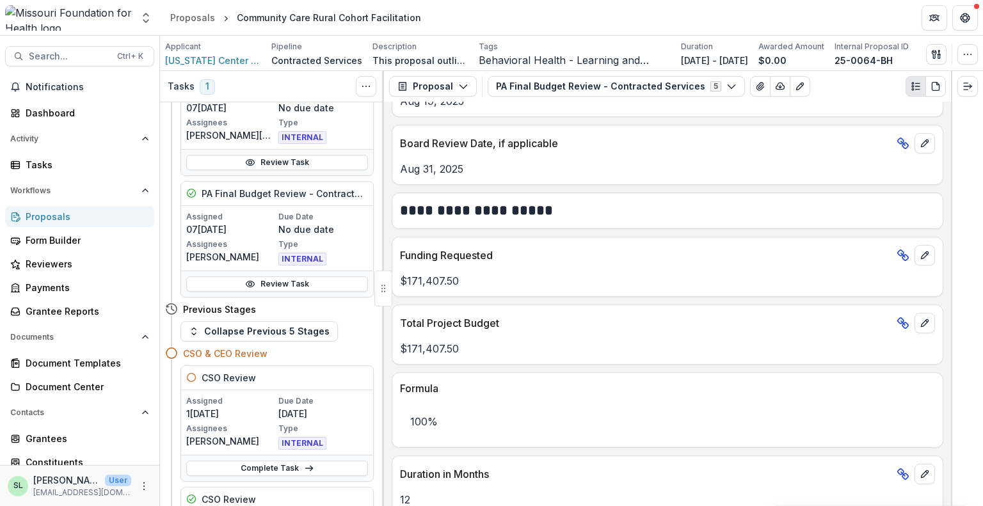
click at [42, 228] on div "Proposals Form Builder Reviewers Payments Grantee Reports" at bounding box center [79, 264] width 159 height 116
click at [54, 223] on div "Proposals" at bounding box center [85, 216] width 118 height 13
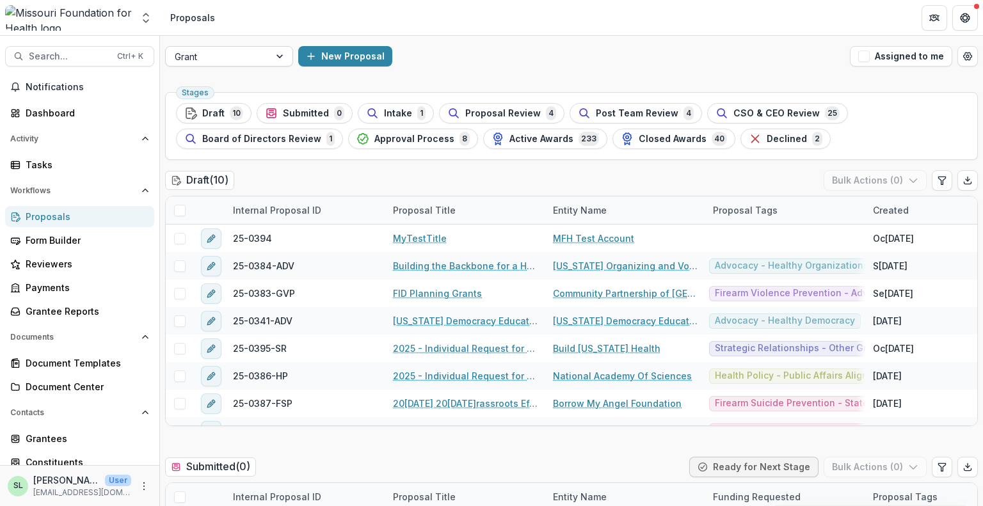
click at [237, 64] on div "Grant" at bounding box center [218, 56] width 104 height 19
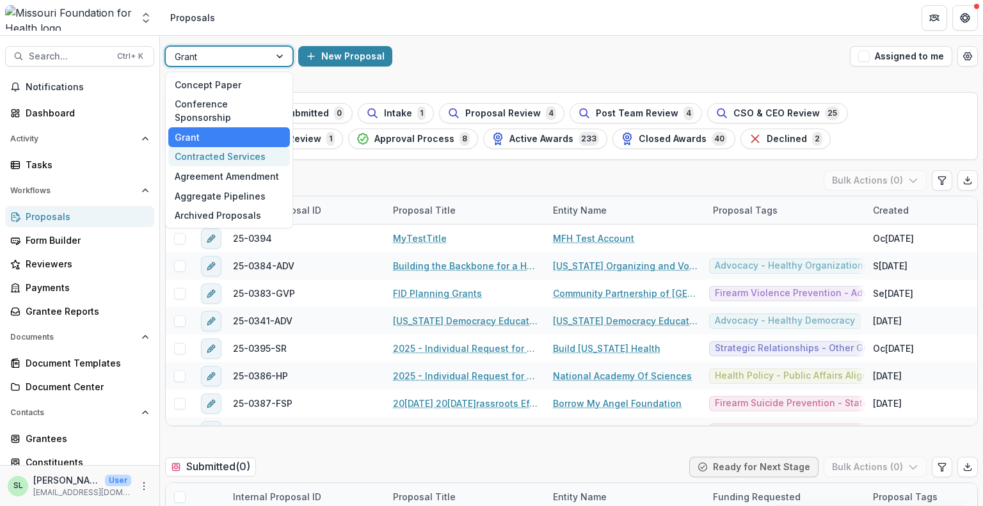
click at [231, 147] on div "Contracted Services" at bounding box center [229, 157] width 122 height 20
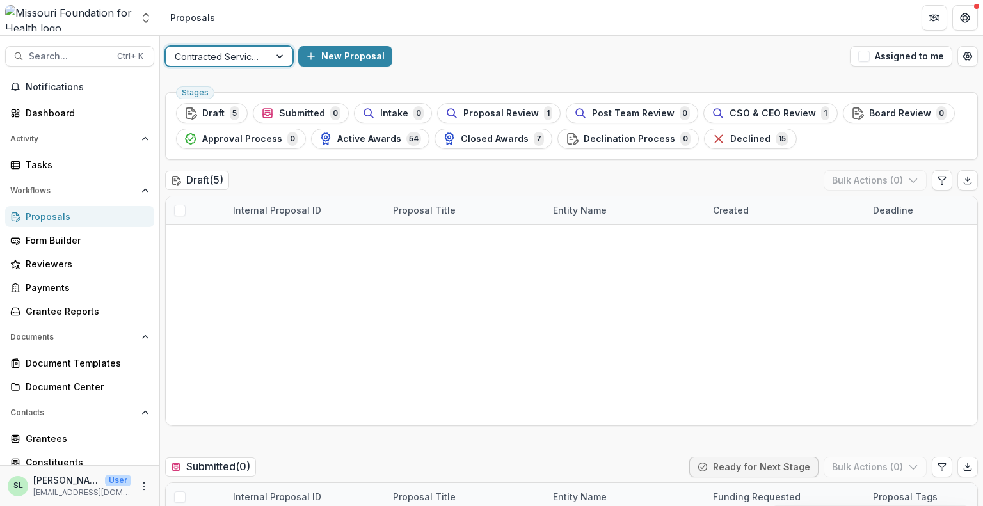
click at [981, 151] on div "option Contracted Services, selected. Contracted Services New Proposal Assigned…" at bounding box center [571, 271] width 823 height 470
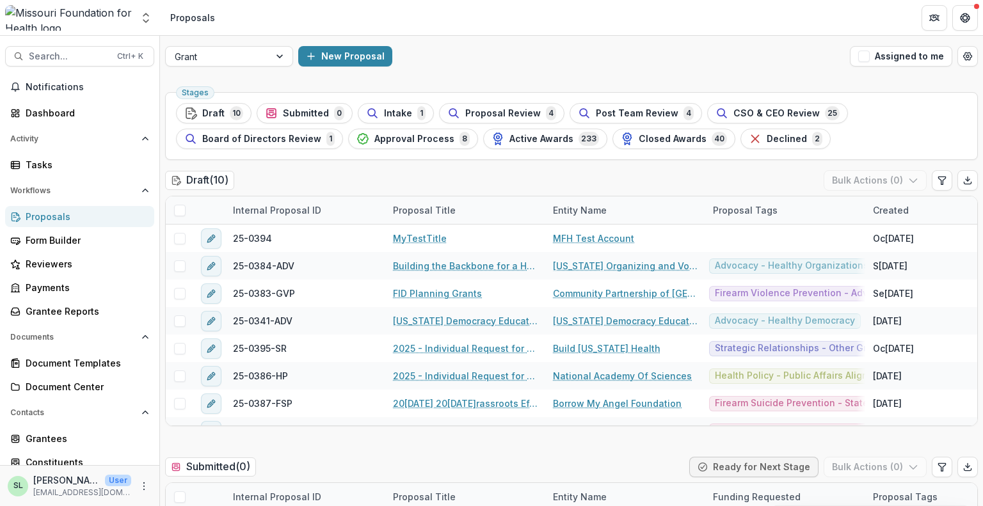
drag, startPoint x: 982, startPoint y: 138, endPoint x: 981, endPoint y: 182, distance: 44.2
click at [981, 182] on div "Grant New Proposal Assigned to me Stages Draft 10 Submitted 0 Intake 1 Proposal…" at bounding box center [571, 271] width 823 height 470
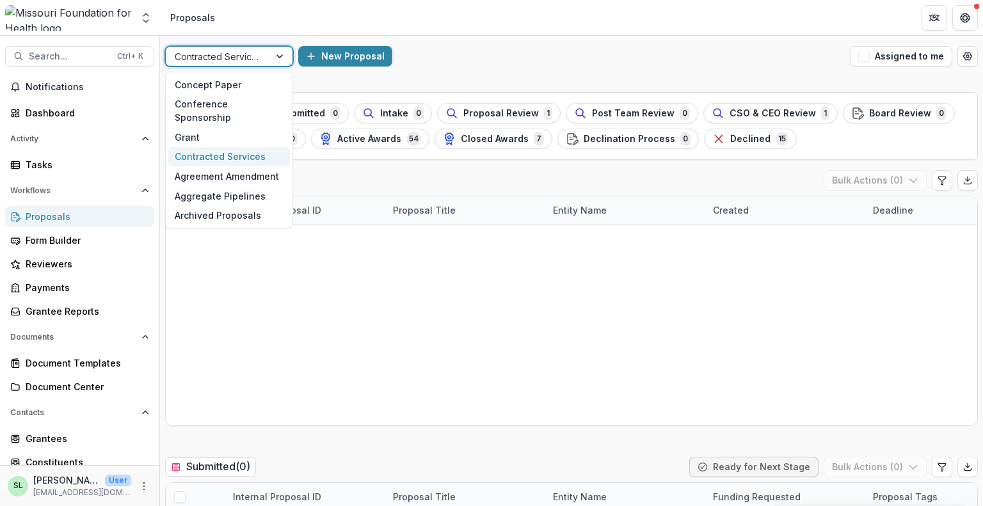
click at [217, 58] on div at bounding box center [218, 57] width 86 height 16
click at [227, 147] on div "Contracted Services" at bounding box center [229, 157] width 122 height 20
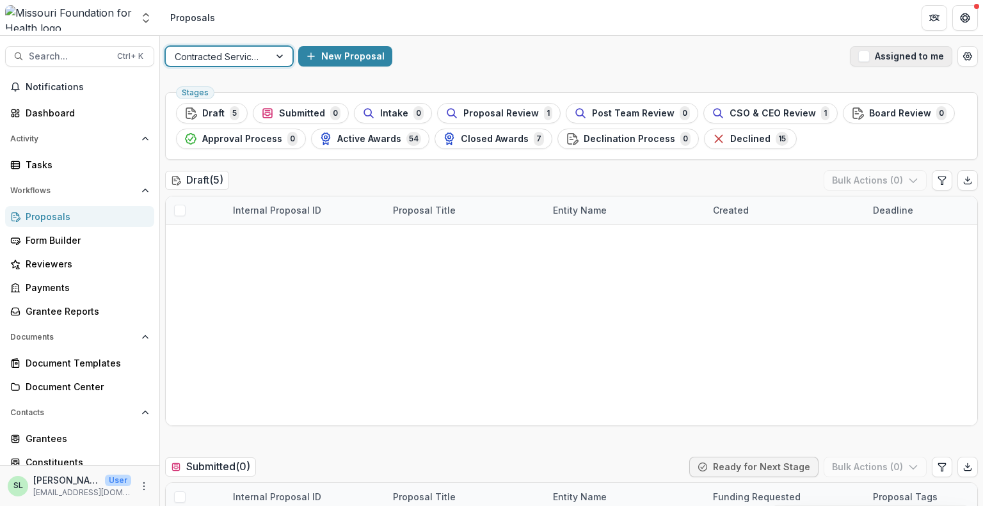
click at [917, 58] on button "Assigned to me" at bounding box center [901, 56] width 102 height 20
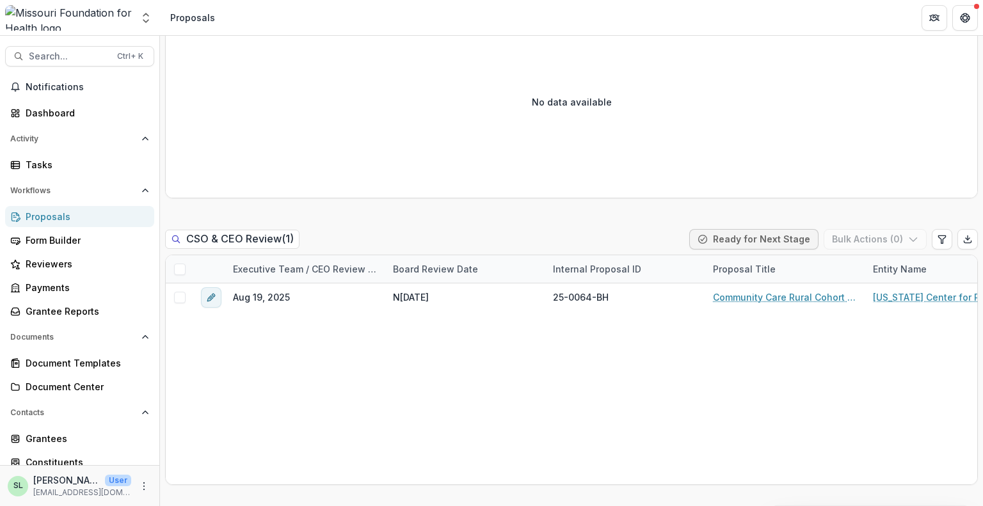
scroll to position [1379, 0]
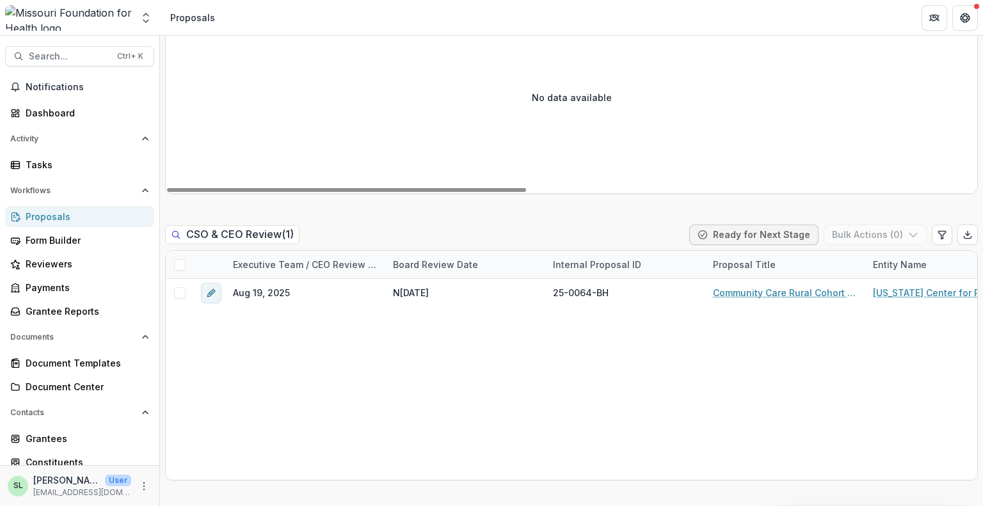
click at [43, 215] on div "Proposals" at bounding box center [85, 216] width 118 height 13
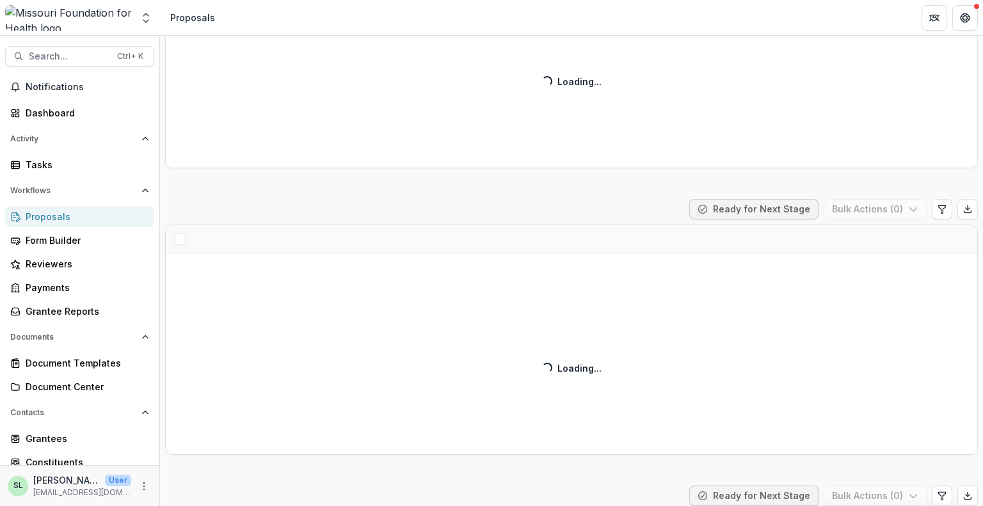
scroll to position [1353, 0]
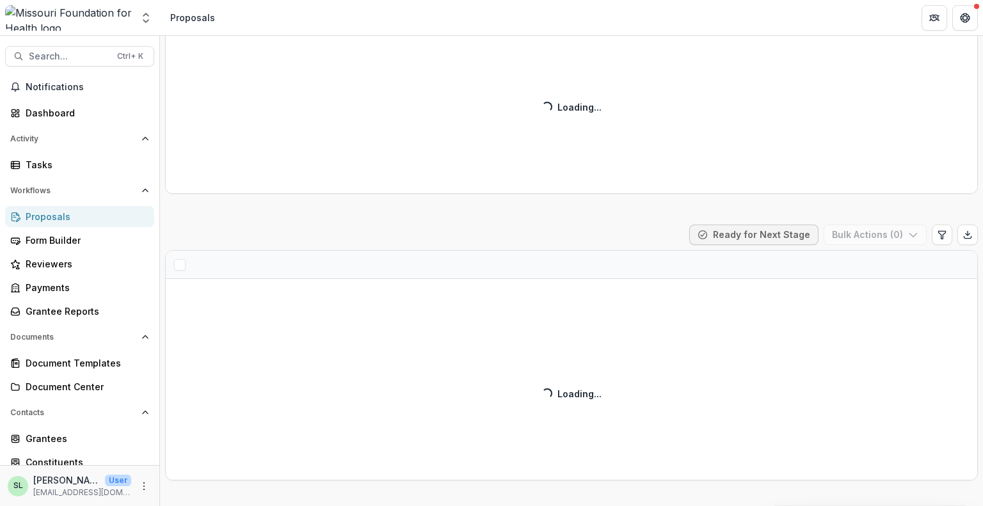
click at [43, 215] on div "Proposals" at bounding box center [85, 216] width 118 height 13
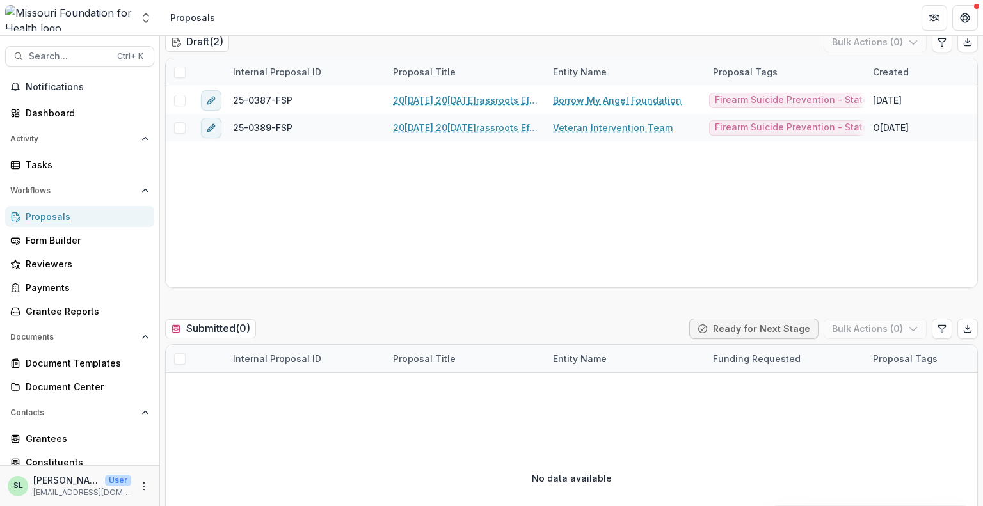
scroll to position [0, 0]
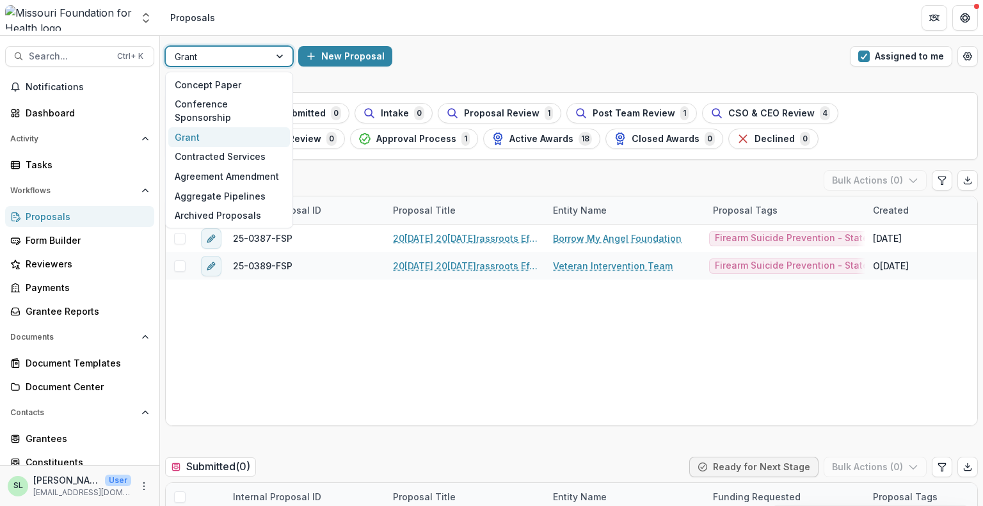
click at [277, 58] on div at bounding box center [280, 56] width 23 height 19
click at [223, 147] on div "Contracted Services" at bounding box center [229, 157] width 122 height 20
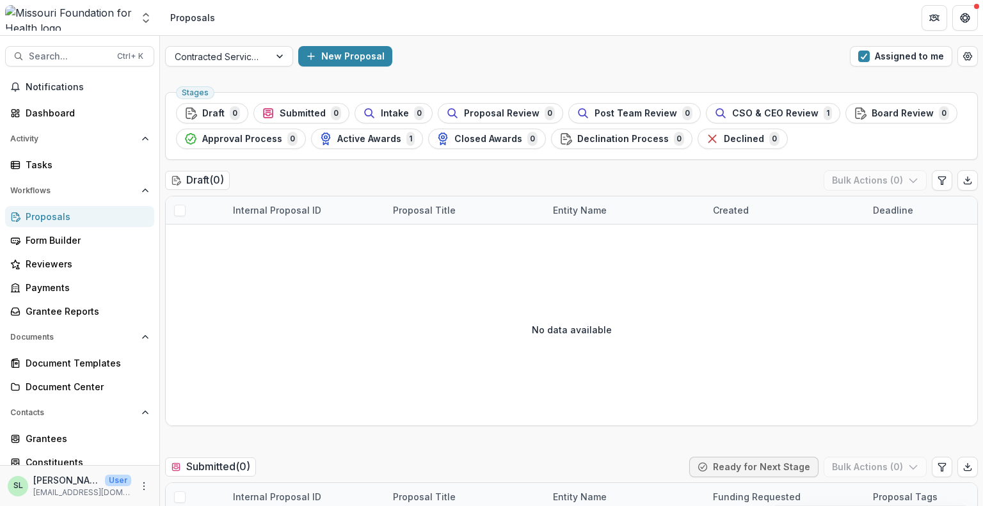
click at [223, 145] on button "Approval Process 0" at bounding box center [241, 139] width 130 height 20
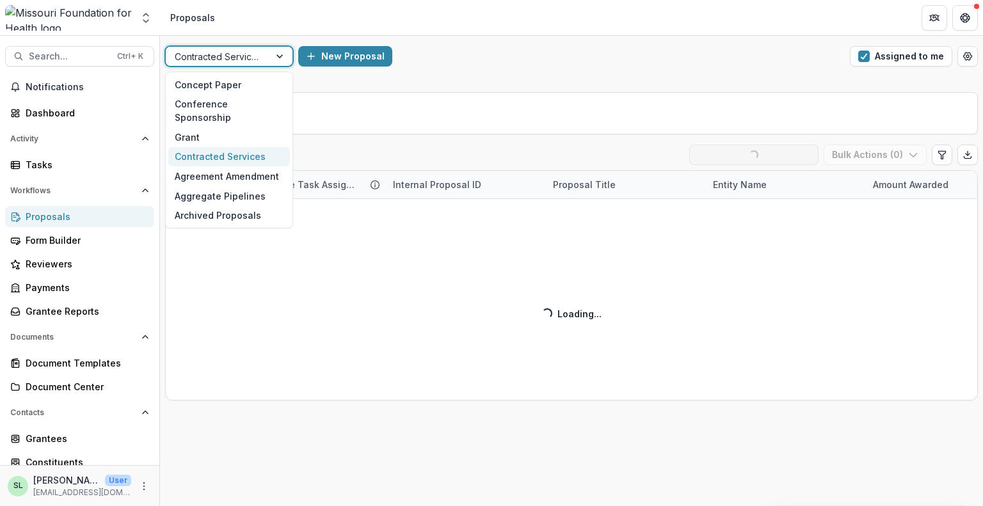
click at [261, 61] on div "Contracted Services" at bounding box center [218, 56] width 104 height 19
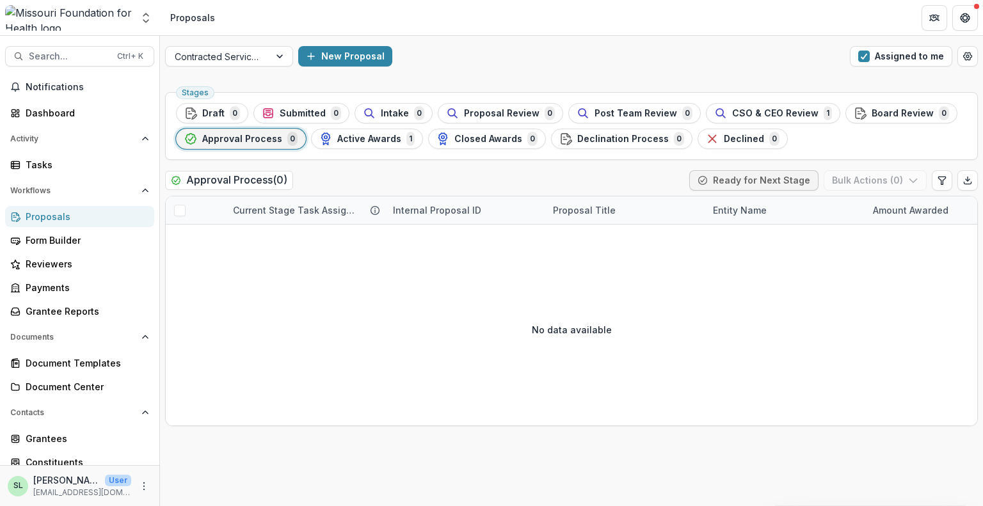
click at [622, 38] on div "Contracted Services New Proposal Assigned to me" at bounding box center [571, 56] width 823 height 41
click at [779, 104] on button "CSO & CEO Review 1" at bounding box center [773, 113] width 134 height 20
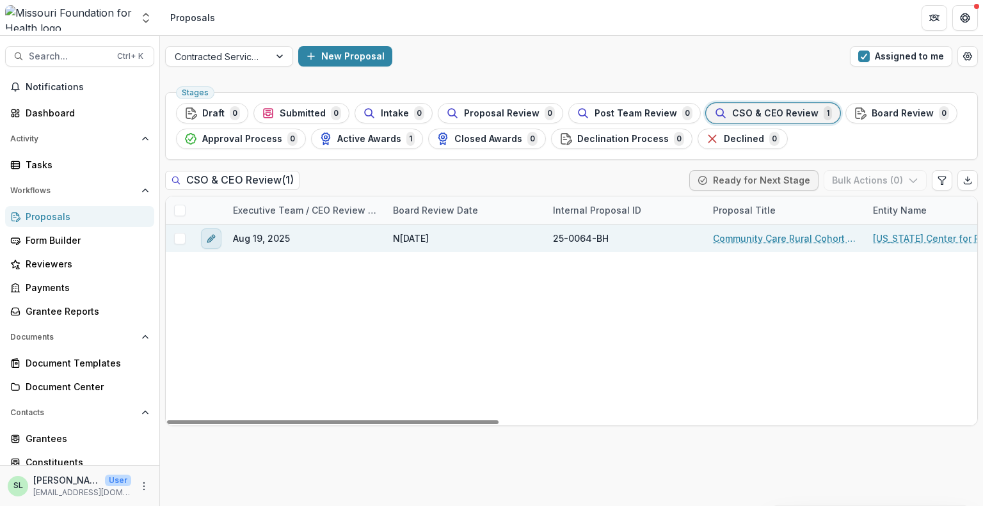
click at [214, 236] on icon "edit" at bounding box center [211, 239] width 10 height 10
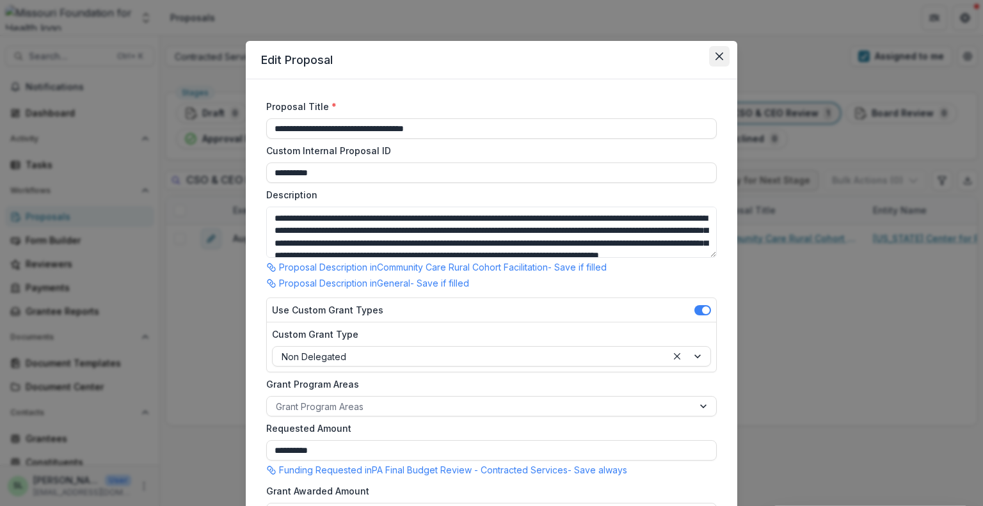
click at [724, 53] on button "Close" at bounding box center [719, 56] width 20 height 20
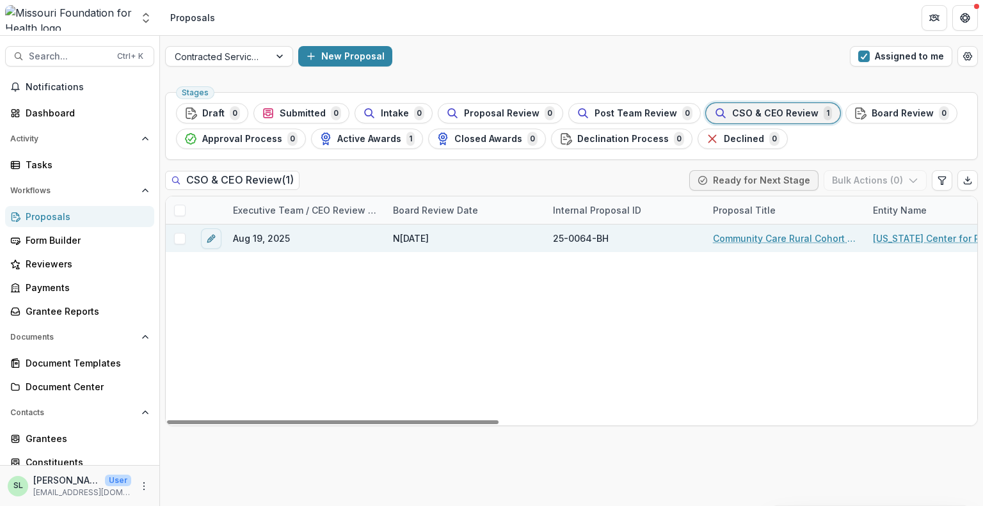
click at [751, 233] on link "Community Care Rural Cohort Facilitation" at bounding box center [785, 238] width 145 height 13
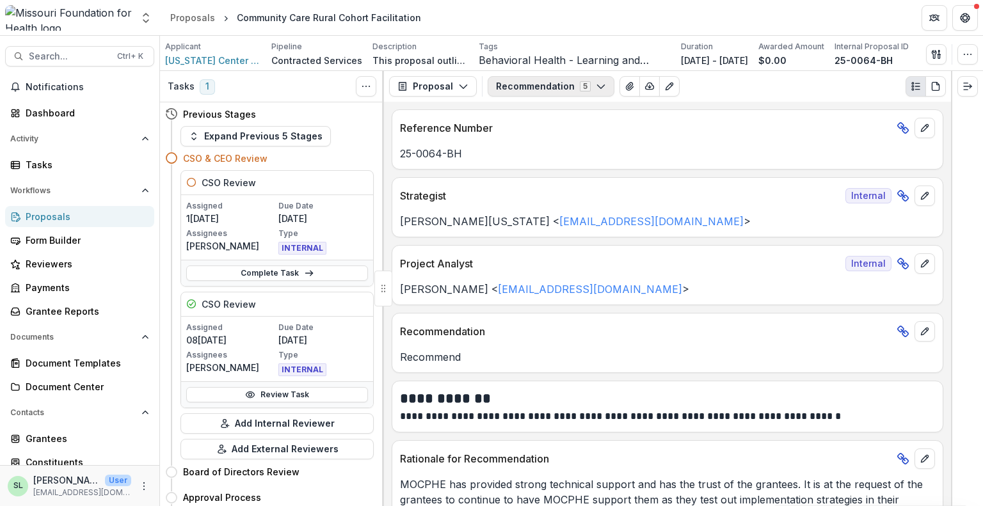
click at [567, 92] on button "Recommendation 5" at bounding box center [550, 86] width 127 height 20
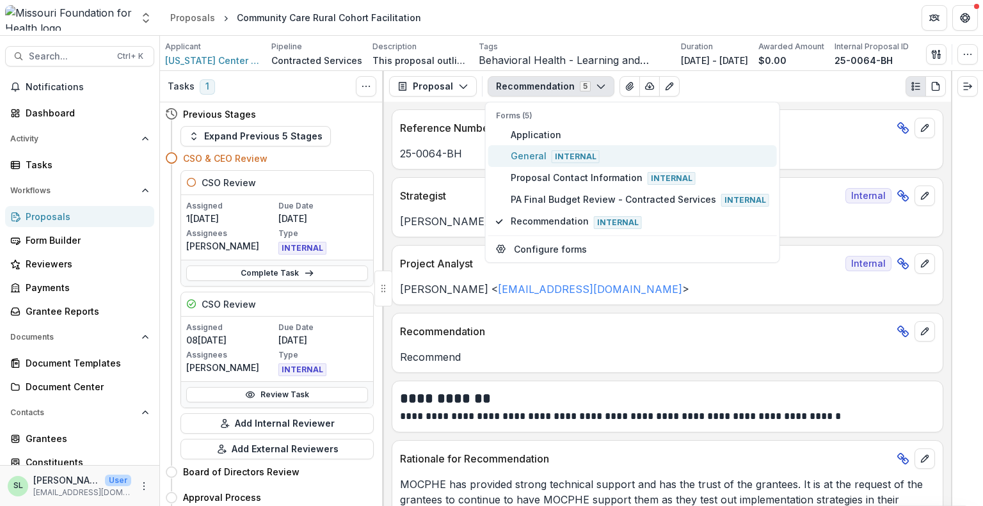
click at [537, 149] on span "General Internal" at bounding box center [640, 156] width 258 height 14
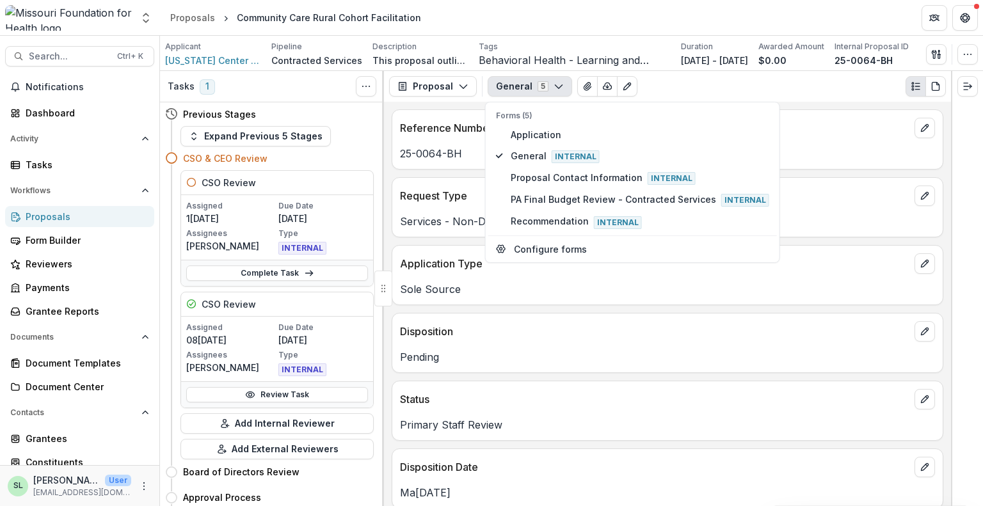
drag, startPoint x: 951, startPoint y: 132, endPoint x: 957, endPoint y: 202, distance: 70.7
click at [957, 202] on div at bounding box center [967, 288] width 32 height 435
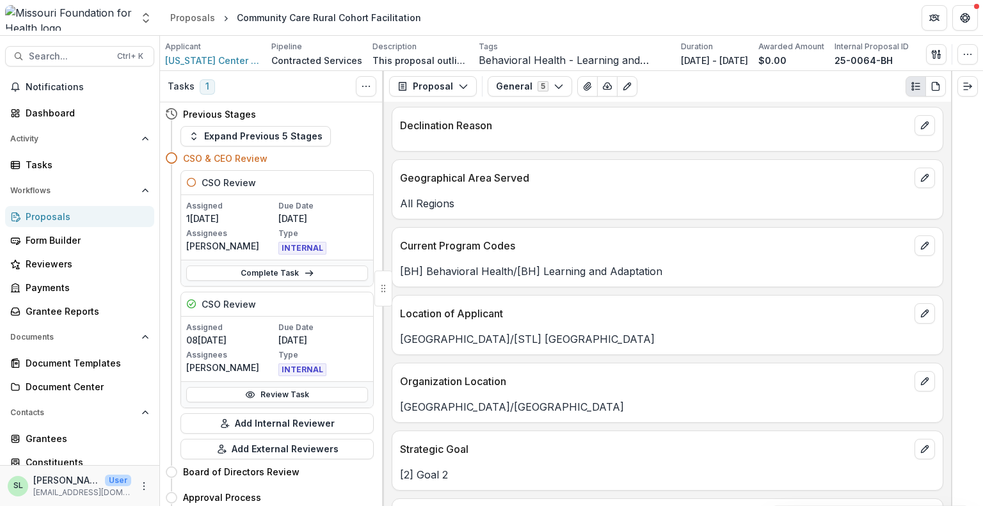
scroll to position [2972, 0]
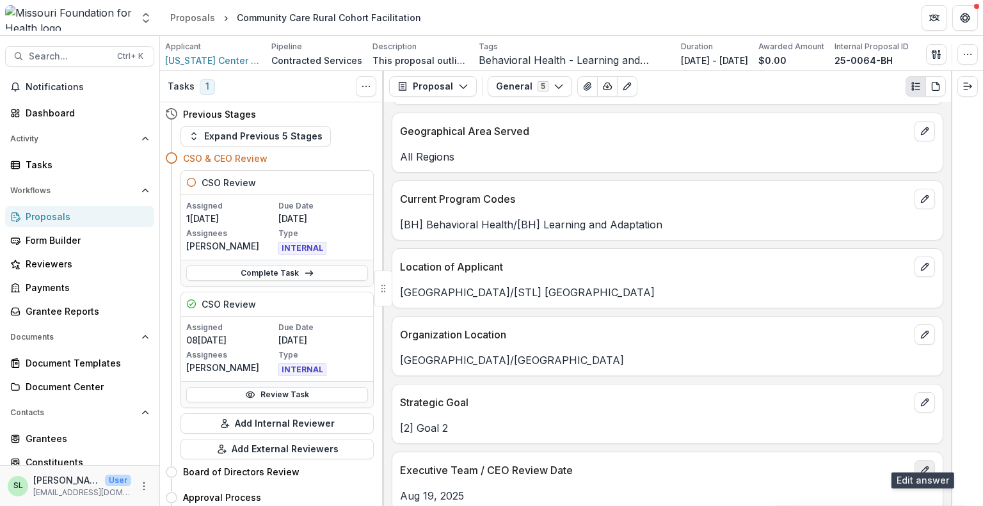
click at [923, 463] on button "edit" at bounding box center [924, 470] width 20 height 20
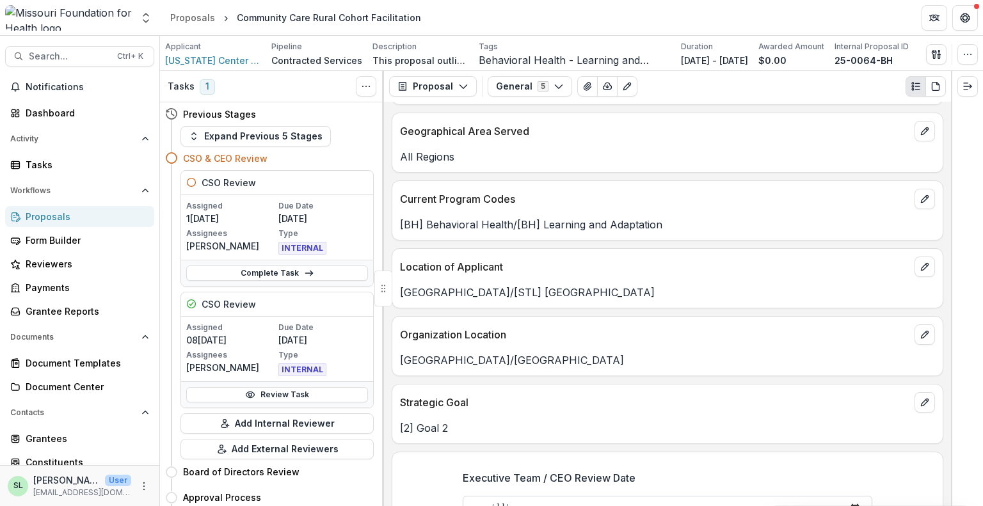
click at [479, 496] on input "**********" at bounding box center [667, 509] width 409 height 26
type input "**********"
click at [960, 163] on div at bounding box center [967, 288] width 32 height 435
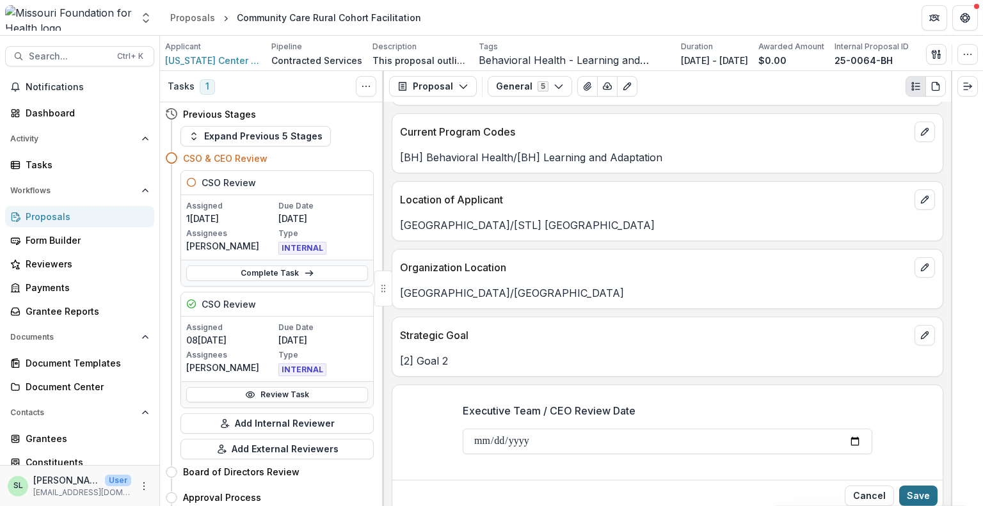
click at [915, 486] on button "Save" at bounding box center [918, 496] width 38 height 20
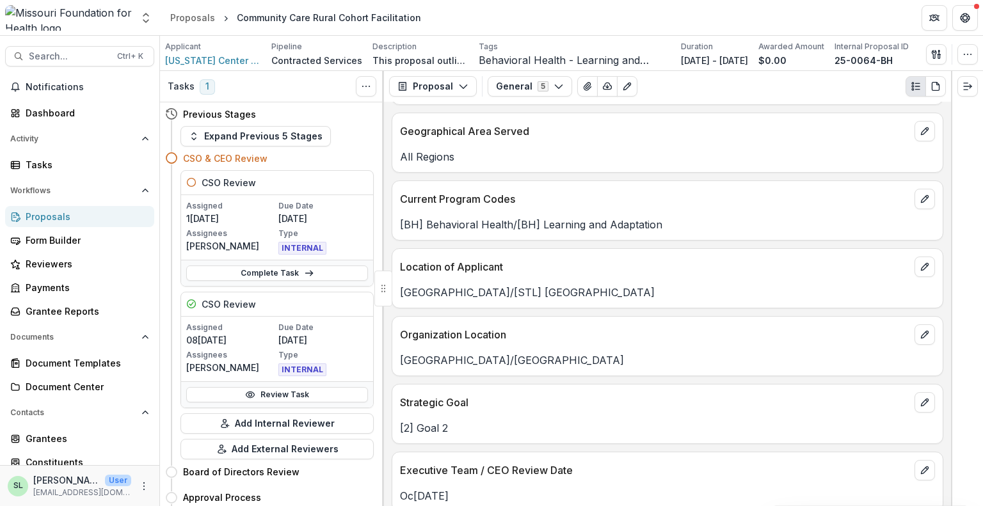
click at [48, 211] on div "Proposals" at bounding box center [85, 216] width 118 height 13
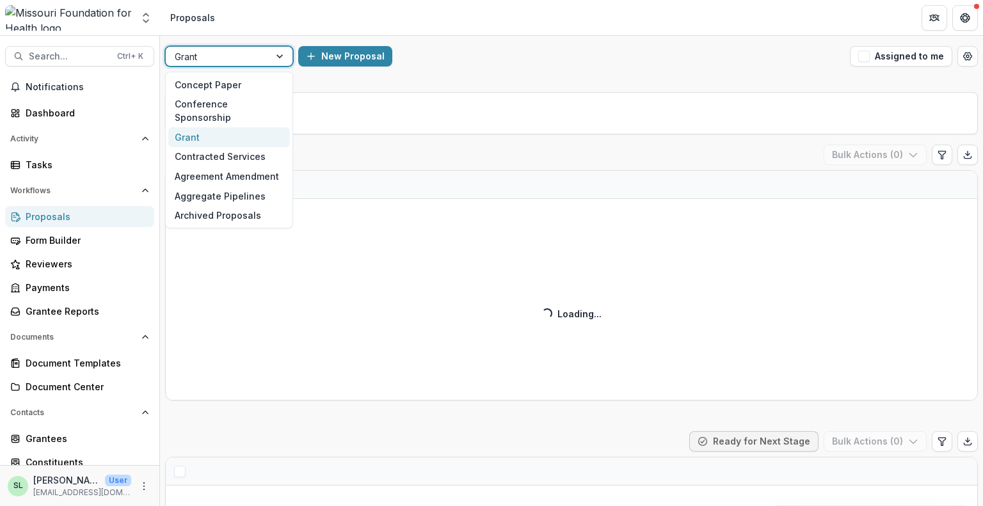
click at [233, 57] on div at bounding box center [218, 57] width 86 height 16
click at [228, 147] on div "Contracted Services" at bounding box center [229, 157] width 122 height 20
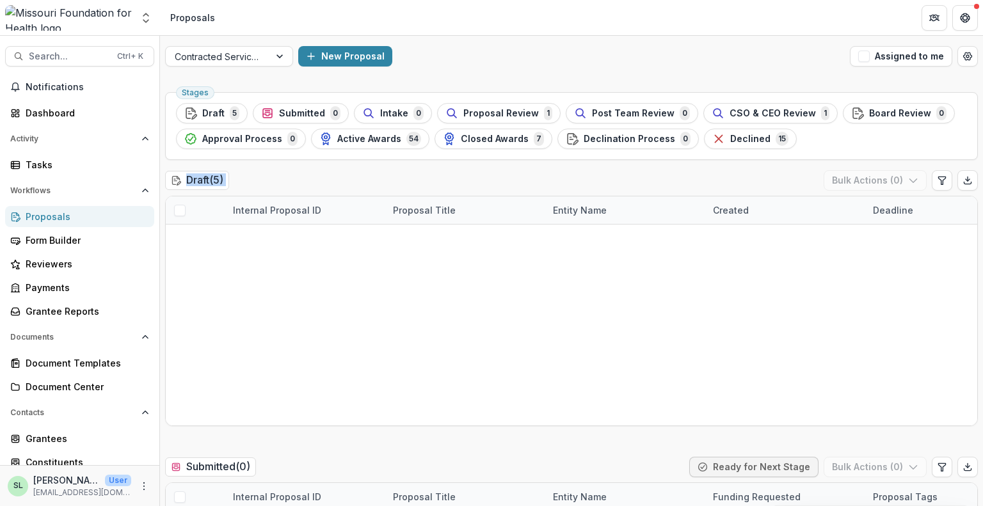
drag, startPoint x: 982, startPoint y: 84, endPoint x: 982, endPoint y: 171, distance: 86.4
click at [982, 171] on div "Contracted Services New Proposal Assigned to me Stages Draft 5 Submitted 0 Inta…" at bounding box center [571, 271] width 823 height 470
drag, startPoint x: 982, startPoint y: 84, endPoint x: 980, endPoint y: 194, distance: 109.4
click at [980, 194] on div "Contracted Services New Proposal Assigned to me Stages Draft 5 Submitted 0 Inta…" at bounding box center [571, 271] width 823 height 470
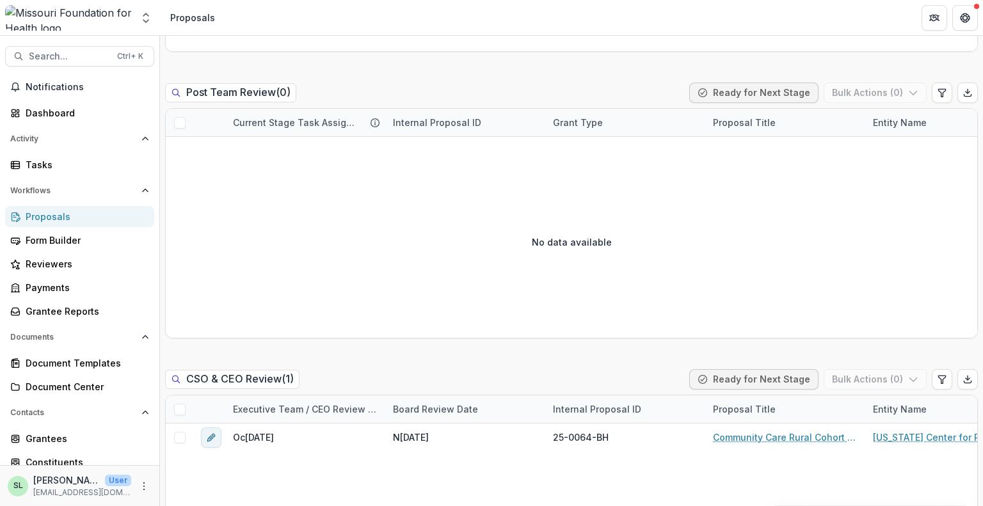
scroll to position [1646, 0]
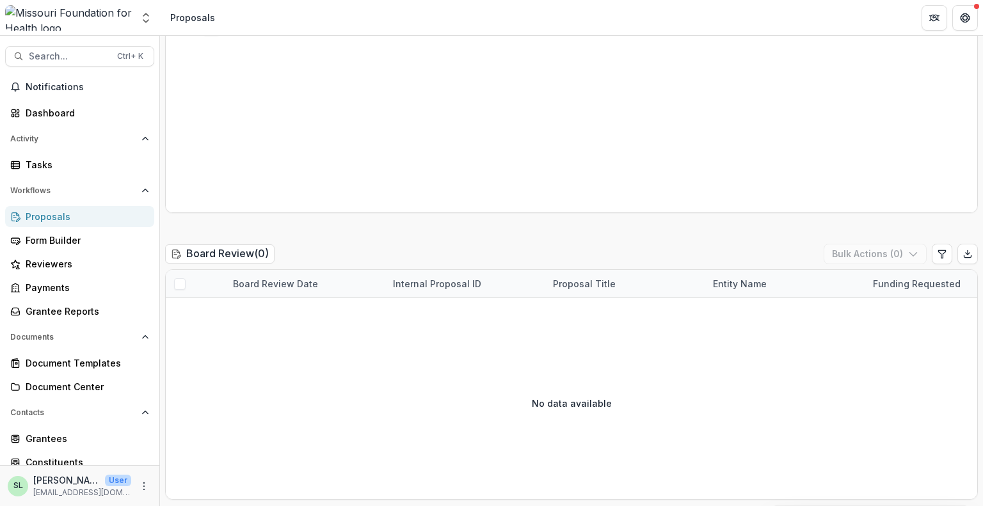
click at [982, 121] on div "Contracted Services New Proposal Assigned to me Stages Draft 5 Submitted 0 Inta…" at bounding box center [571, 271] width 823 height 470
